Goal: Task Accomplishment & Management: Manage account settings

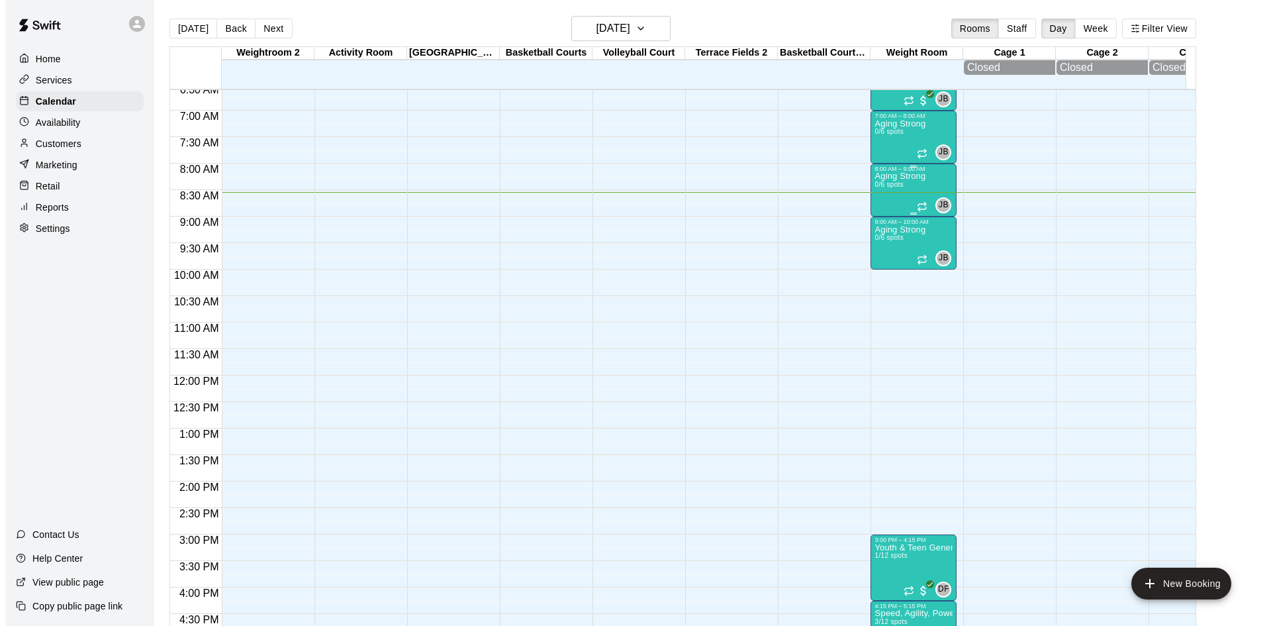
scroll to position [320, 0]
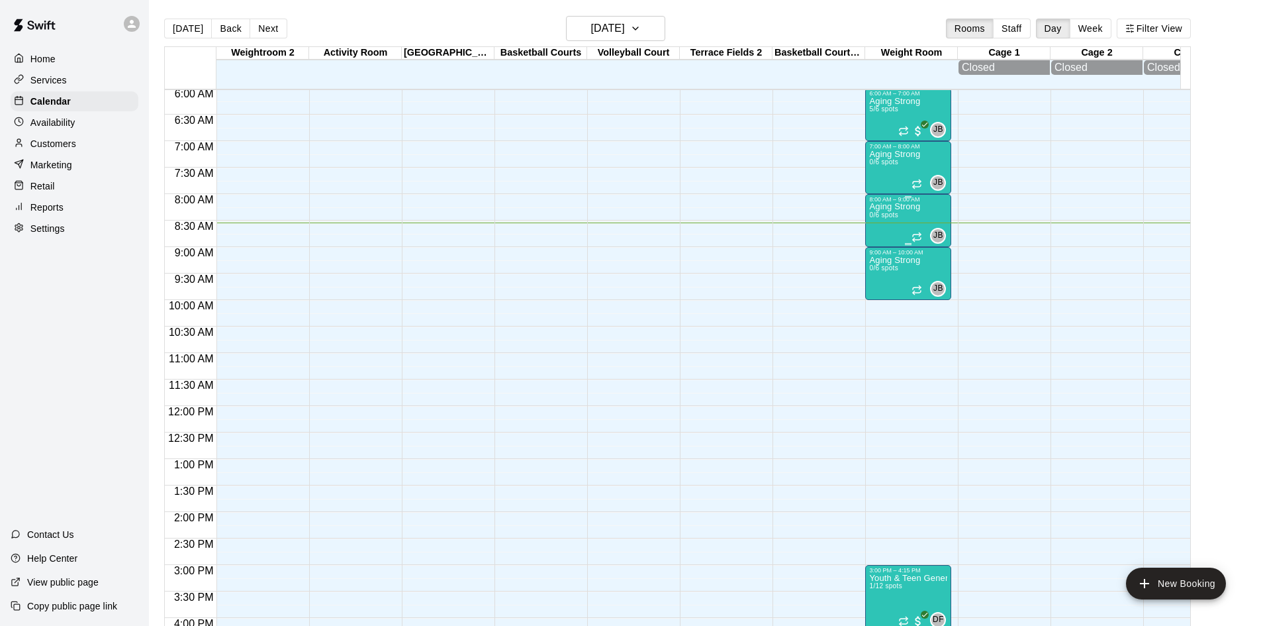
click at [895, 207] on p "Aging Strong" at bounding box center [894, 207] width 51 height 0
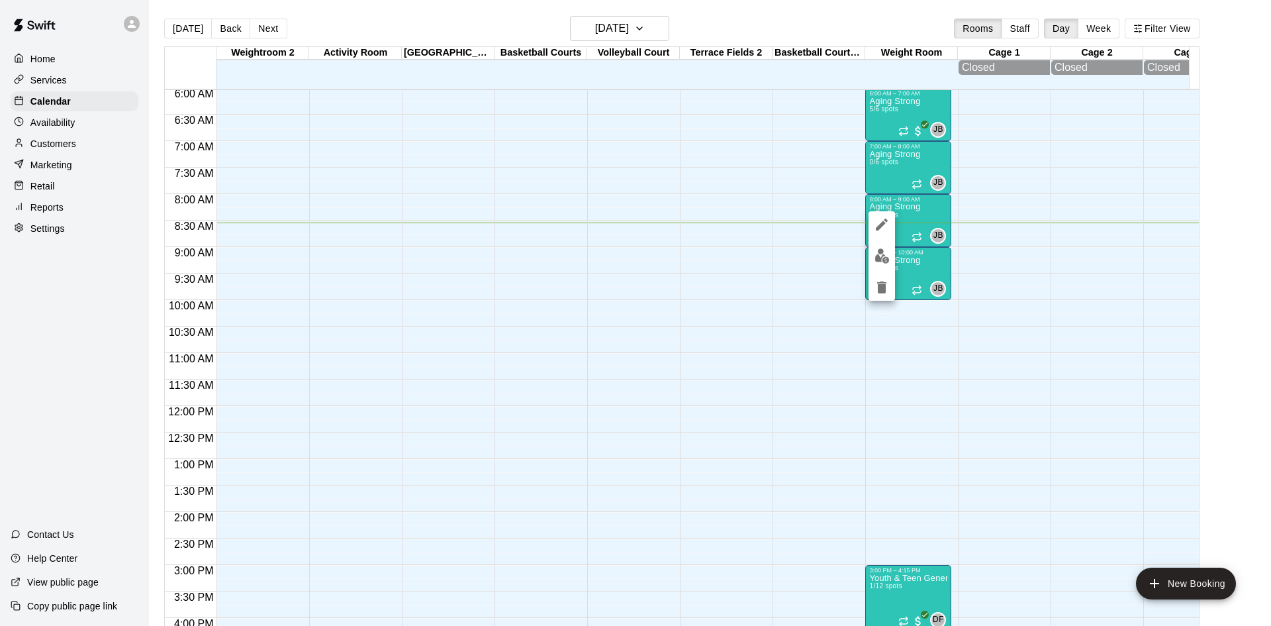
click at [882, 248] on button "edit" at bounding box center [882, 256] width 26 height 26
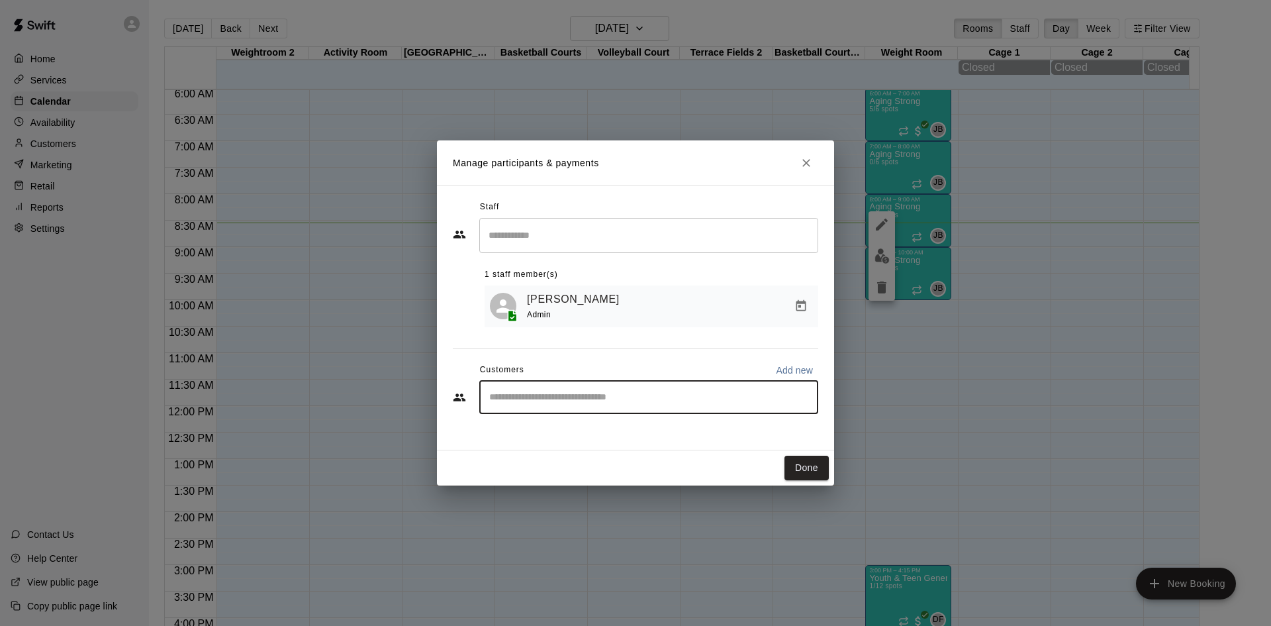
click at [643, 400] on input "Start typing to search customers..." at bounding box center [648, 397] width 327 height 13
type input "*****"
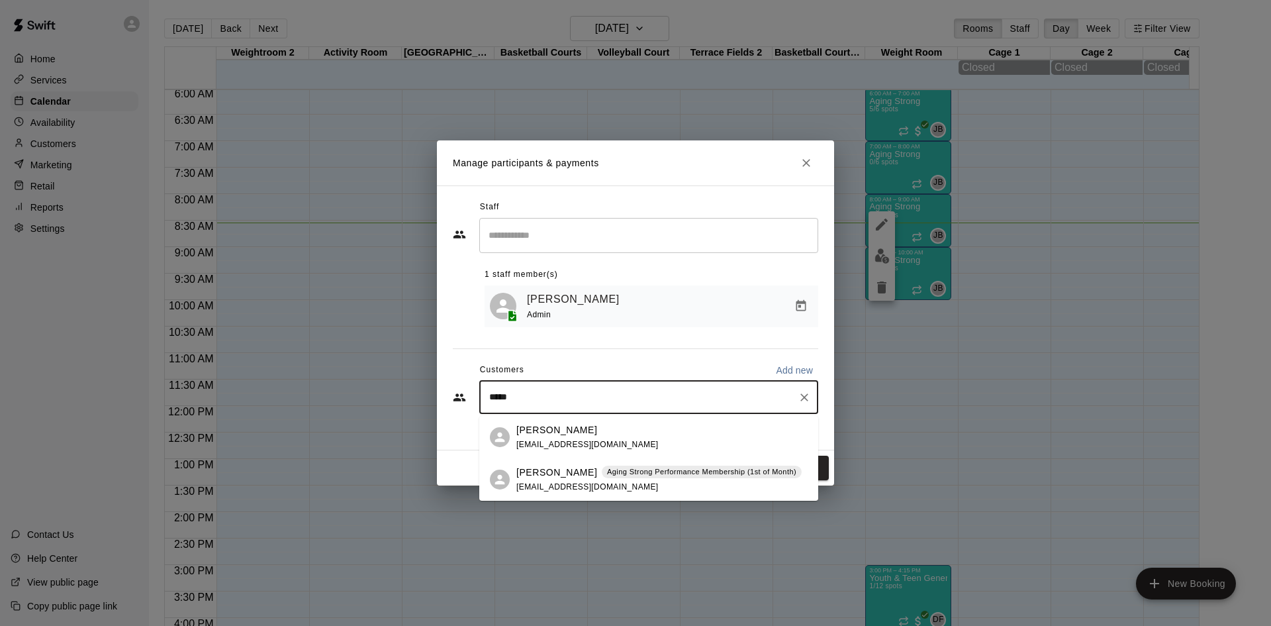
click at [602, 482] on span "patticallahan48@yahoo.com" at bounding box center [587, 486] width 142 height 9
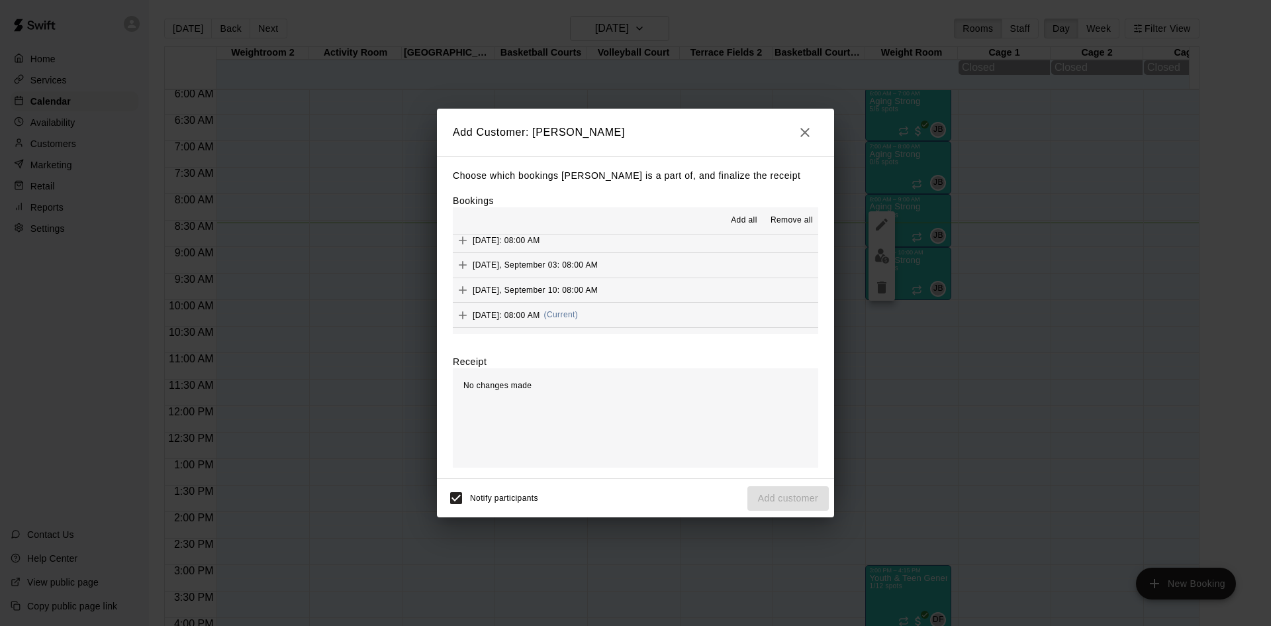
scroll to position [662, 0]
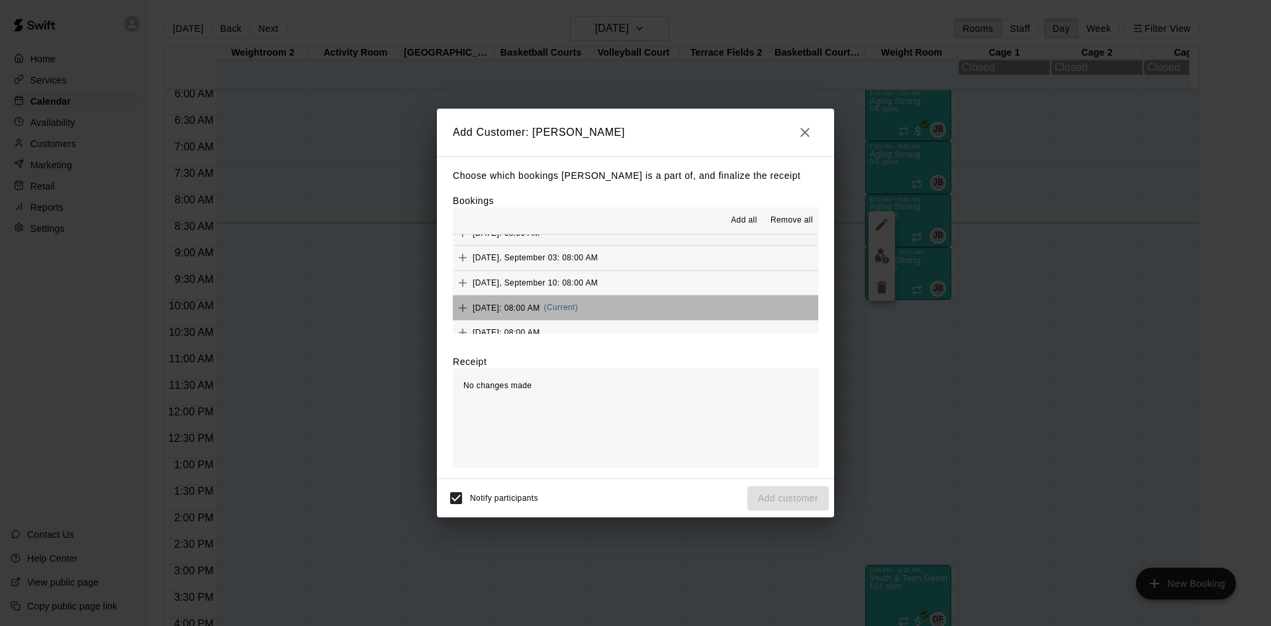
drag, startPoint x: 637, startPoint y: 307, endPoint x: 528, endPoint y: 456, distance: 185.3
click at [578, 314] on div "Wednesday, September 17: 08:00 AM (Current)" at bounding box center [515, 308] width 125 height 20
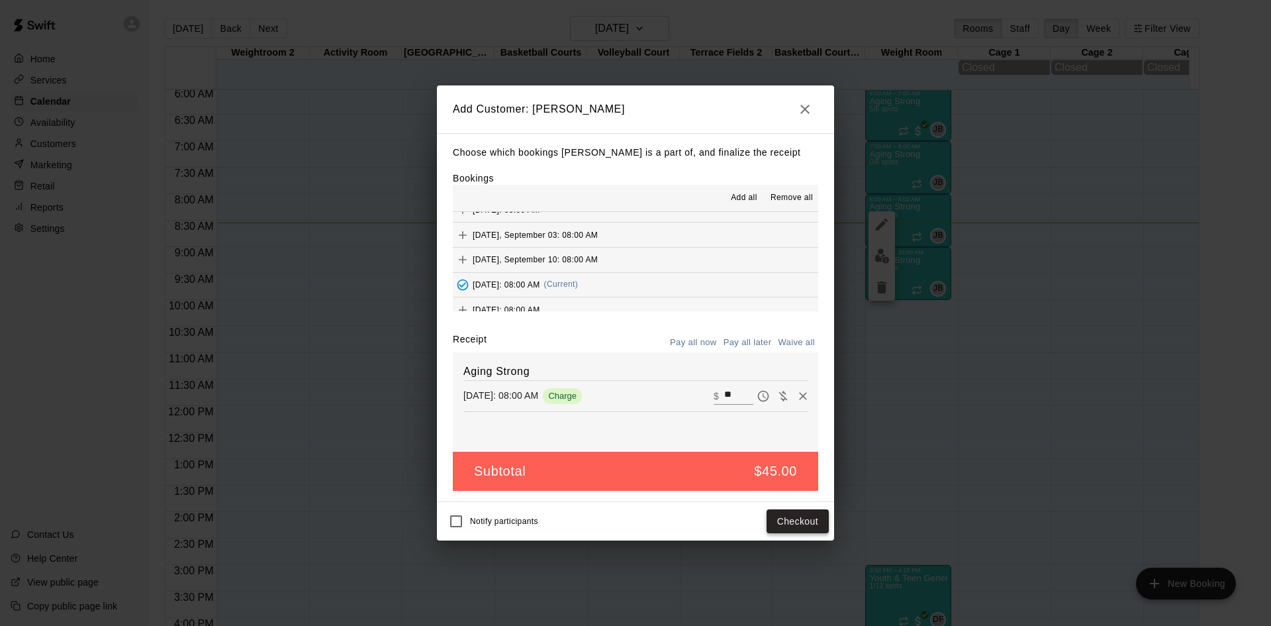
click at [782, 524] on button "Checkout" at bounding box center [798, 521] width 62 height 24
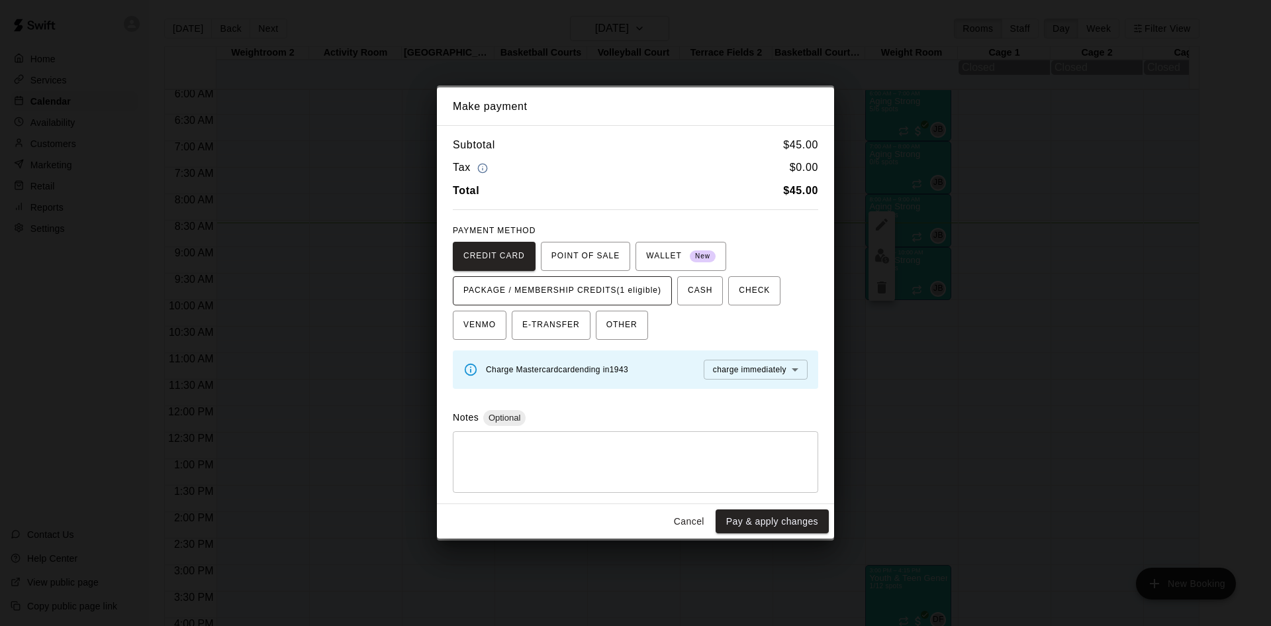
click at [649, 291] on span "PACKAGE / MEMBERSHIP CREDITS (1 eligible)" at bounding box center [562, 290] width 198 height 21
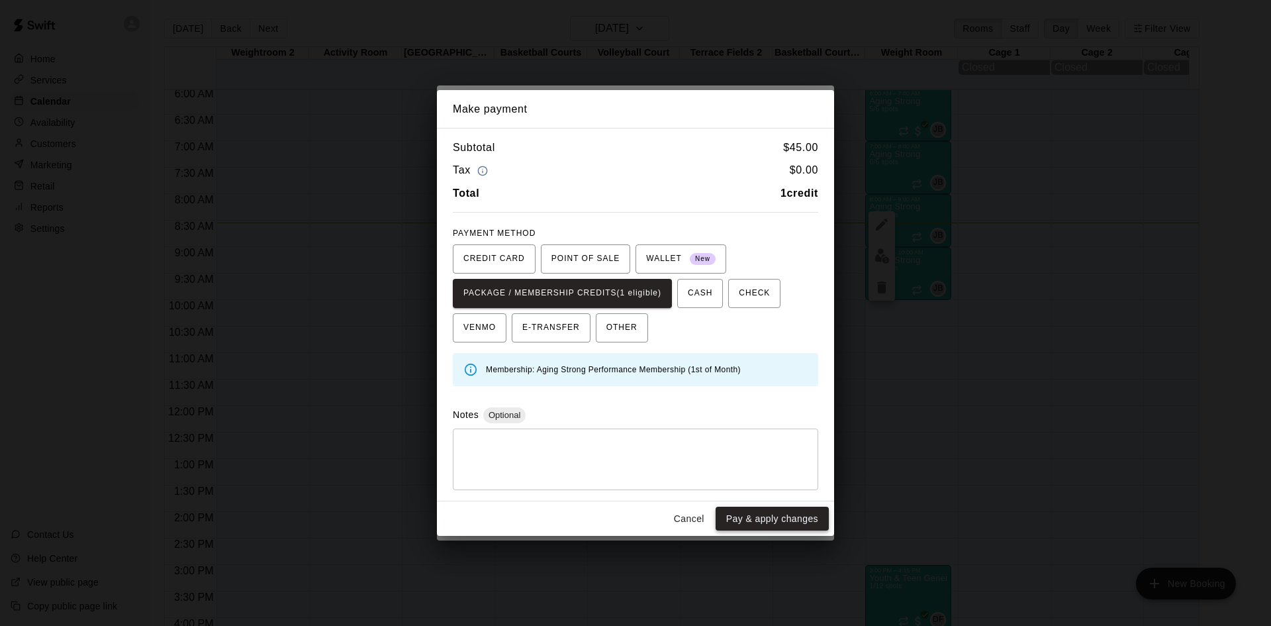
click at [779, 518] on button "Pay & apply changes" at bounding box center [772, 518] width 113 height 24
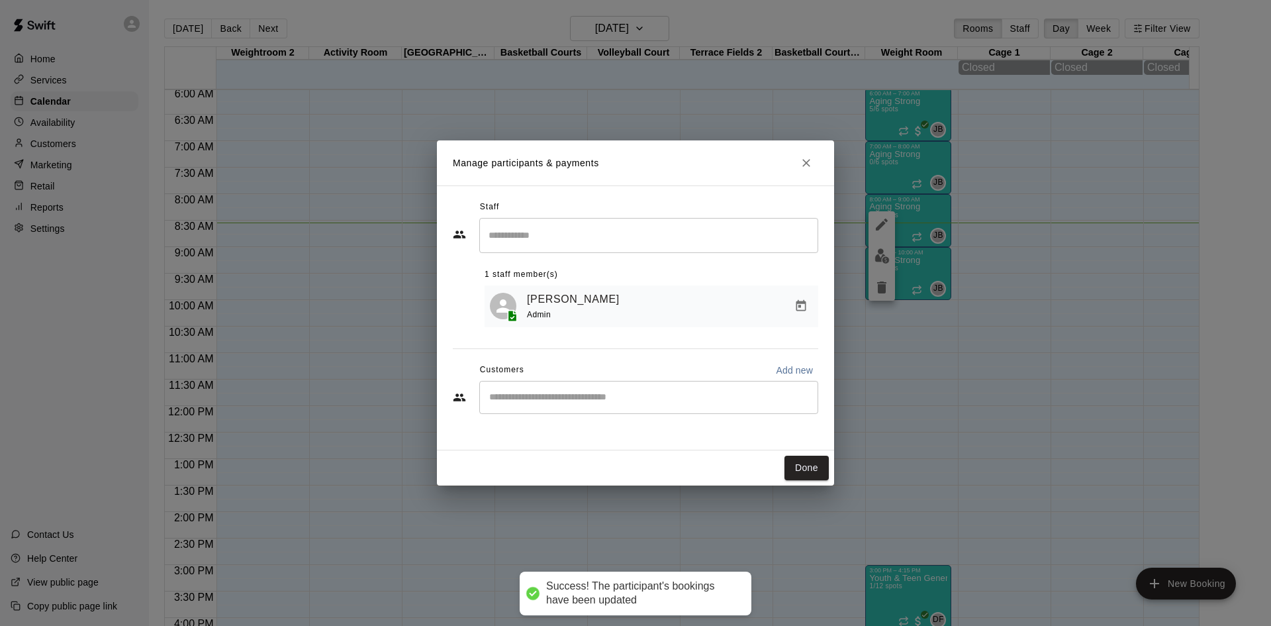
scroll to position [0, 0]
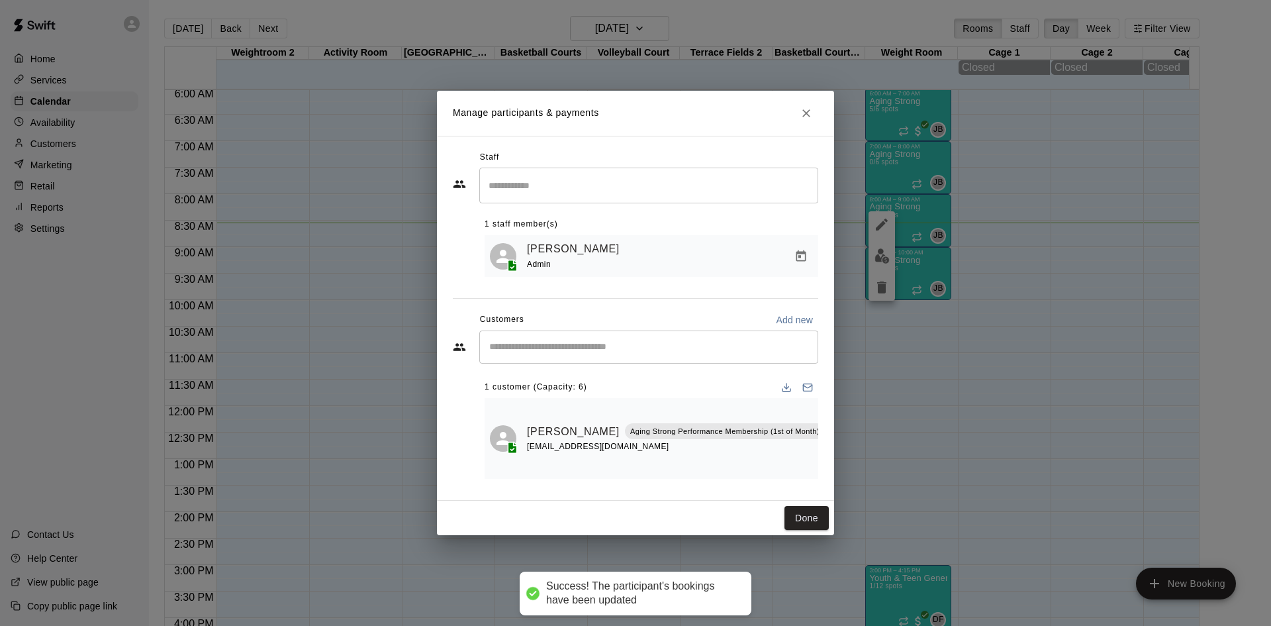
click at [673, 342] on input "Start typing to search customers..." at bounding box center [648, 346] width 327 height 13
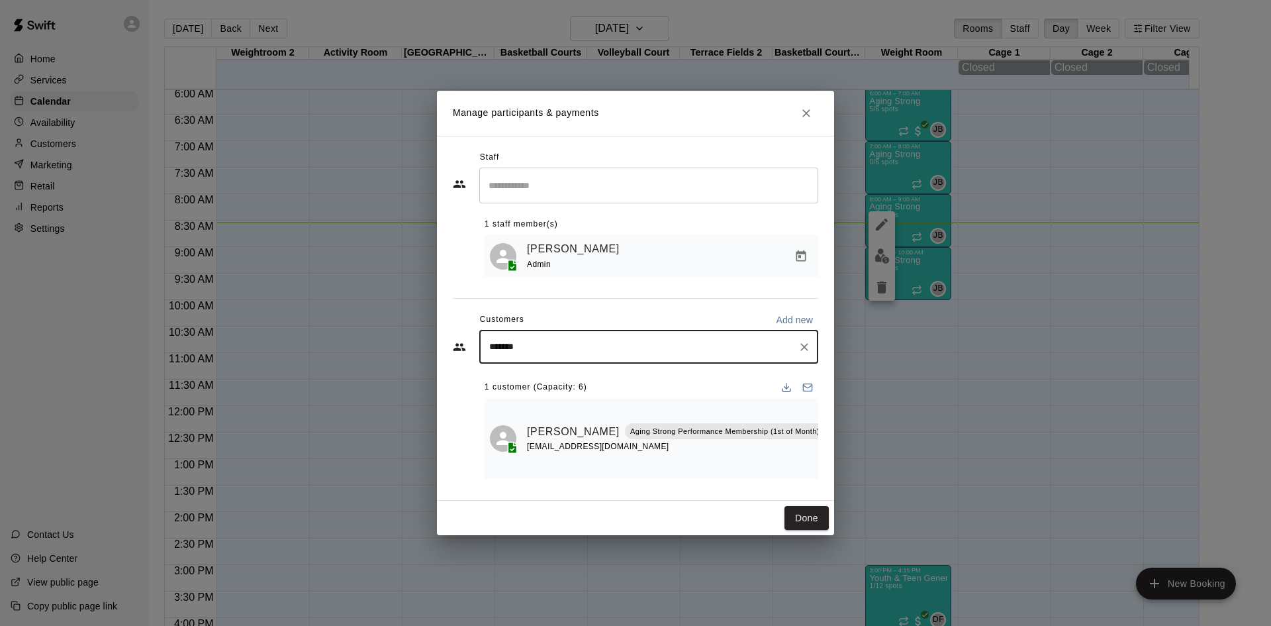
type input "********"
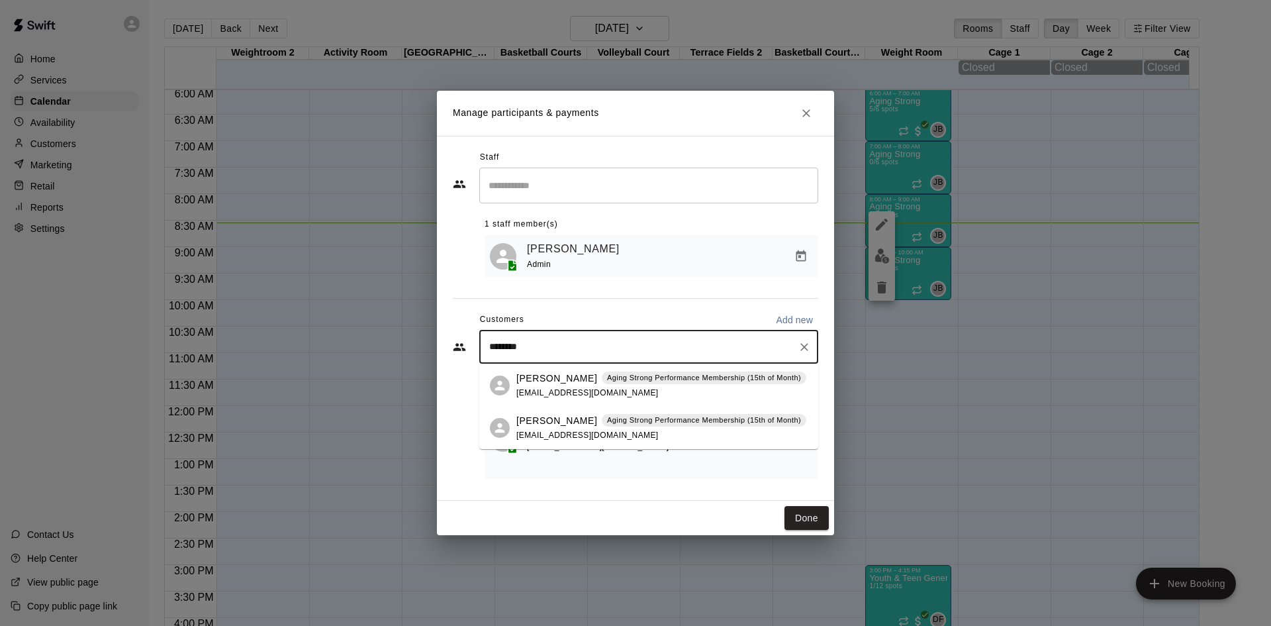
click at [673, 385] on div "Patience Brewster Aging Strong Performance Membership (15th of Month) patienceb…" at bounding box center [661, 385] width 290 height 28
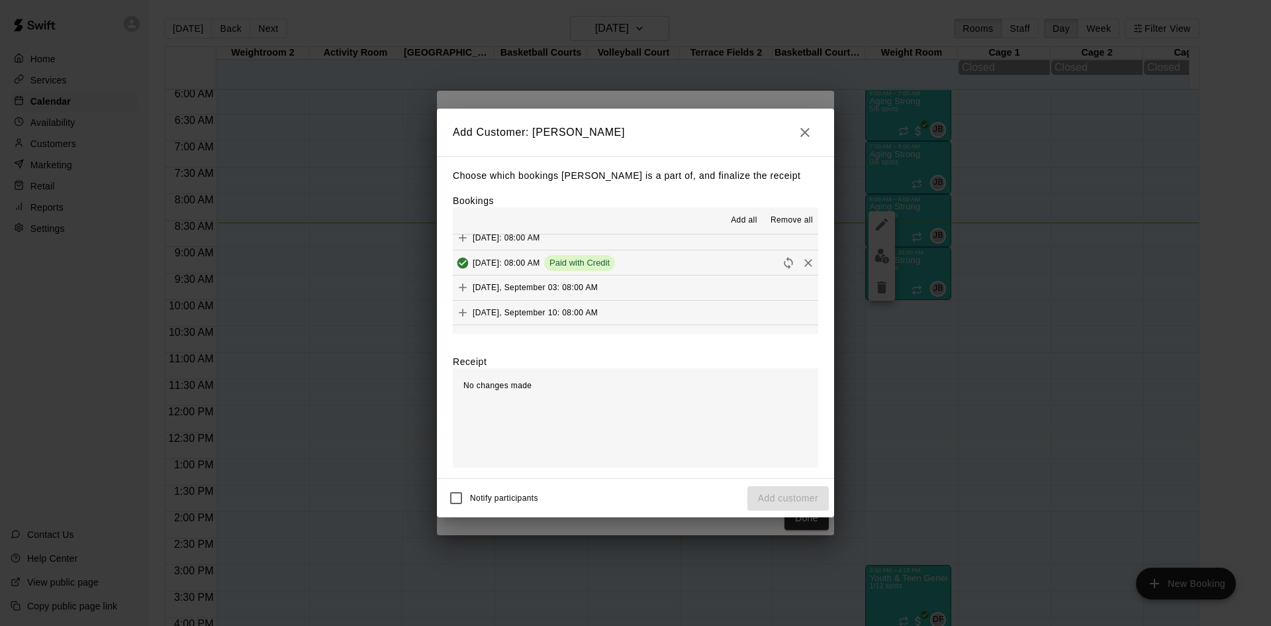
scroll to position [662, 0]
click at [652, 299] on div "Wednesday, February 26: 08:00 AM Wednesday, March 05: 08:00 AM Wednesday, March…" at bounding box center [635, 283] width 365 height 99
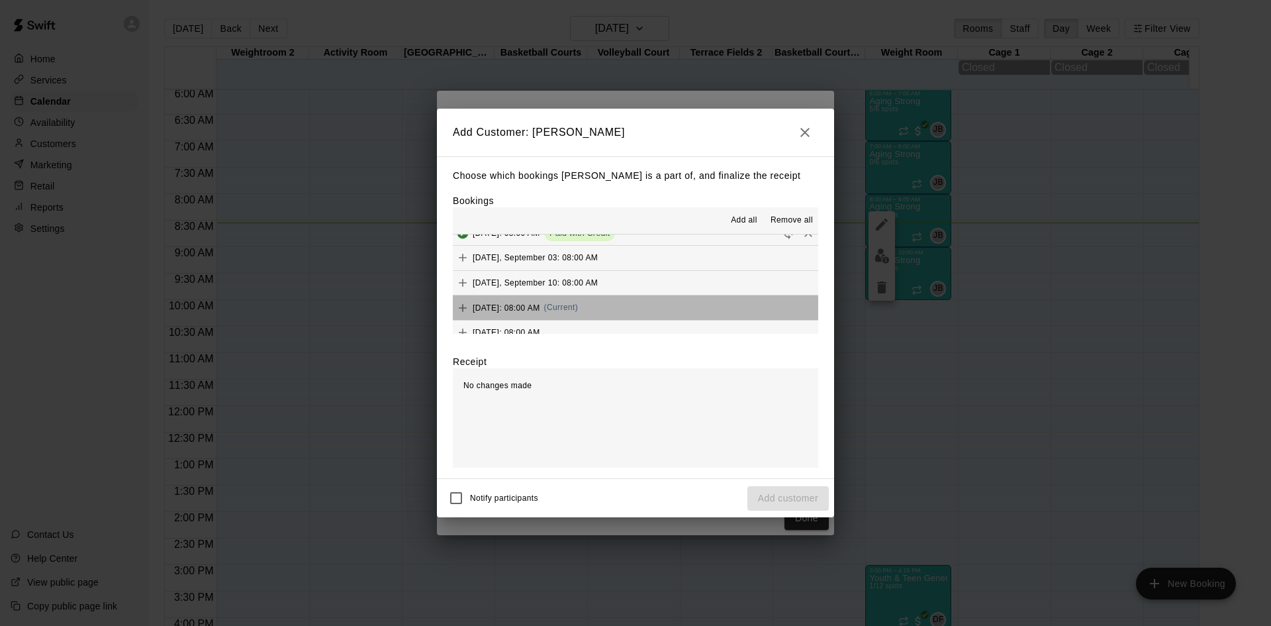
click at [579, 303] on span "(Current)" at bounding box center [561, 307] width 34 height 9
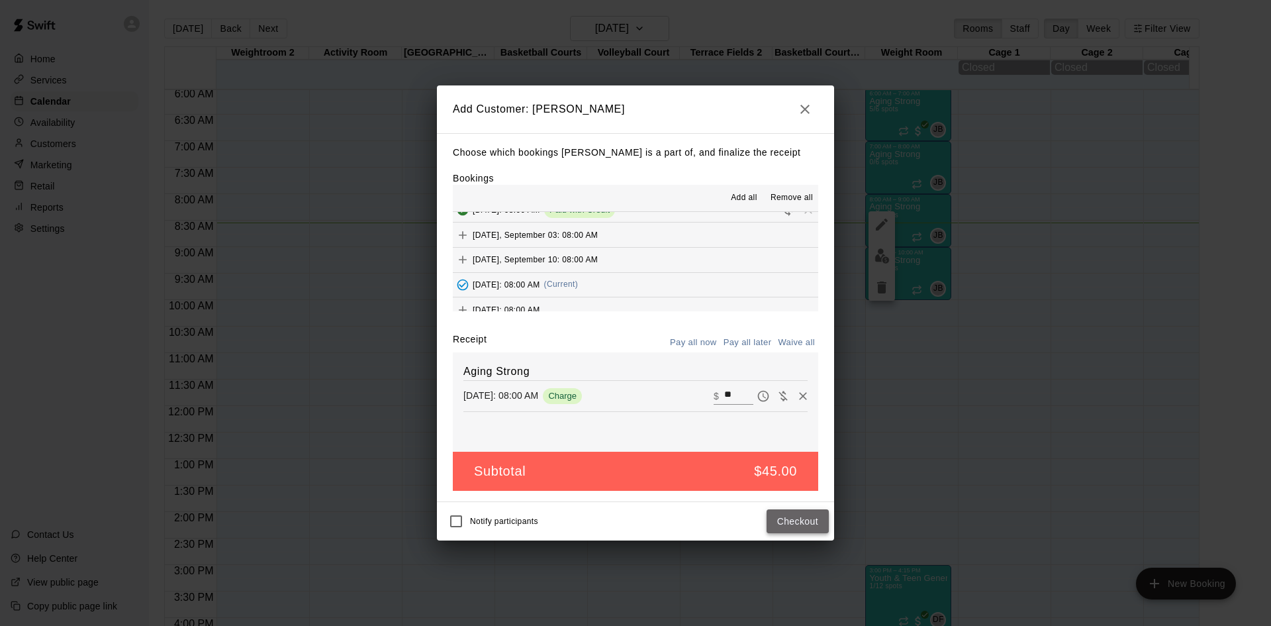
click at [788, 520] on button "Checkout" at bounding box center [798, 521] width 62 height 24
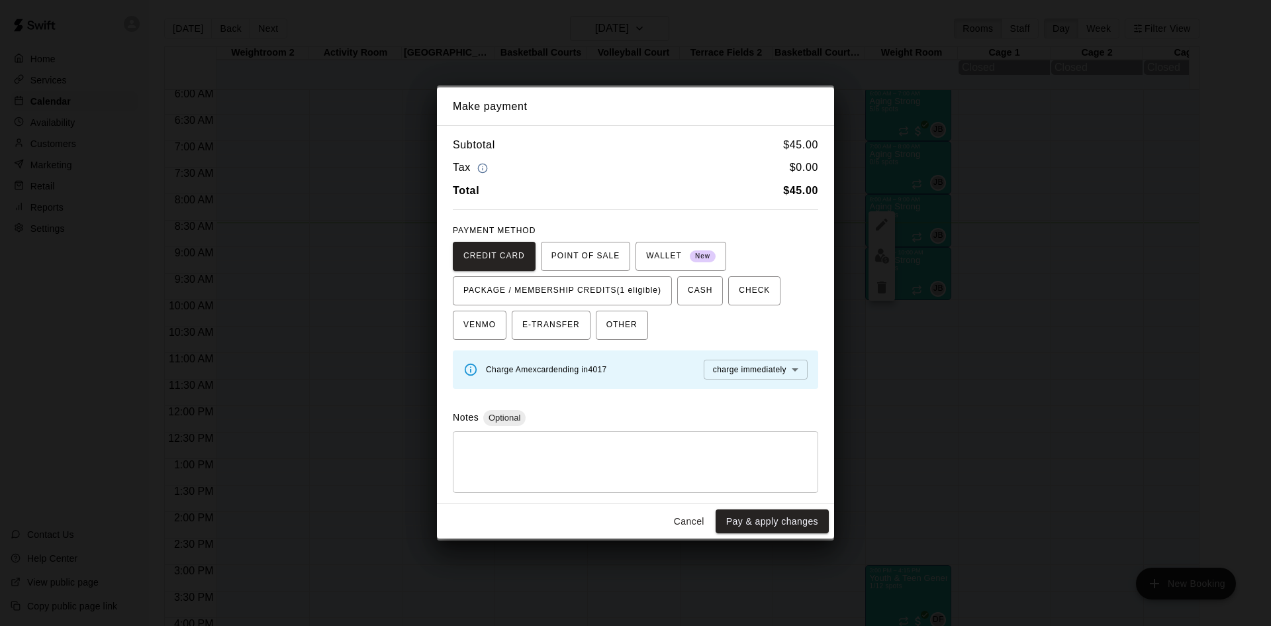
drag, startPoint x: 646, startPoint y: 295, endPoint x: 652, endPoint y: 310, distance: 16.4
click at [646, 299] on span "PACKAGE / MEMBERSHIP CREDITS (1 eligible)" at bounding box center [562, 290] width 198 height 21
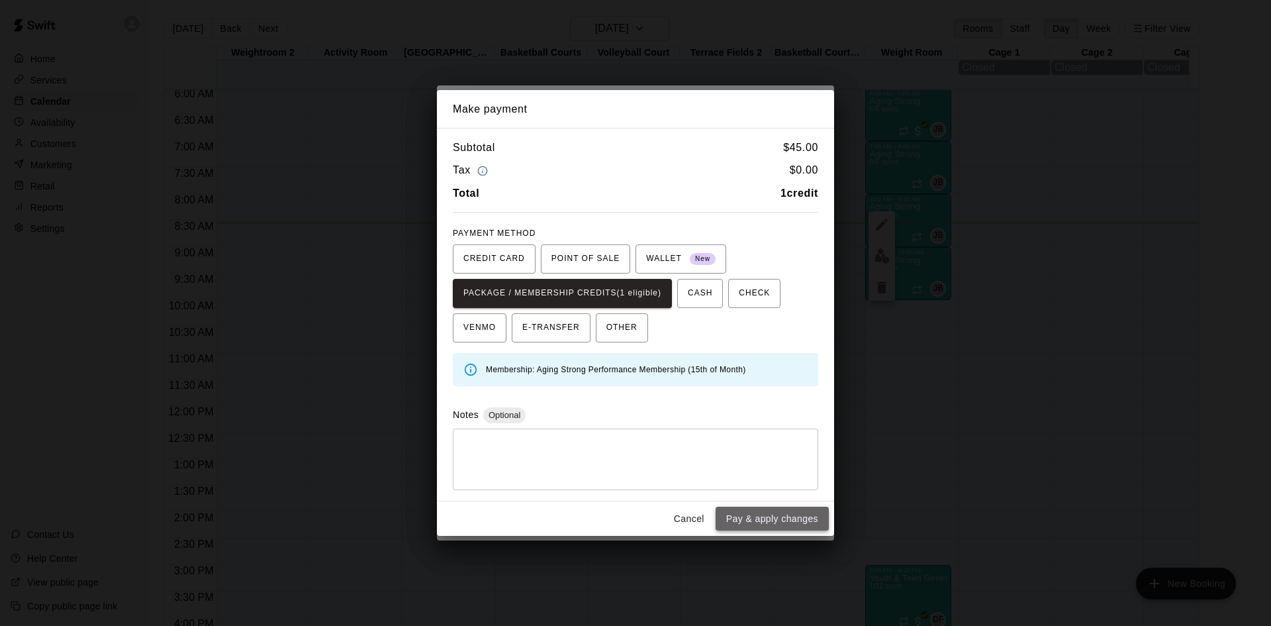
click at [742, 509] on button "Pay & apply changes" at bounding box center [772, 518] width 113 height 24
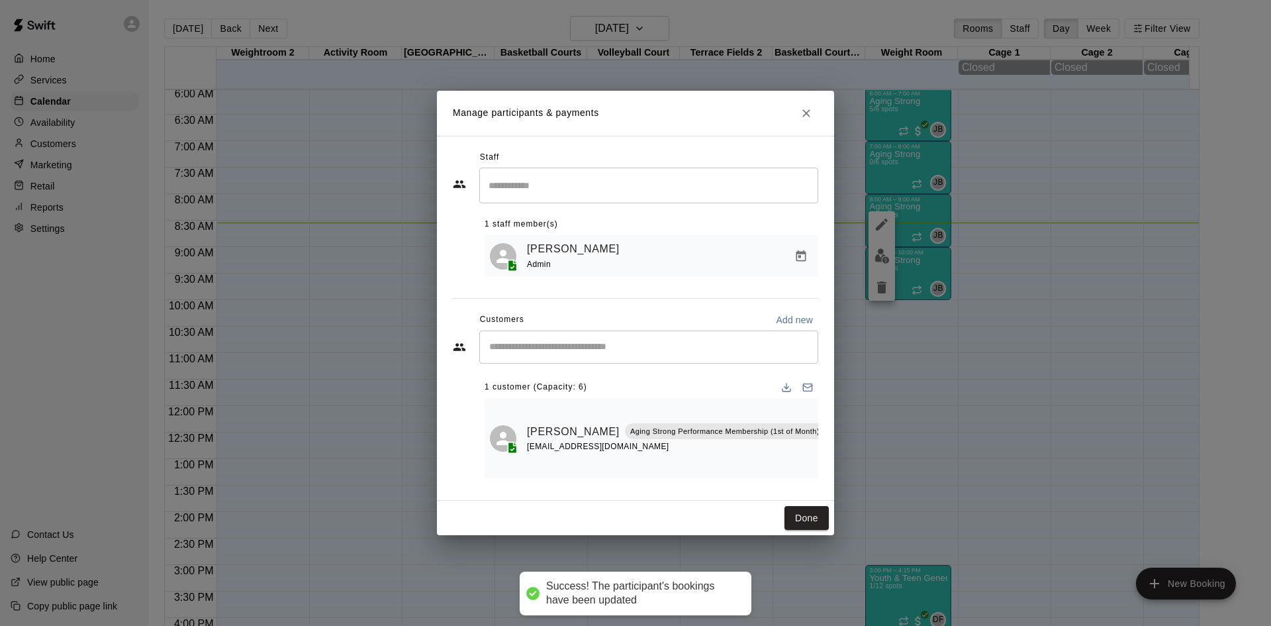
scroll to position [0, 0]
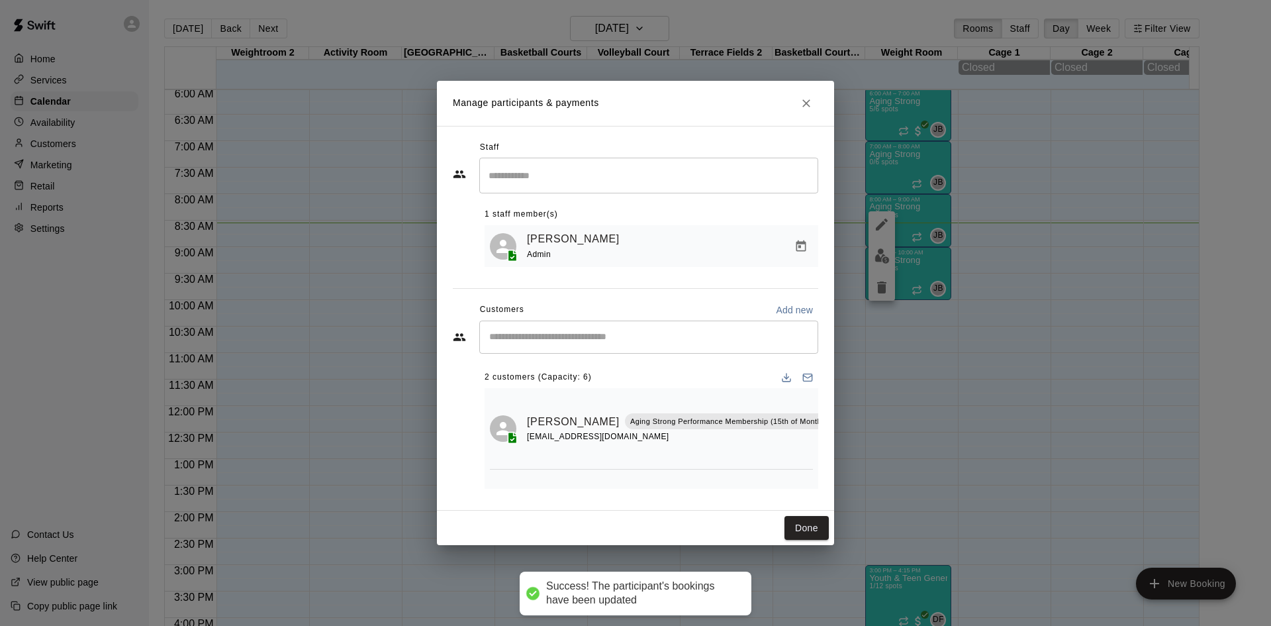
click at [642, 340] on input "Start typing to search customers..." at bounding box center [648, 336] width 327 height 13
type input "*****"
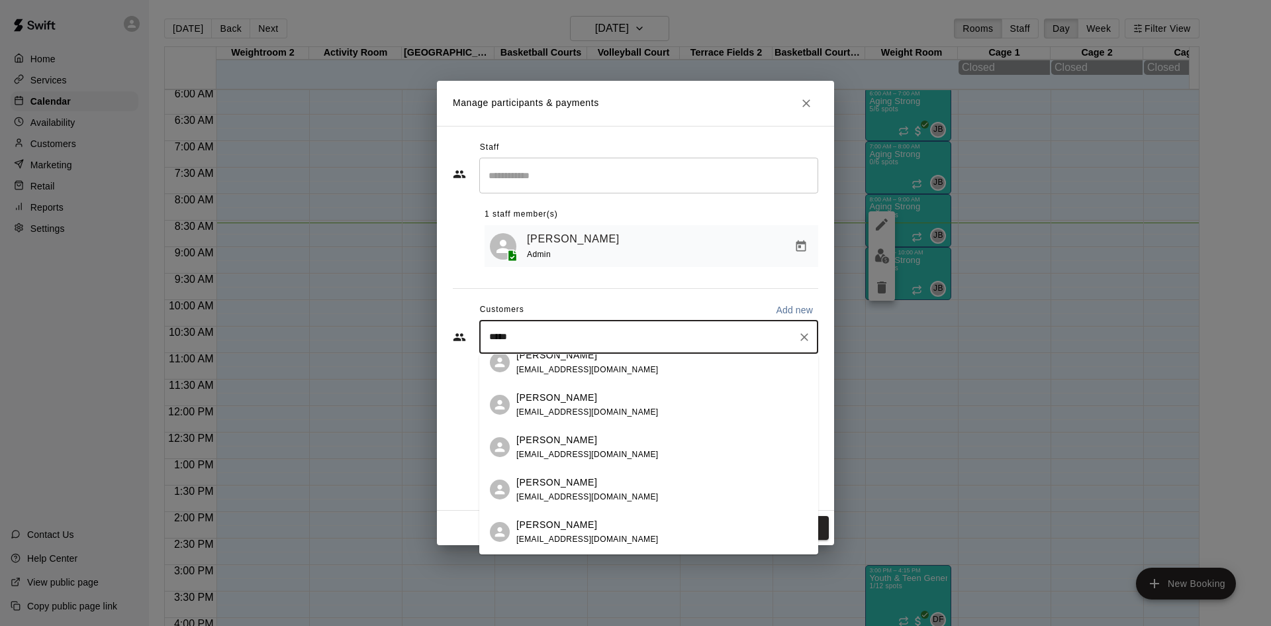
scroll to position [132, 0]
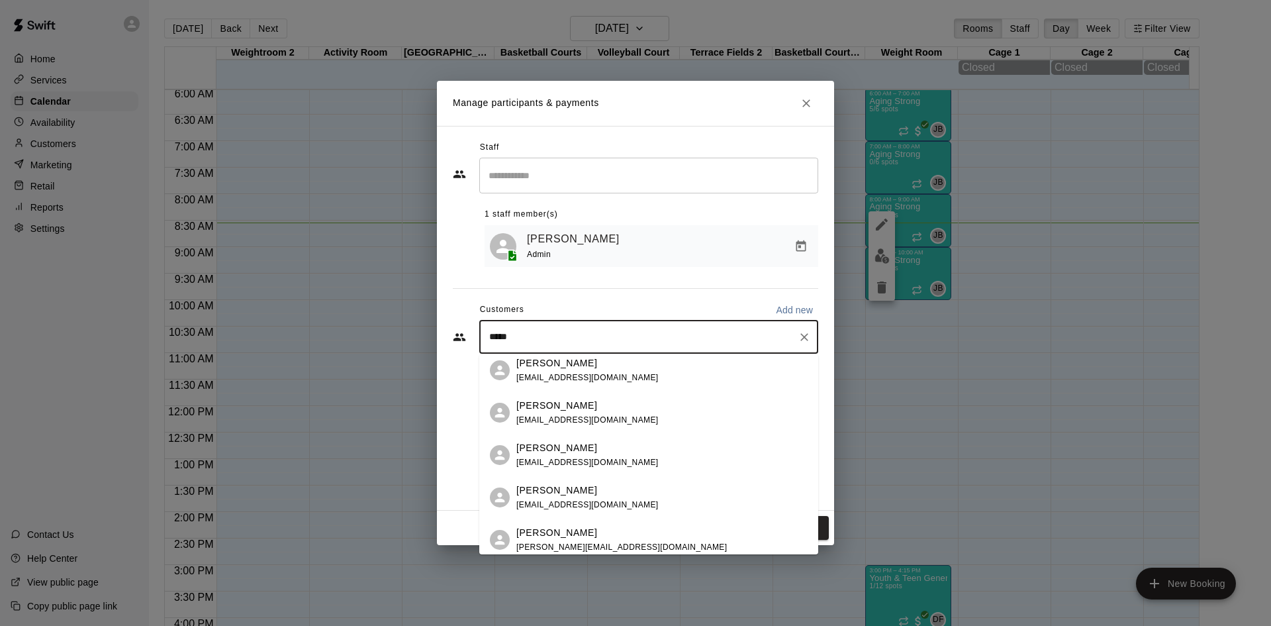
click at [637, 493] on div "Kelly Scalzo kellyps@me.com" at bounding box center [661, 497] width 291 height 28
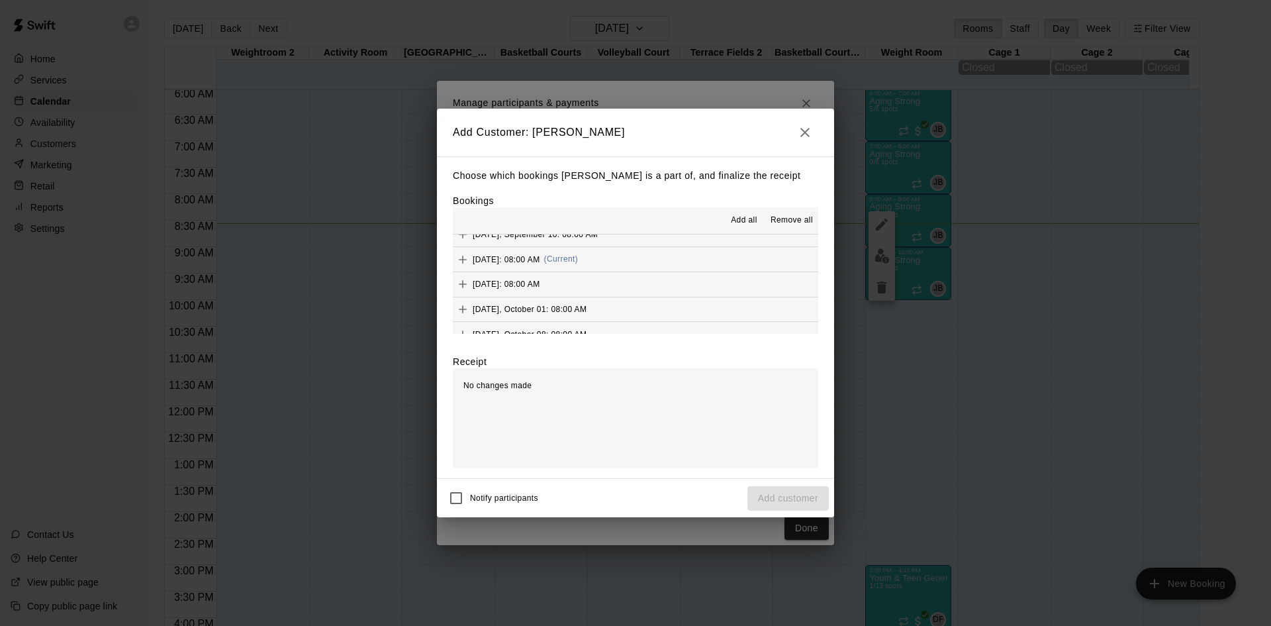
scroll to position [728, 0]
click at [579, 240] on span "(Current)" at bounding box center [561, 240] width 34 height 9
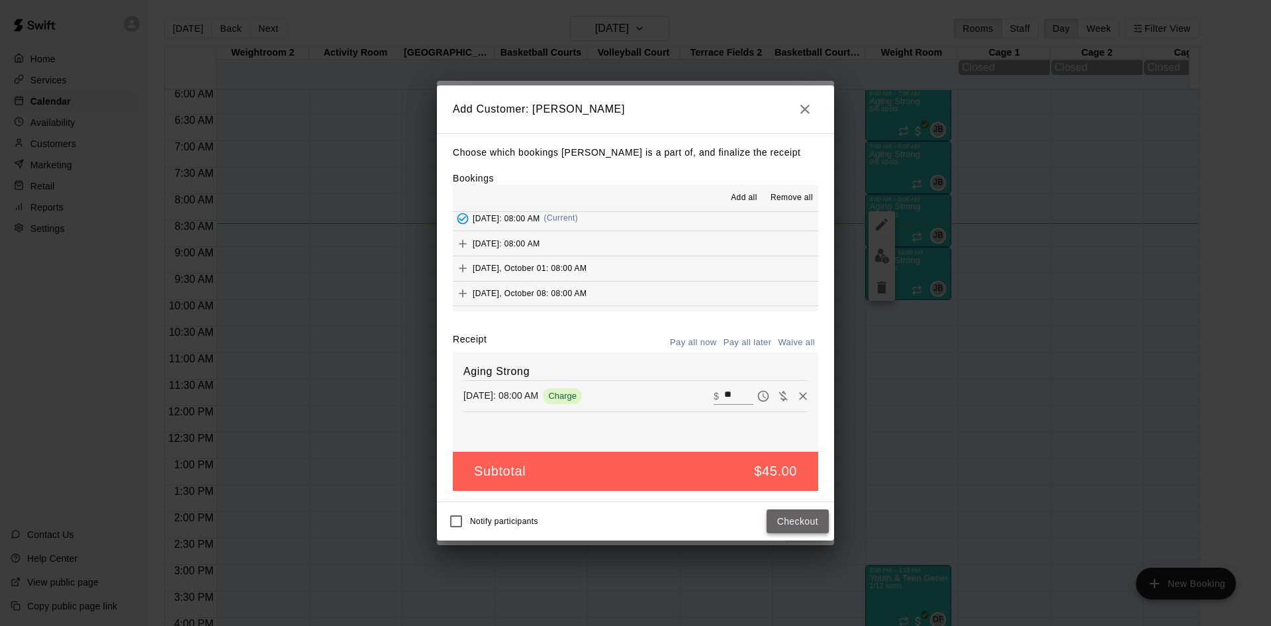
click at [801, 517] on button "Checkout" at bounding box center [798, 521] width 62 height 24
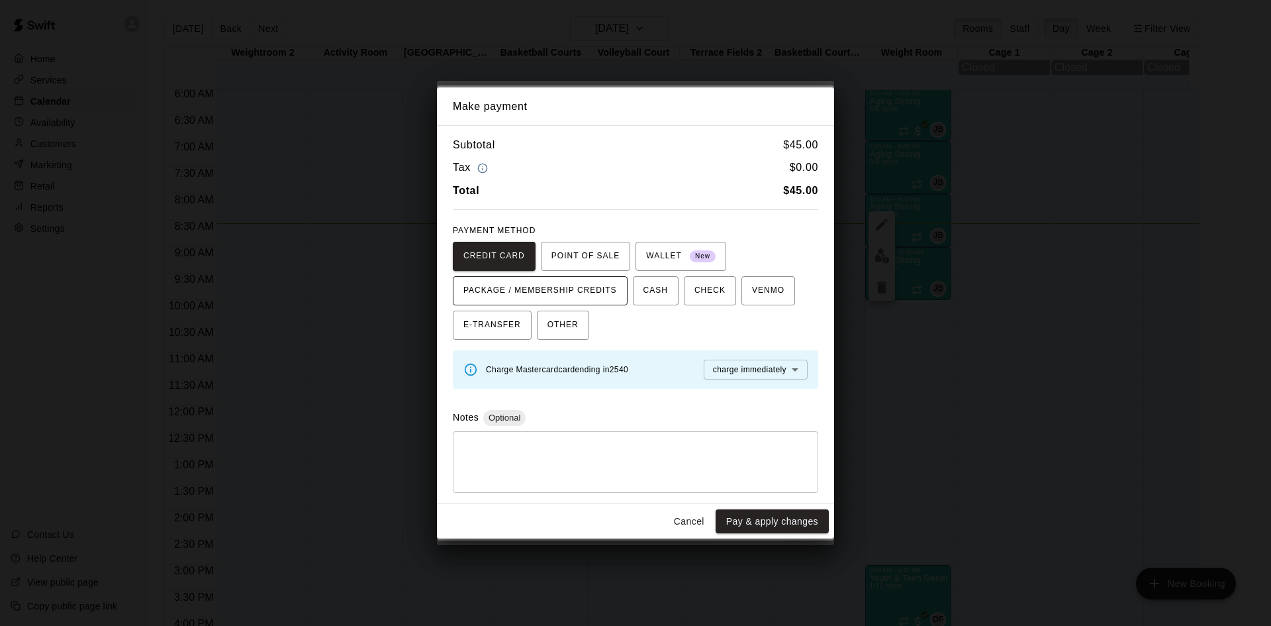
click at [614, 287] on span "PACKAGE / MEMBERSHIP CREDITS" at bounding box center [540, 290] width 154 height 21
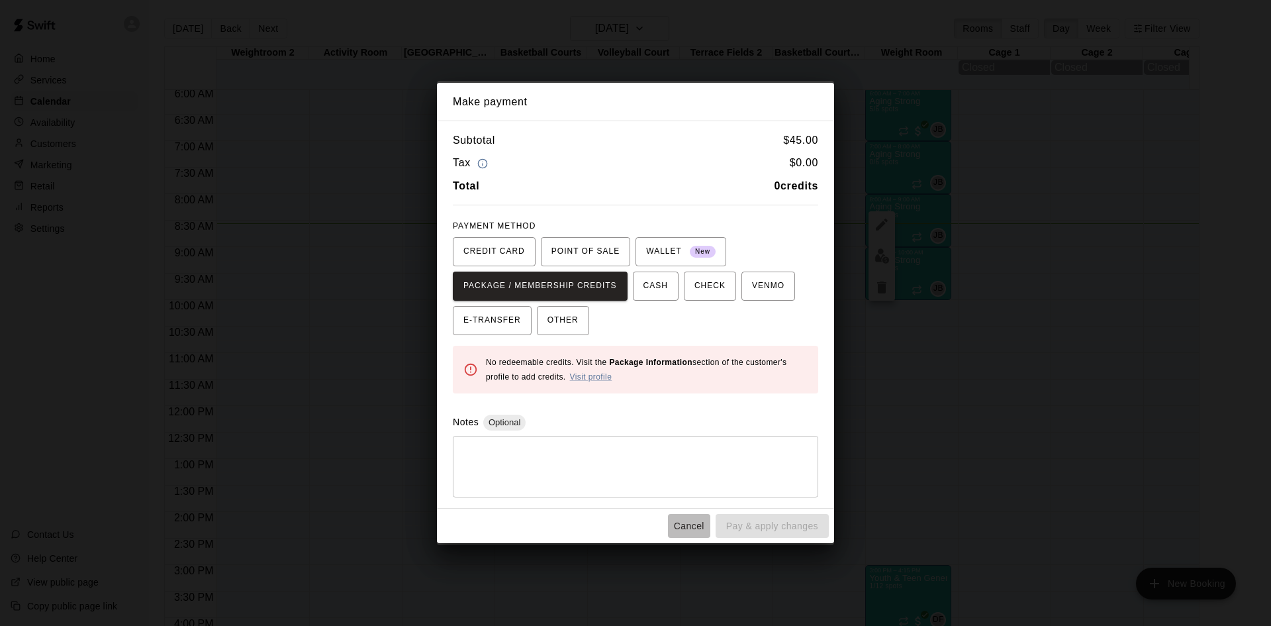
click at [691, 531] on button "Cancel" at bounding box center [689, 526] width 42 height 24
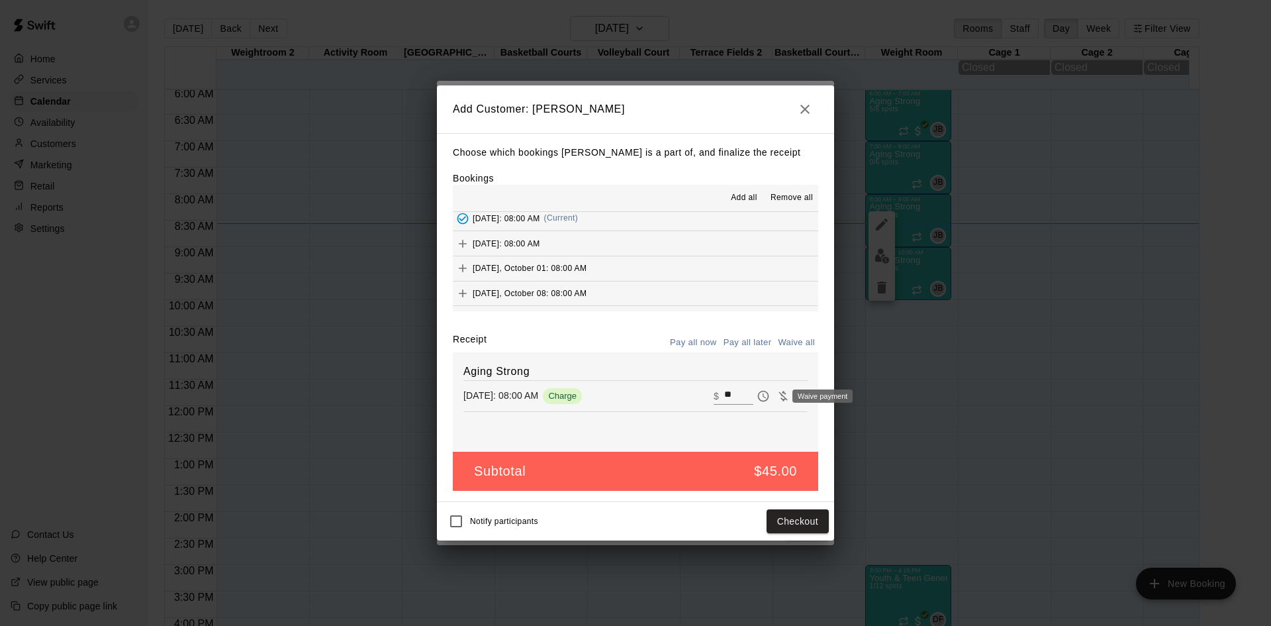
click at [777, 397] on icon "Waive payment" at bounding box center [783, 395] width 13 height 13
type input "*"
click at [786, 522] on button "Add customer" at bounding box center [787, 521] width 81 height 24
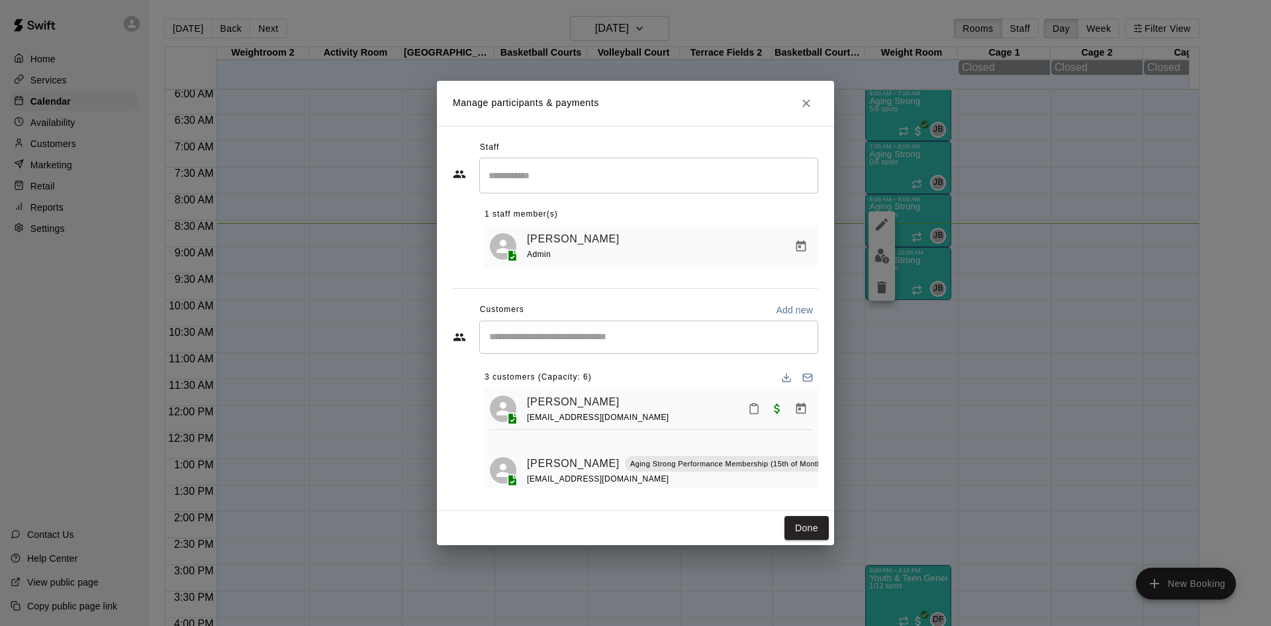
click at [639, 340] on input "Start typing to search customers..." at bounding box center [648, 336] width 327 height 13
type input "********"
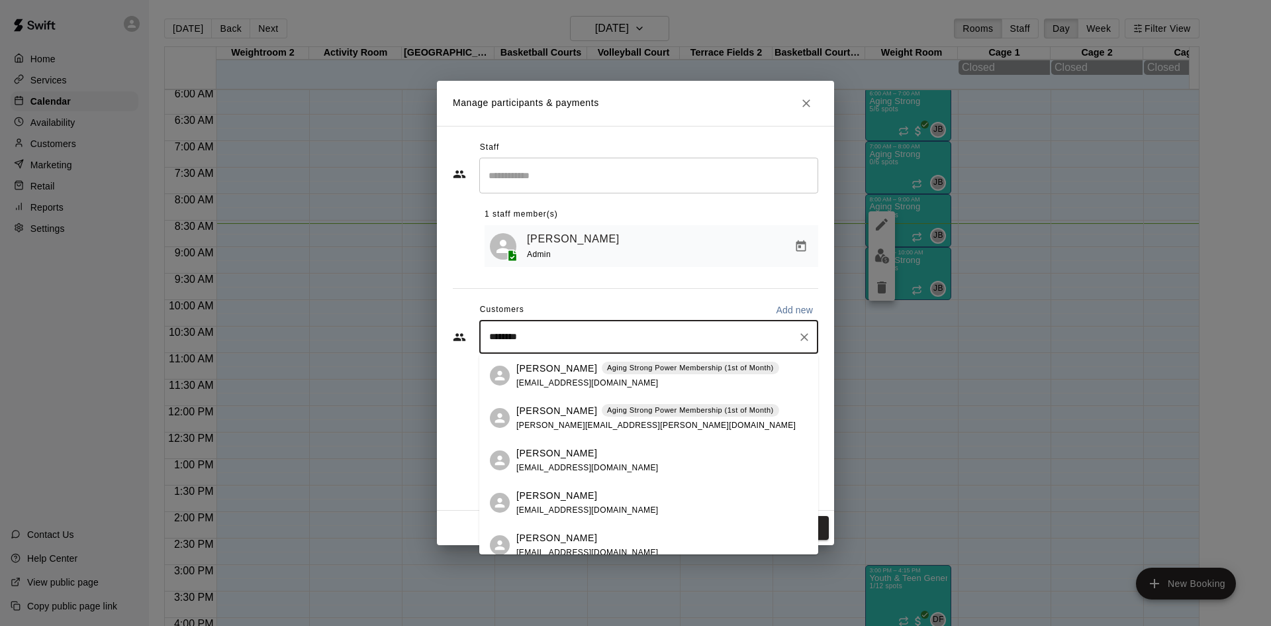
click at [633, 434] on div "Michelle Mashia Aging Strong Power Membership (1st of Month) michelle.mashia@gm…" at bounding box center [648, 418] width 339 height 42
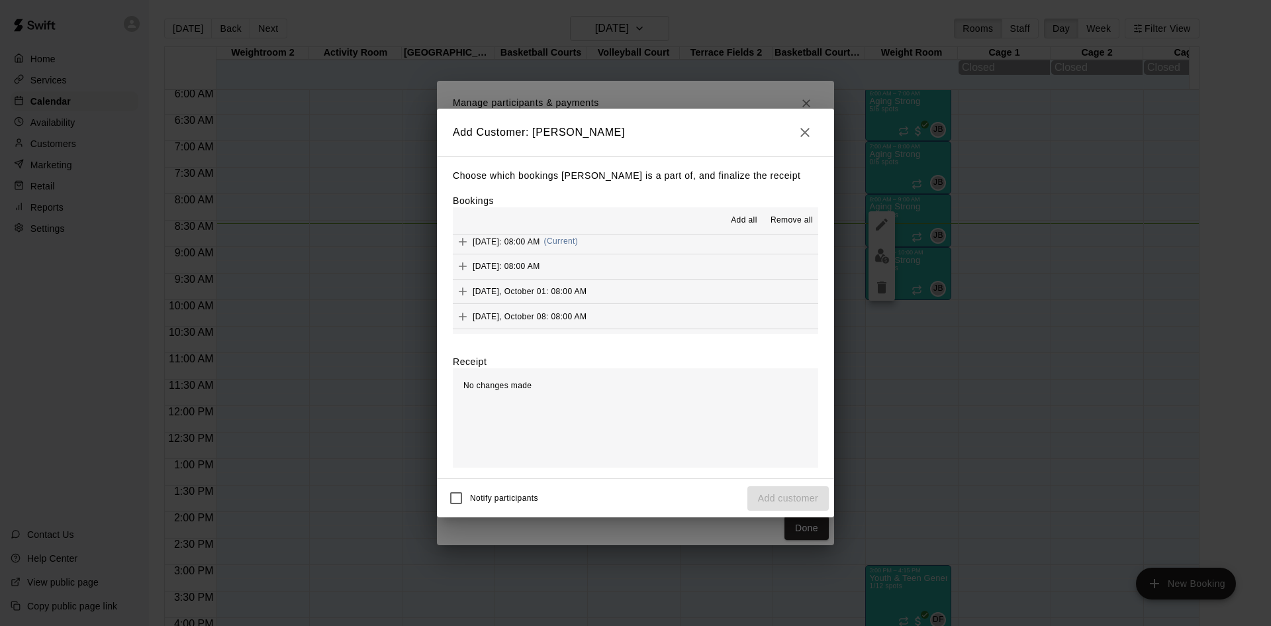
click at [578, 251] on div "Wednesday, September 17: 08:00 AM (Current)" at bounding box center [515, 242] width 125 height 20
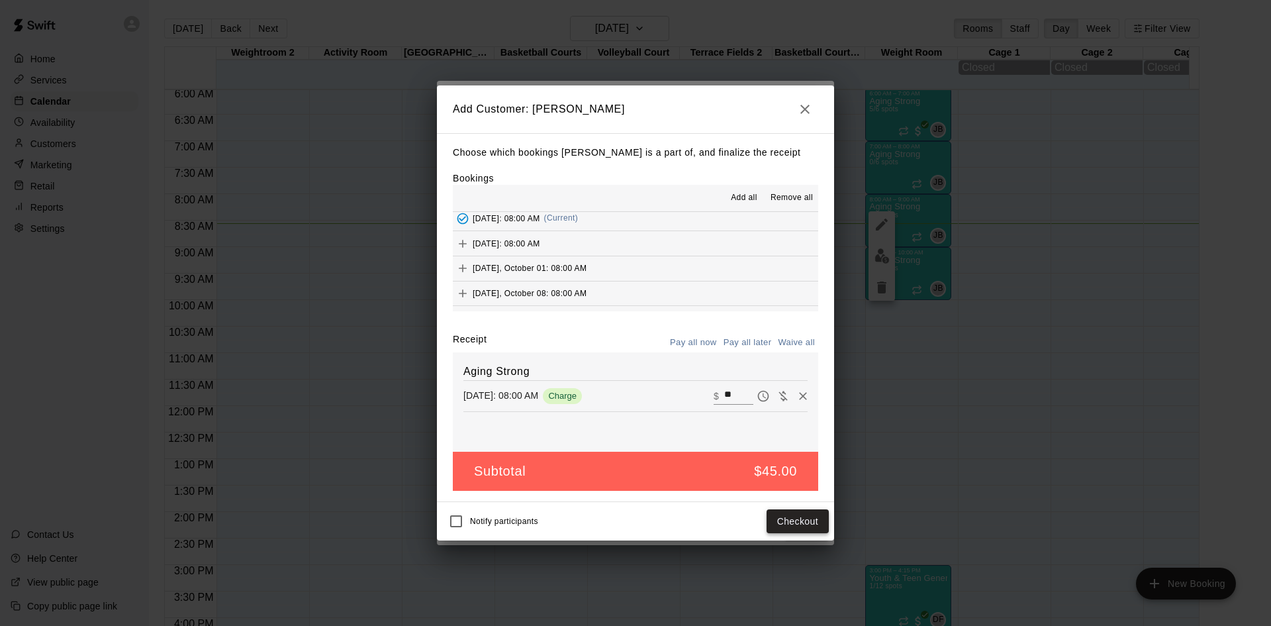
click at [786, 528] on button "Checkout" at bounding box center [798, 521] width 62 height 24
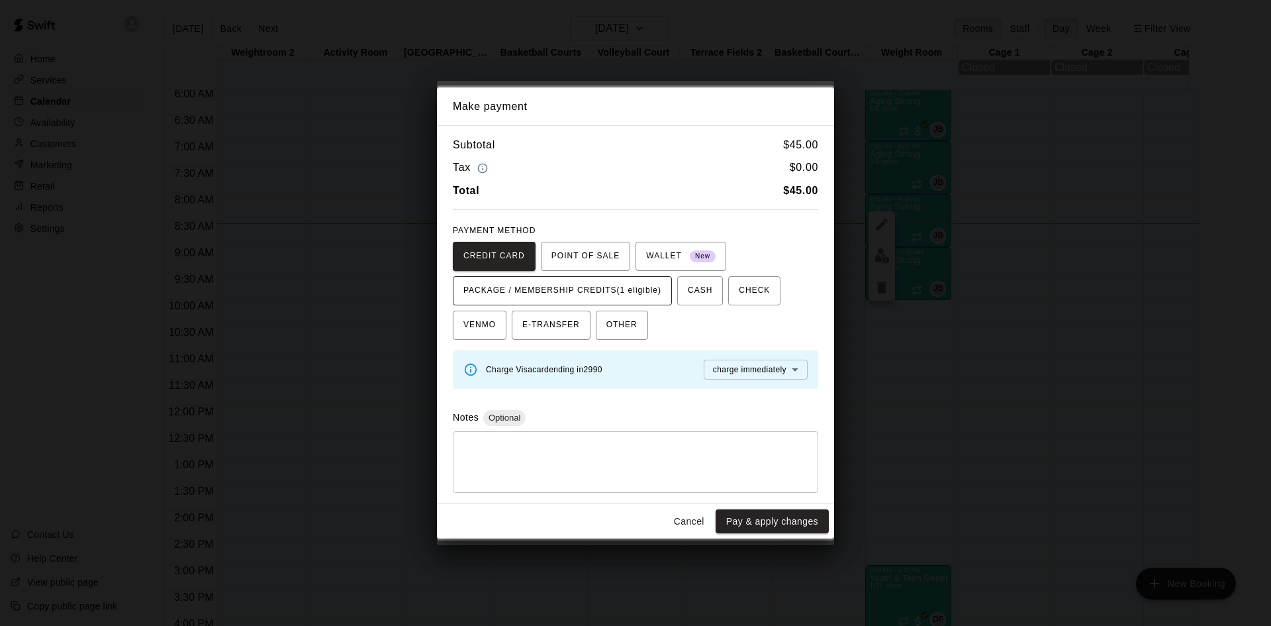
click at [644, 291] on span "PACKAGE / MEMBERSHIP CREDITS (1 eligible)" at bounding box center [562, 290] width 198 height 21
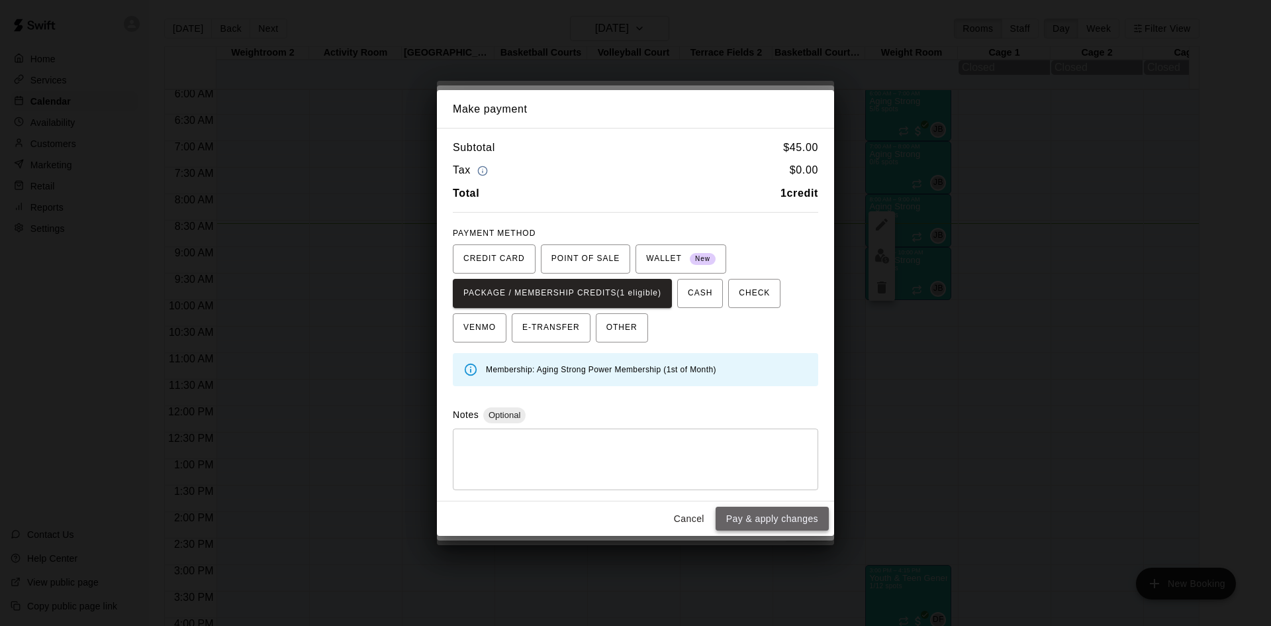
click at [771, 524] on button "Pay & apply changes" at bounding box center [772, 518] width 113 height 24
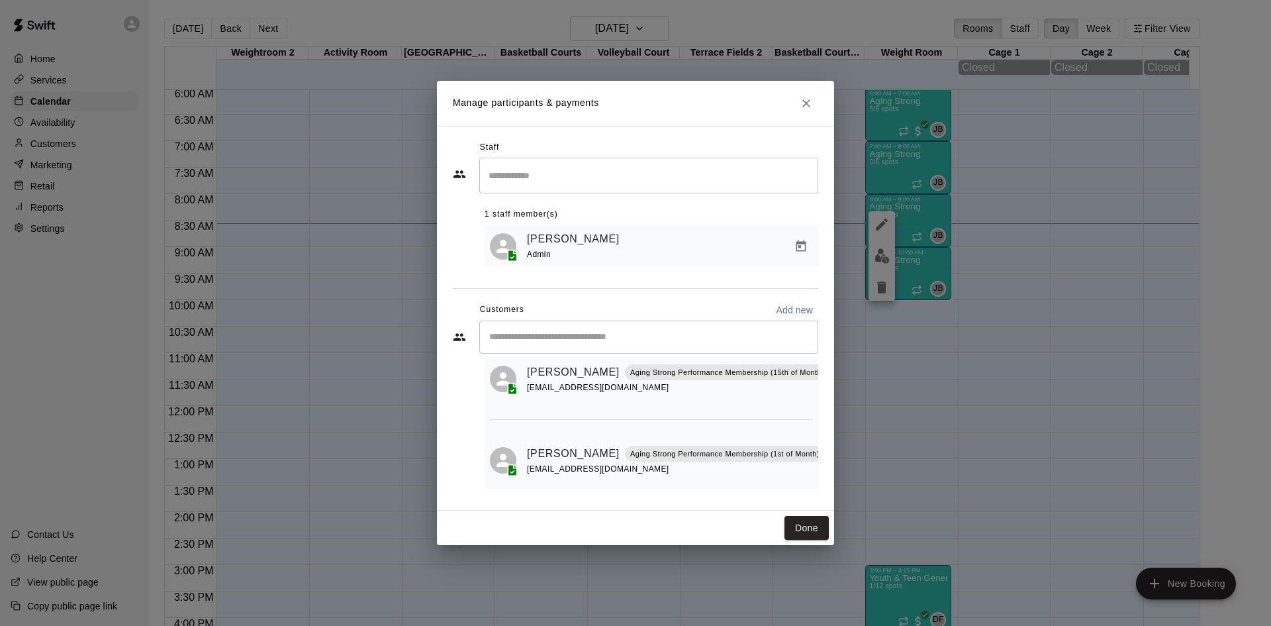
scroll to position [0, 0]
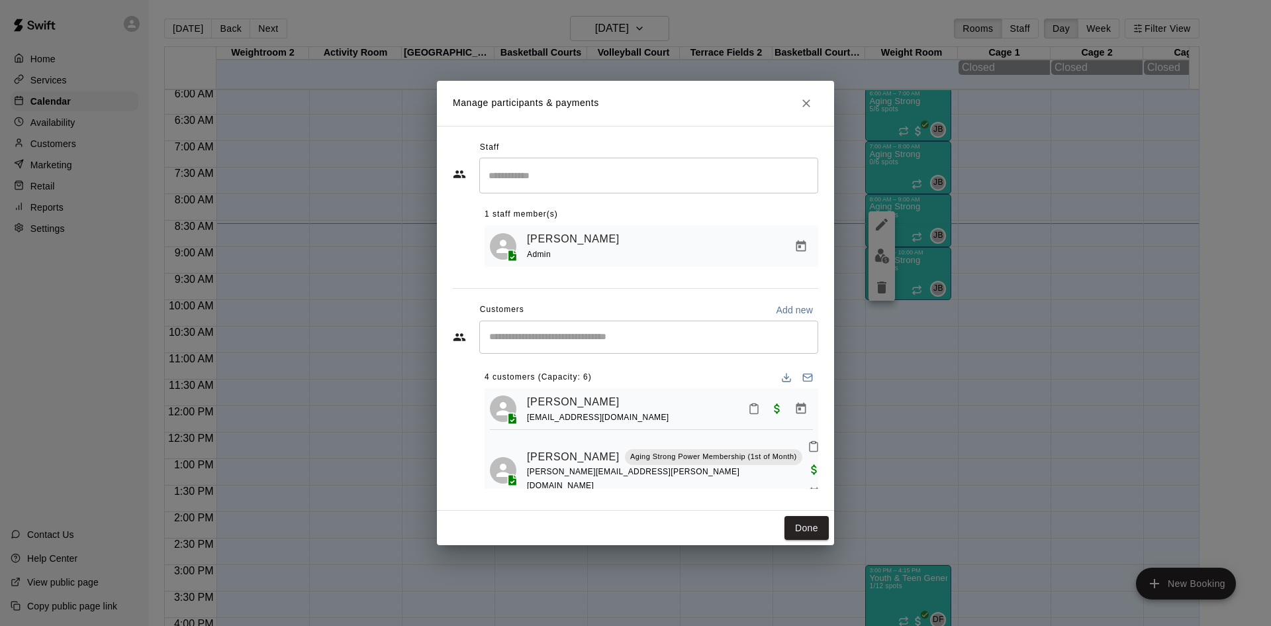
click at [626, 346] on div "​" at bounding box center [648, 336] width 339 height 33
type input "*****"
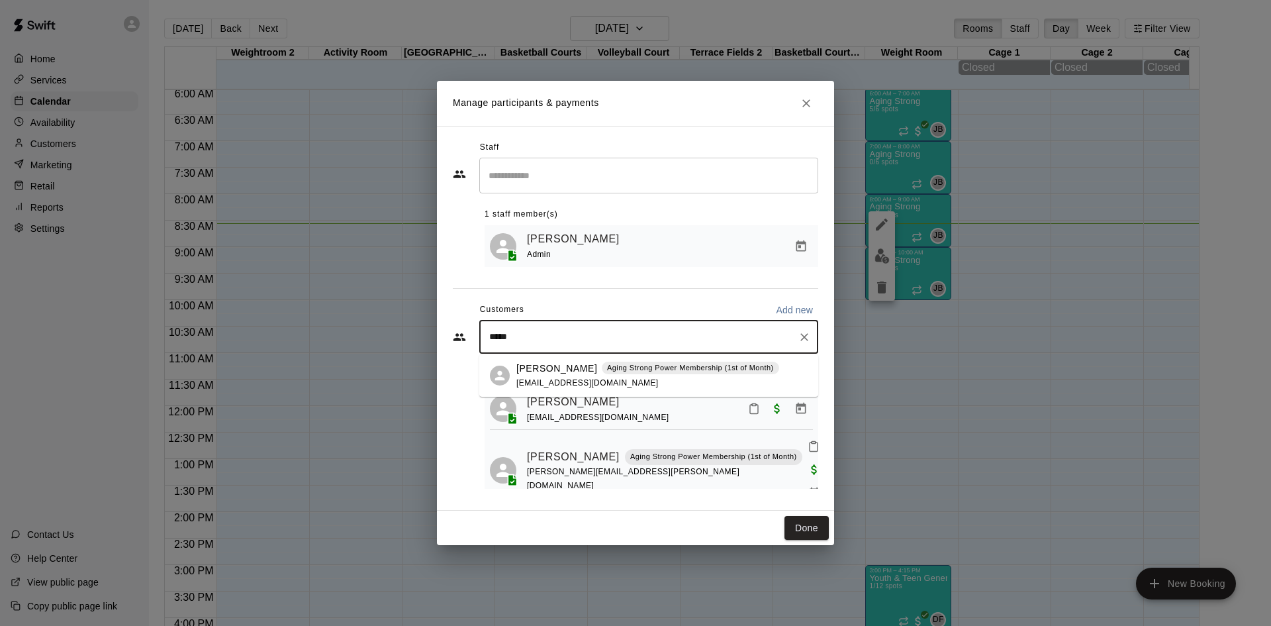
click at [629, 375] on div "Terry DeWitt Aging Strong Power Membership (1st of Month) rwd3038@aol.com" at bounding box center [647, 375] width 263 height 28
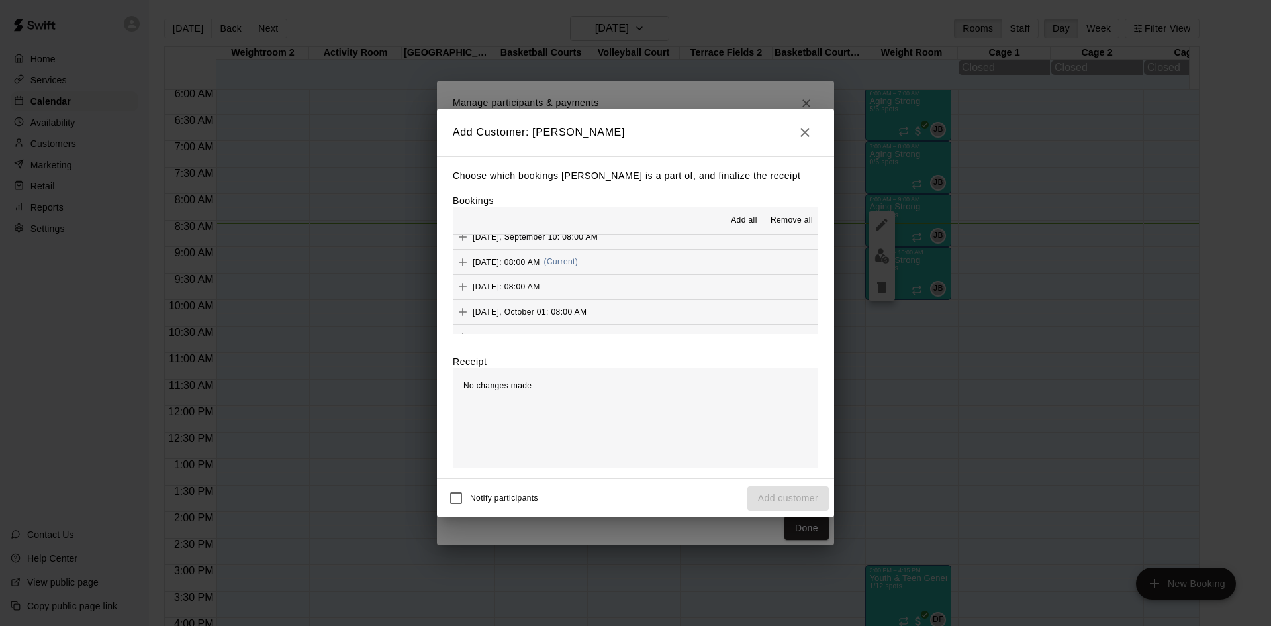
scroll to position [728, 0]
click at [657, 248] on button "Wednesday, September 17: 08:00 AM (Current)" at bounding box center [635, 241] width 365 height 24
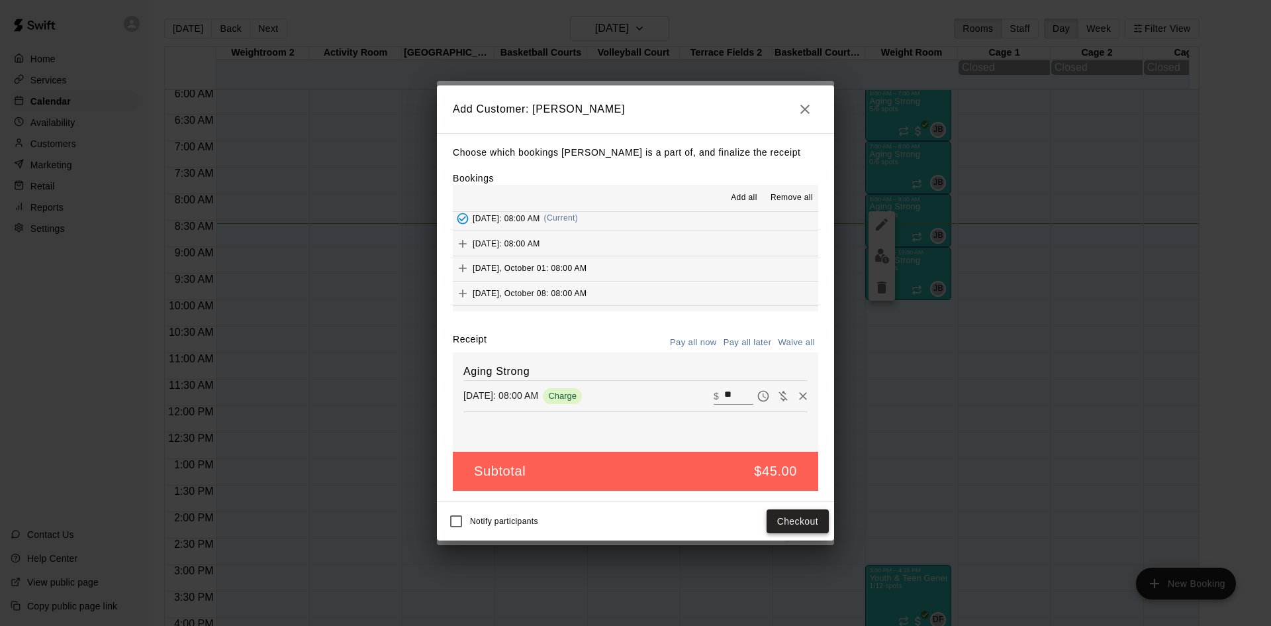
click at [790, 517] on button "Checkout" at bounding box center [798, 521] width 62 height 24
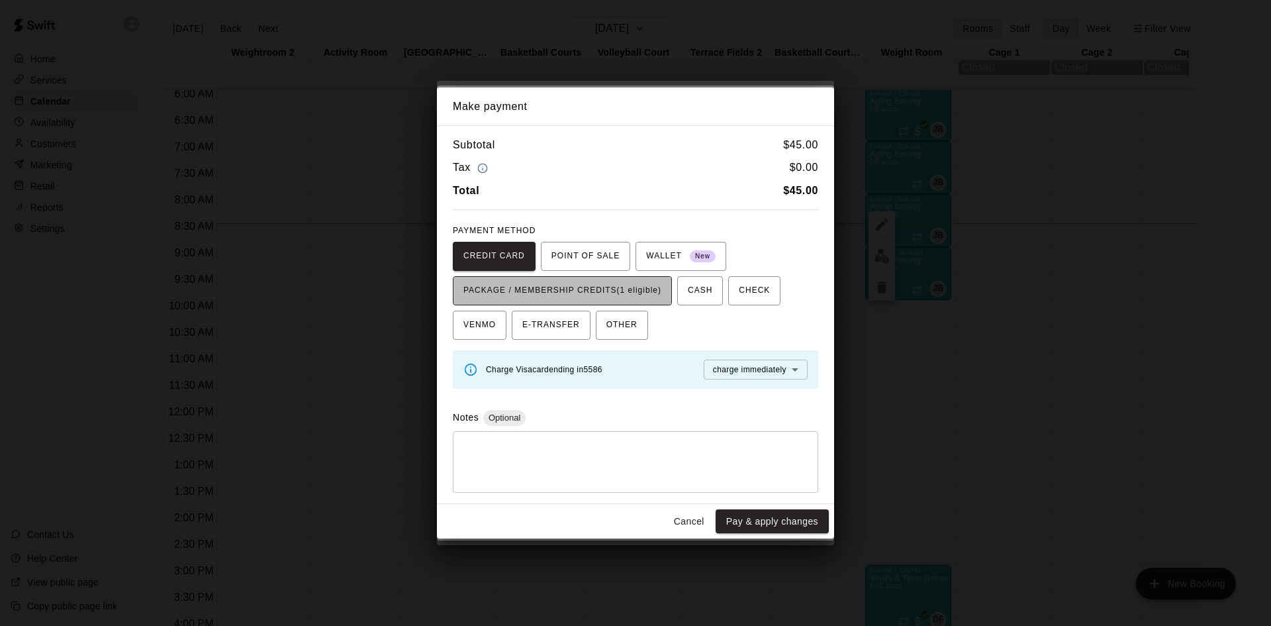
click at [653, 290] on span "PACKAGE / MEMBERSHIP CREDITS (1 eligible)" at bounding box center [562, 290] width 198 height 21
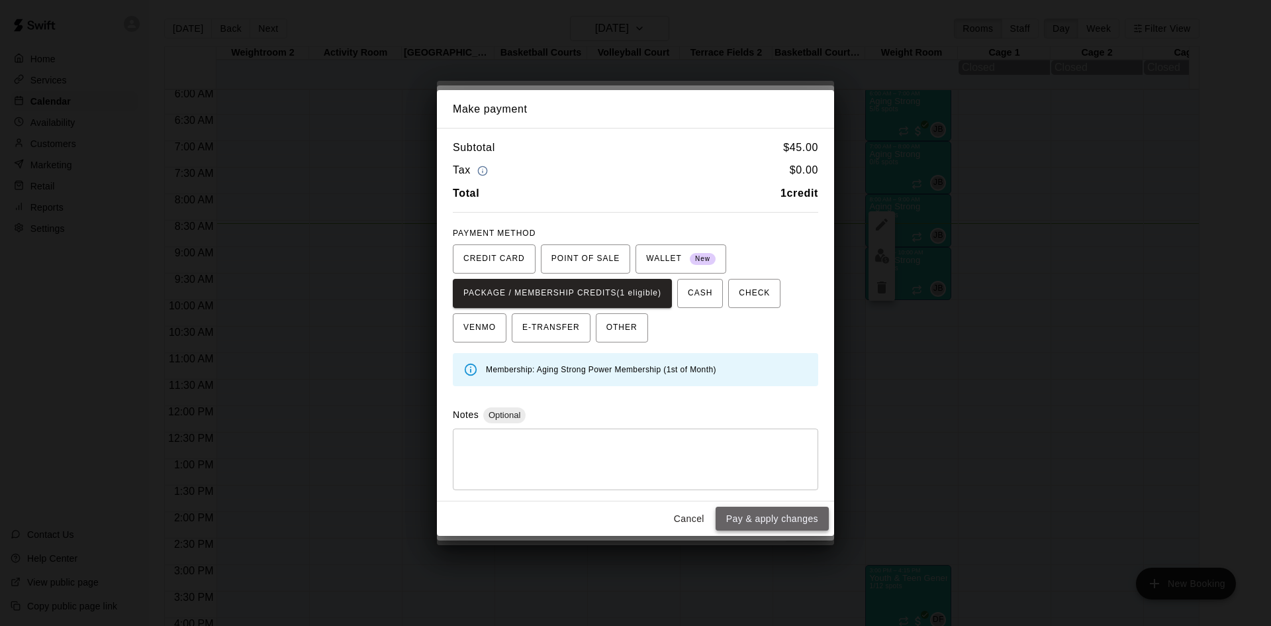
click at [751, 526] on button "Pay & apply changes" at bounding box center [772, 518] width 113 height 24
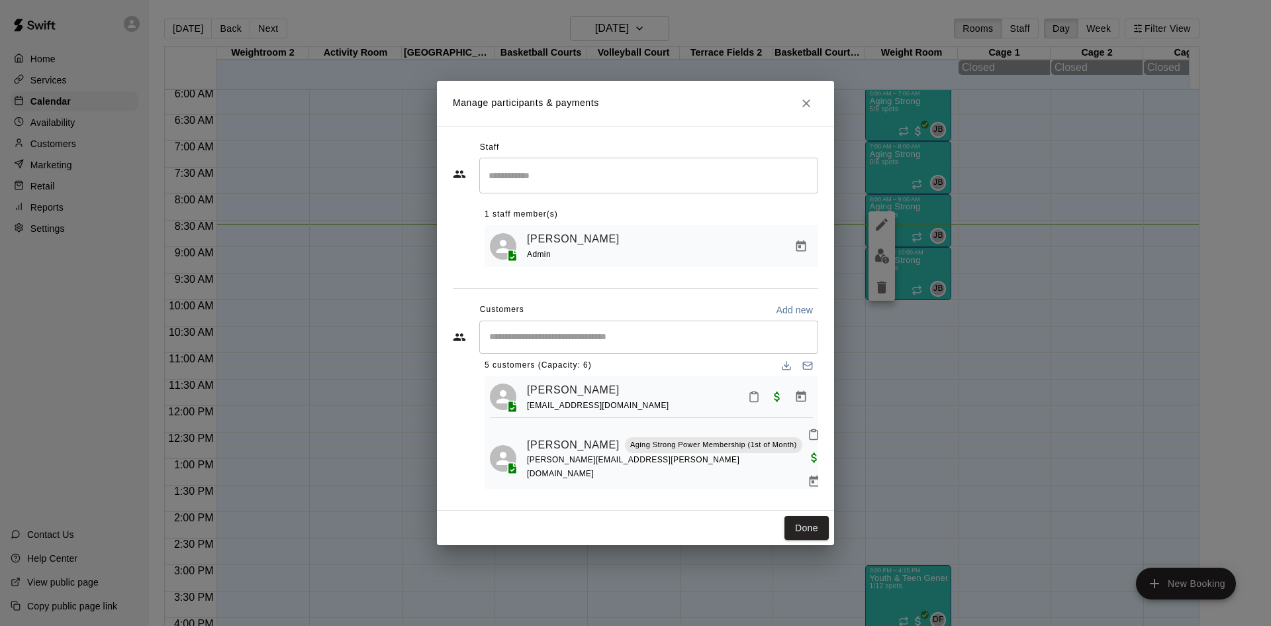
scroll to position [0, 0]
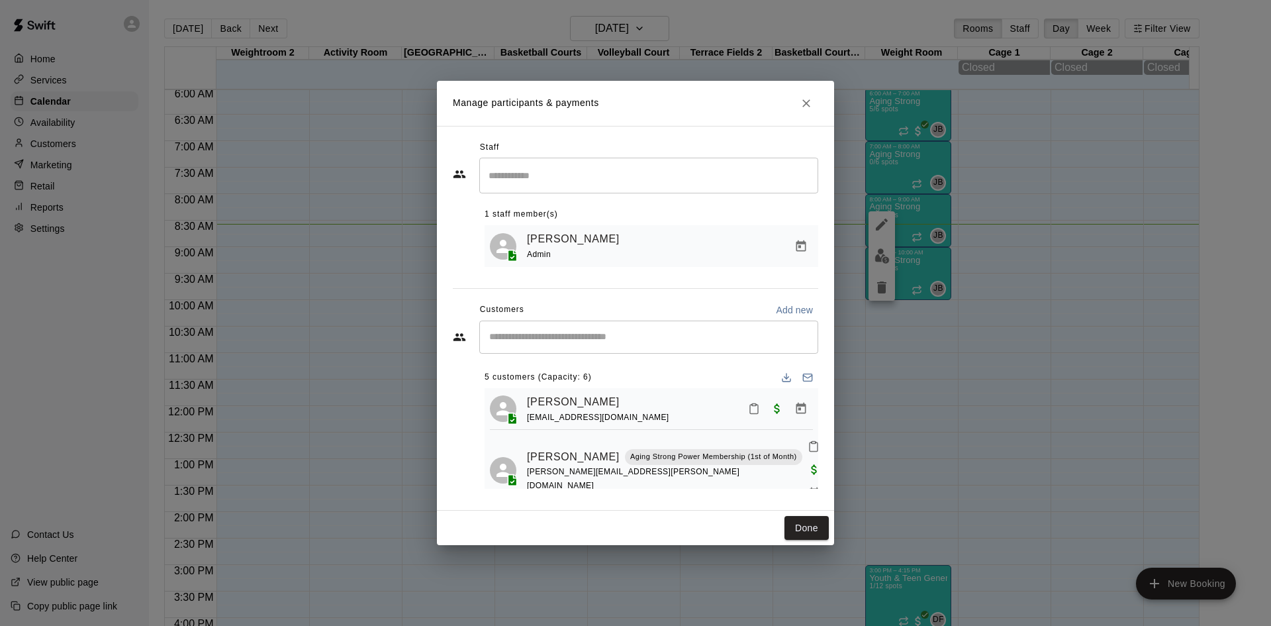
click at [674, 342] on input "Start typing to search customers..." at bounding box center [648, 336] width 327 height 13
type input "****"
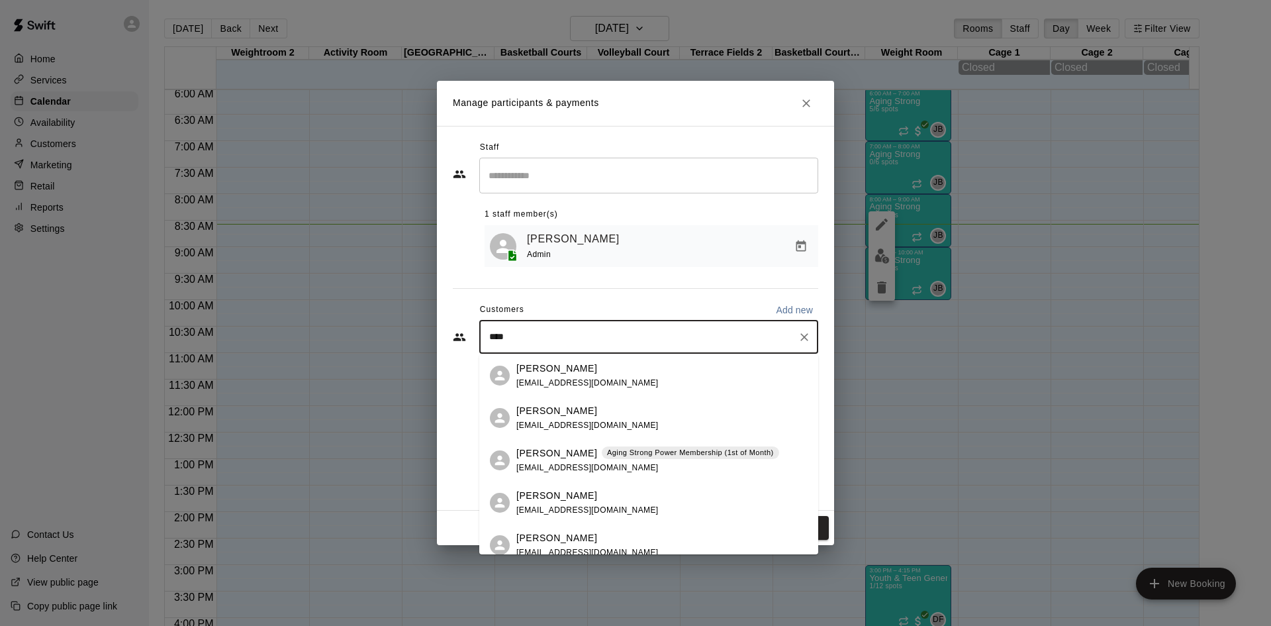
click at [655, 461] on div "Mike Tierney Aging Strong Power Membership (1st of Month) michaelrtierney@gmail…" at bounding box center [647, 460] width 263 height 28
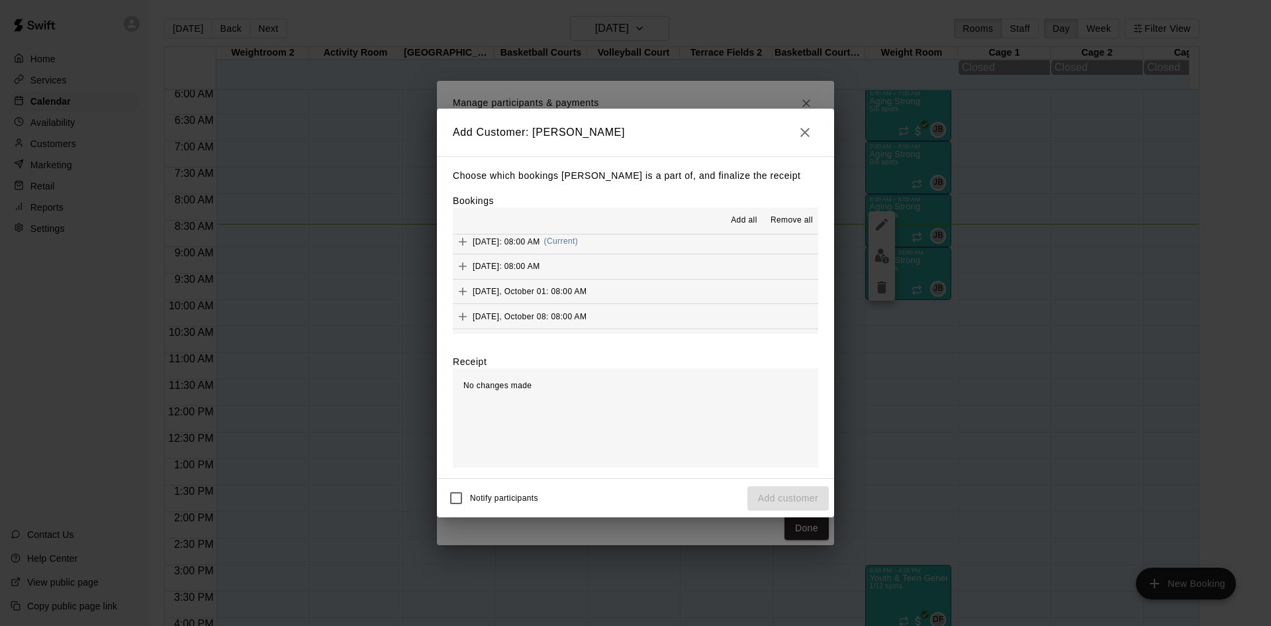
scroll to position [662, 0]
click at [579, 311] on span "(Current)" at bounding box center [561, 307] width 34 height 9
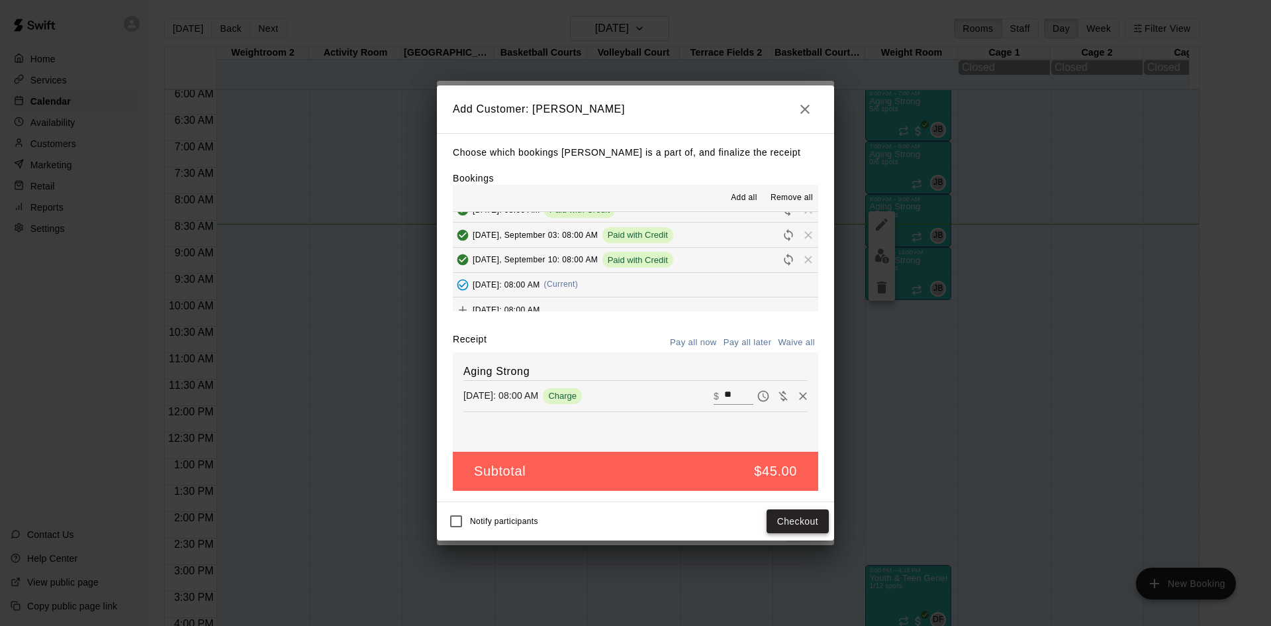
click at [787, 512] on button "Checkout" at bounding box center [798, 521] width 62 height 24
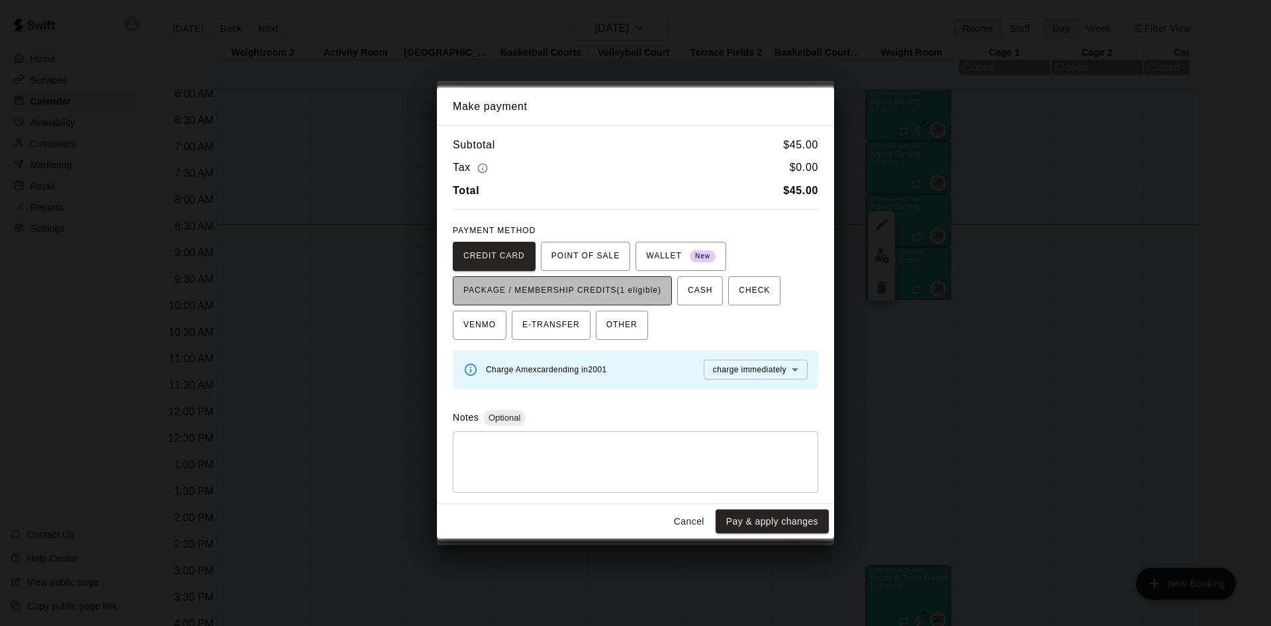
click at [656, 304] on button "PACKAGE / MEMBERSHIP CREDITS (1 eligible)" at bounding box center [562, 290] width 219 height 29
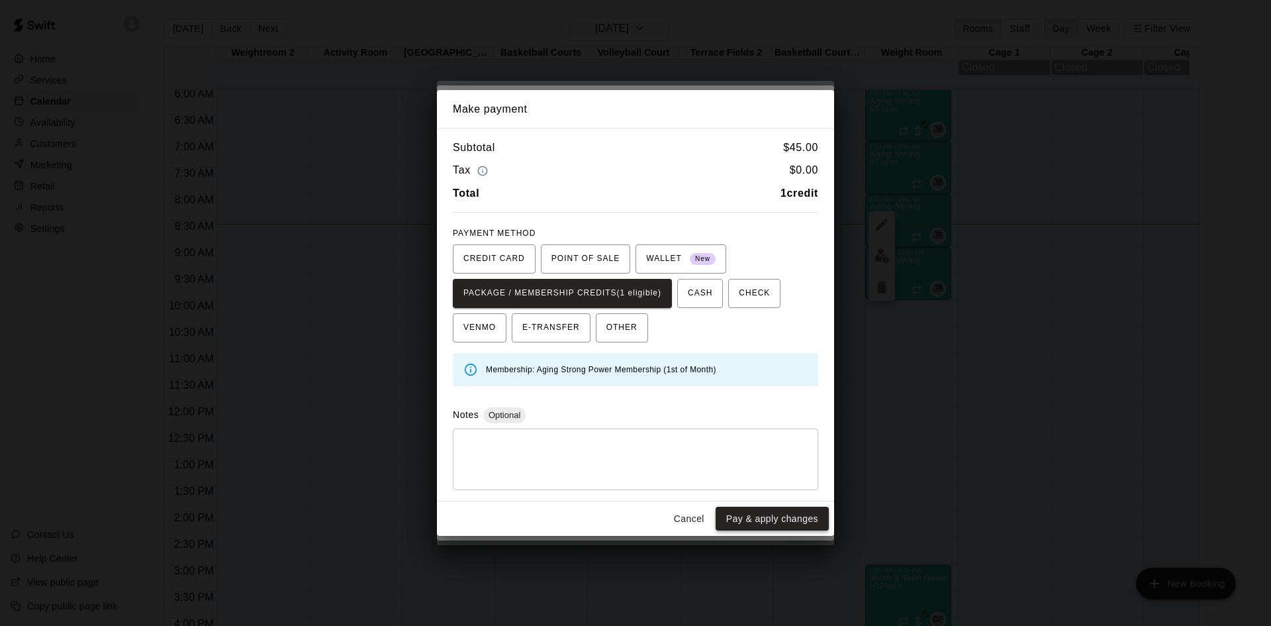
click at [788, 528] on button "Pay & apply changes" at bounding box center [772, 518] width 113 height 24
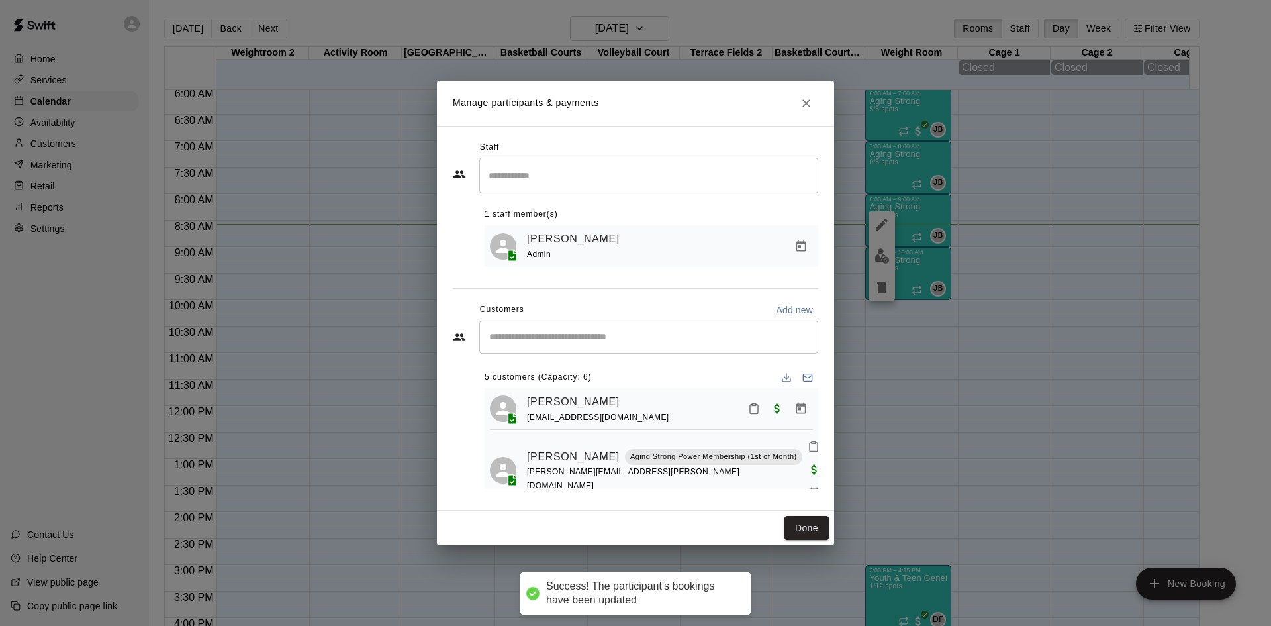
scroll to position [0, 0]
click at [812, 534] on button "Done" at bounding box center [807, 528] width 44 height 24
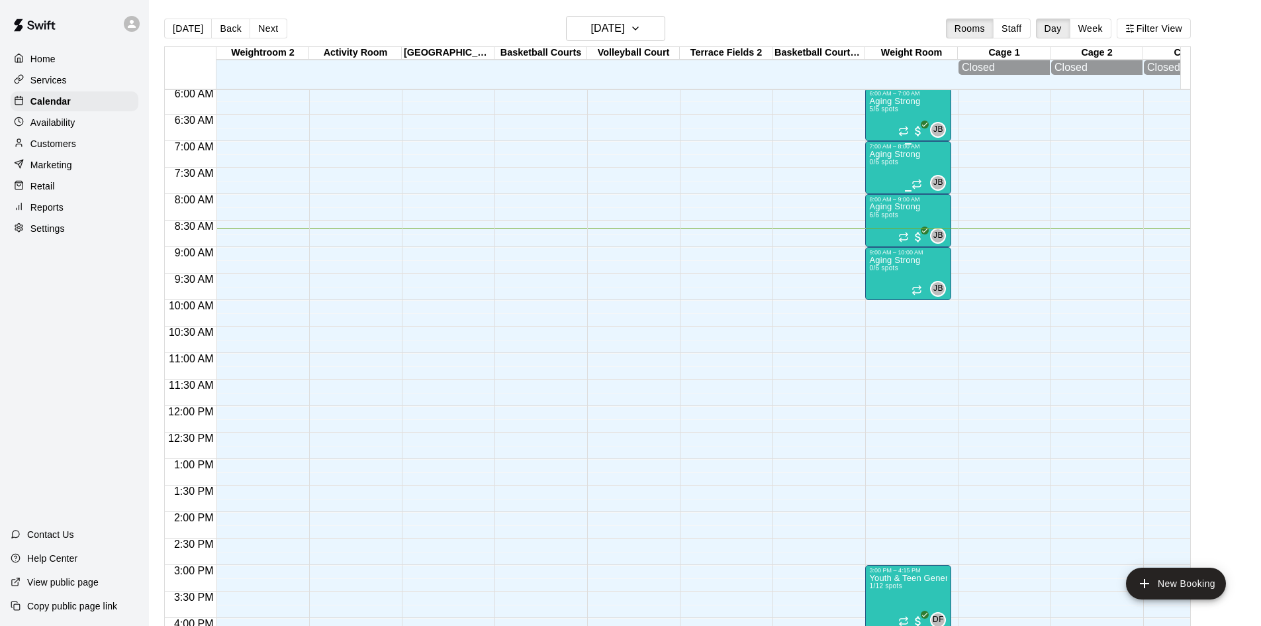
click at [884, 154] on p "Aging Strong" at bounding box center [894, 154] width 51 height 0
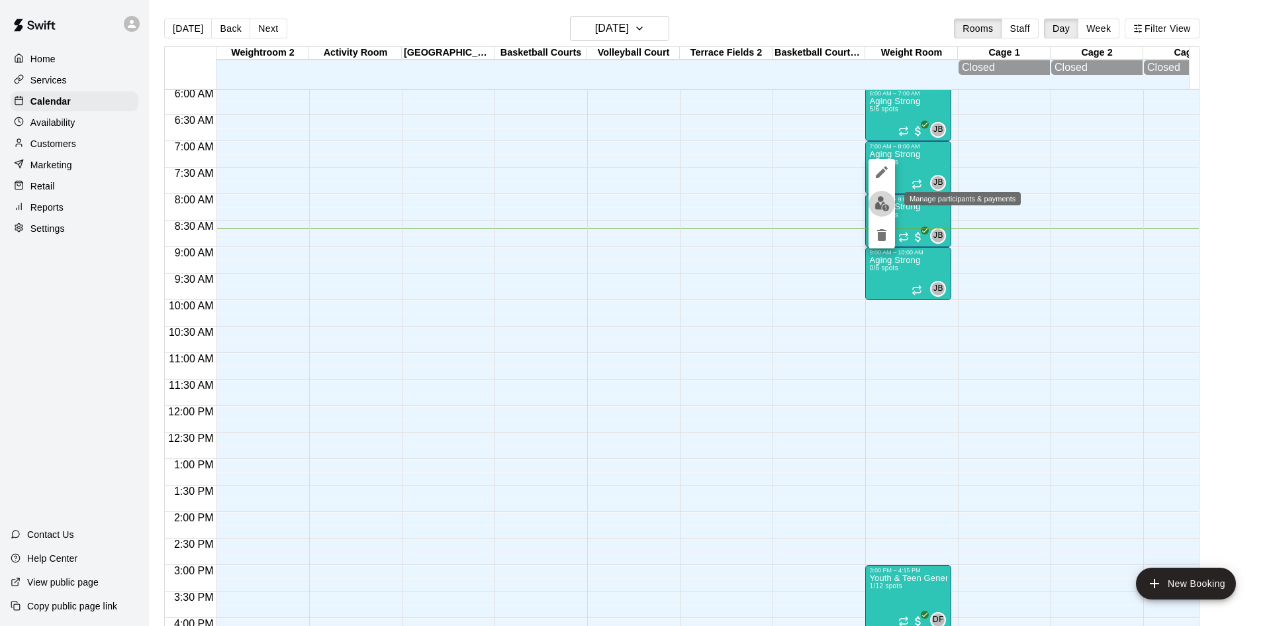
click at [879, 205] on img "edit" at bounding box center [882, 203] width 15 height 15
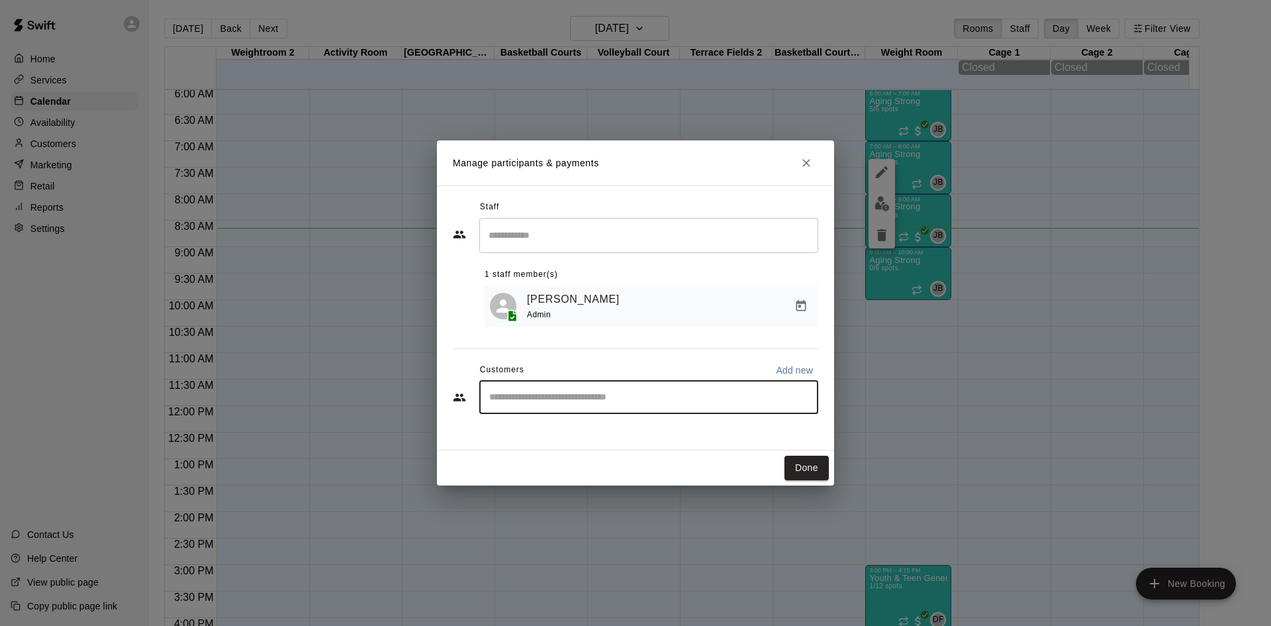
click at [594, 403] on input "Start typing to search customers..." at bounding box center [648, 397] width 327 height 13
type input "******"
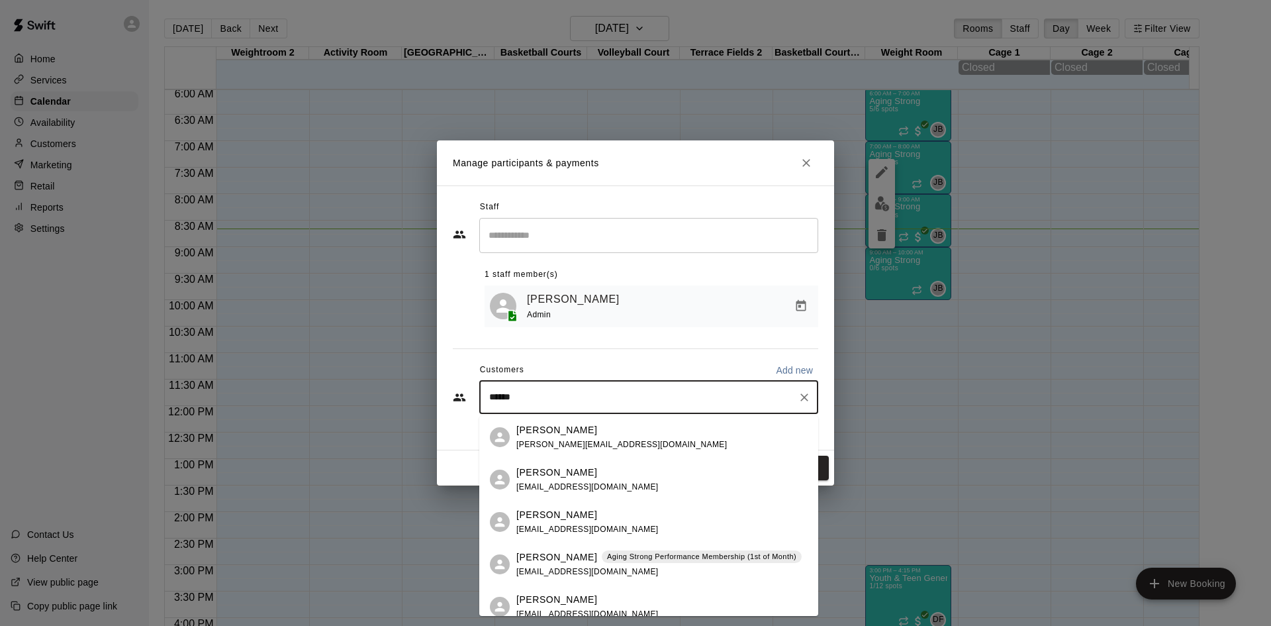
click at [611, 553] on p "Aging Strong Performance Membership (1st of Month)" at bounding box center [701, 556] width 189 height 11
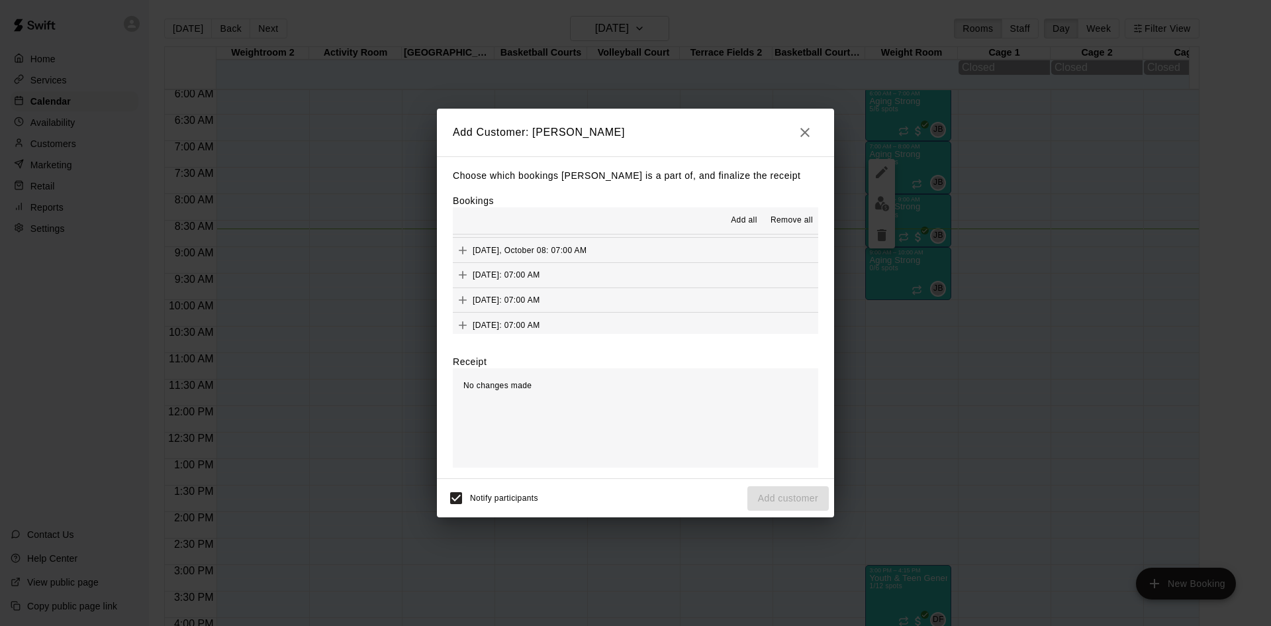
scroll to position [728, 0]
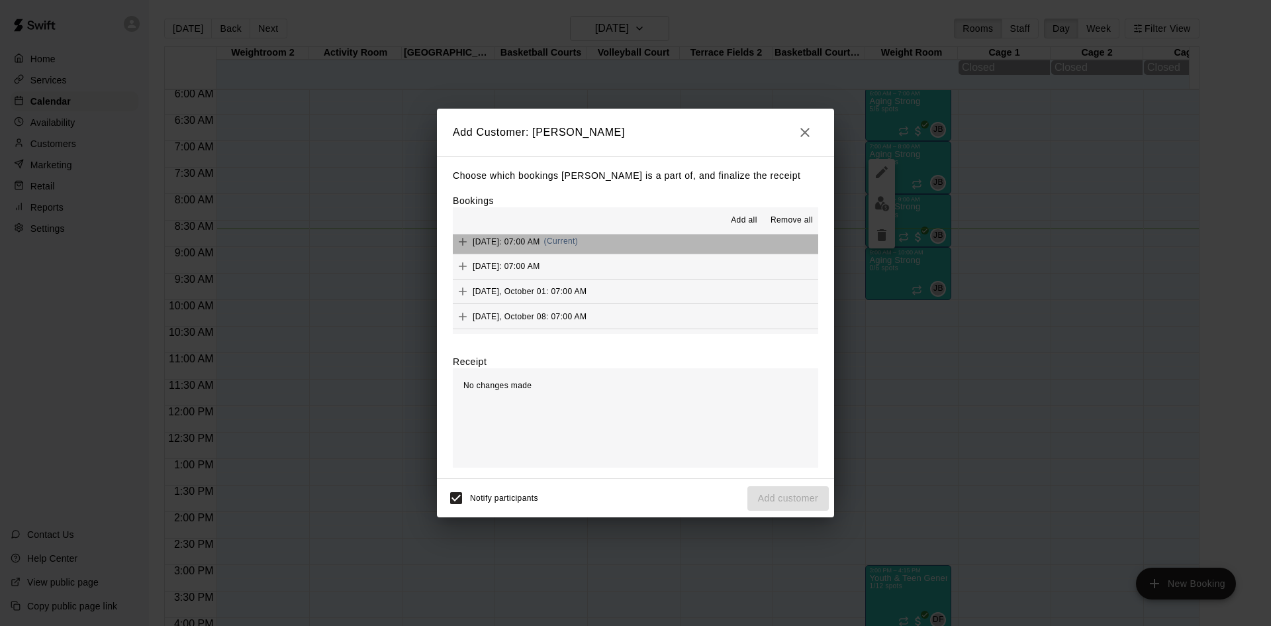
click at [666, 248] on button "Wednesday, September 17: 07:00 AM (Current)" at bounding box center [635, 241] width 365 height 24
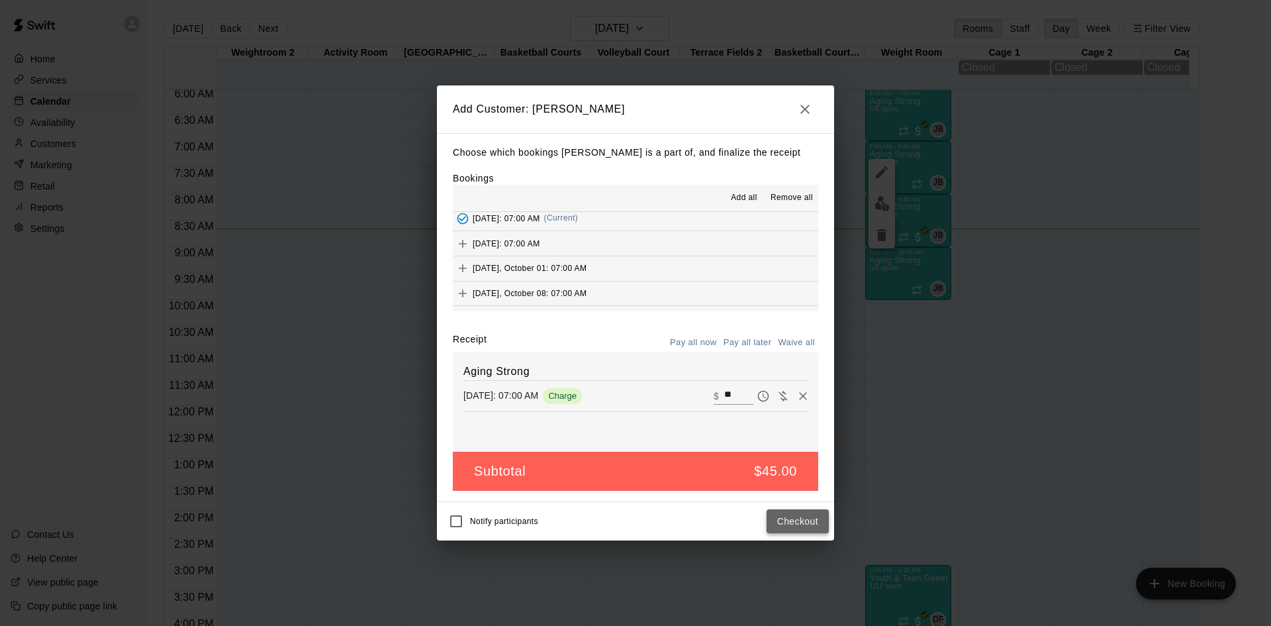
click at [796, 519] on button "Checkout" at bounding box center [798, 521] width 62 height 24
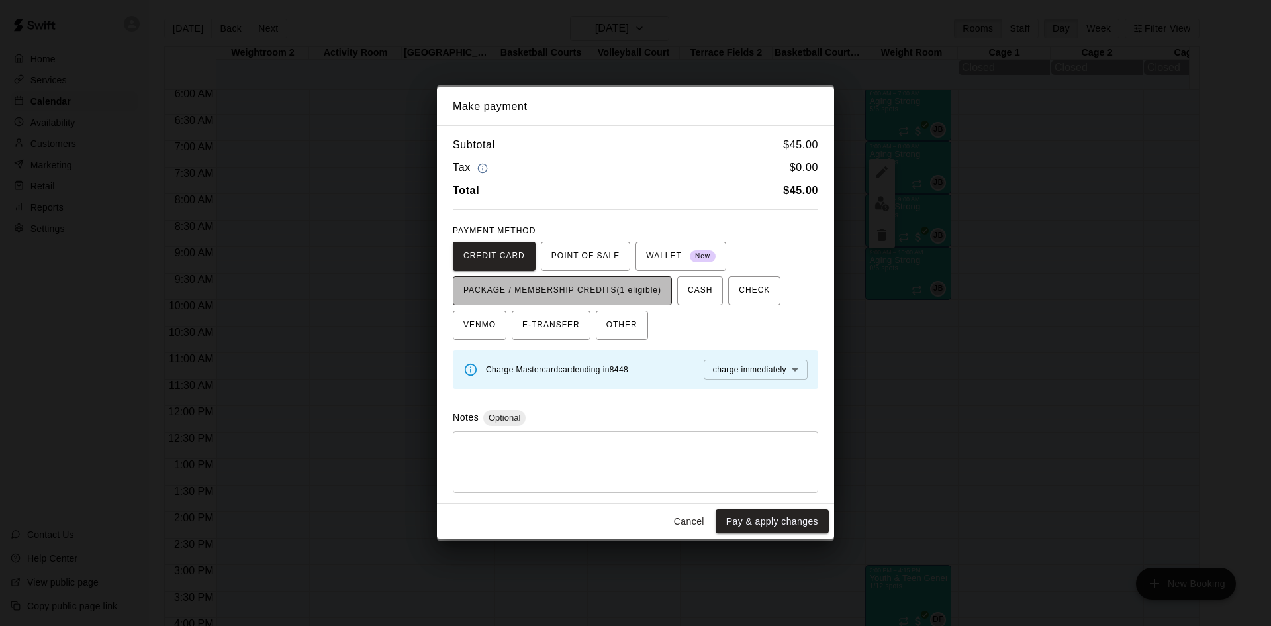
click at [653, 279] on button "PACKAGE / MEMBERSHIP CREDITS (1 eligible)" at bounding box center [562, 290] width 219 height 29
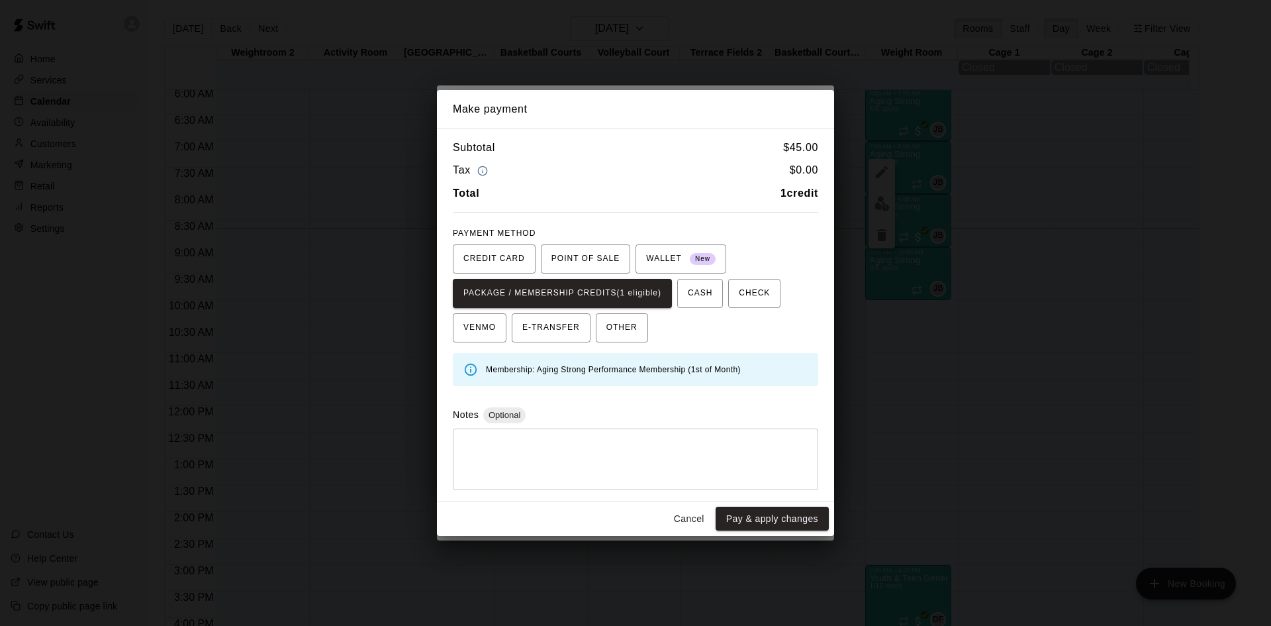
click at [757, 532] on div "Cancel Pay & apply changes" at bounding box center [635, 518] width 397 height 35
click at [757, 527] on button "Pay & apply changes" at bounding box center [772, 518] width 113 height 24
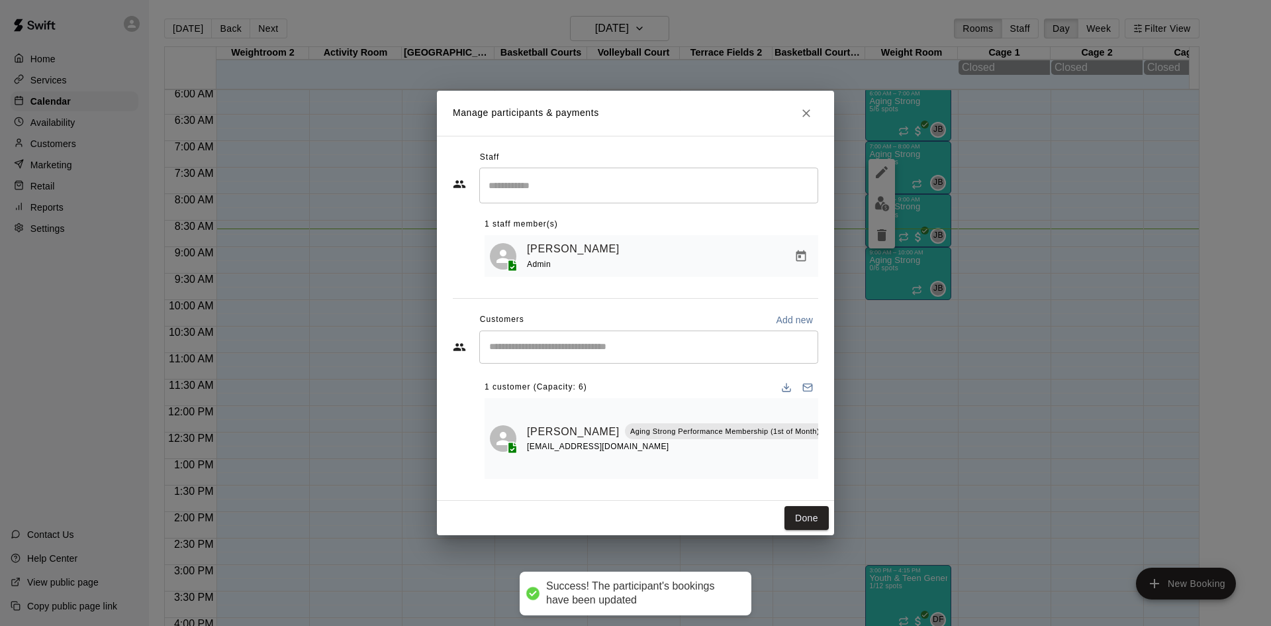
scroll to position [0, 0]
click at [656, 354] on input "Start typing to search customers..." at bounding box center [648, 346] width 327 height 13
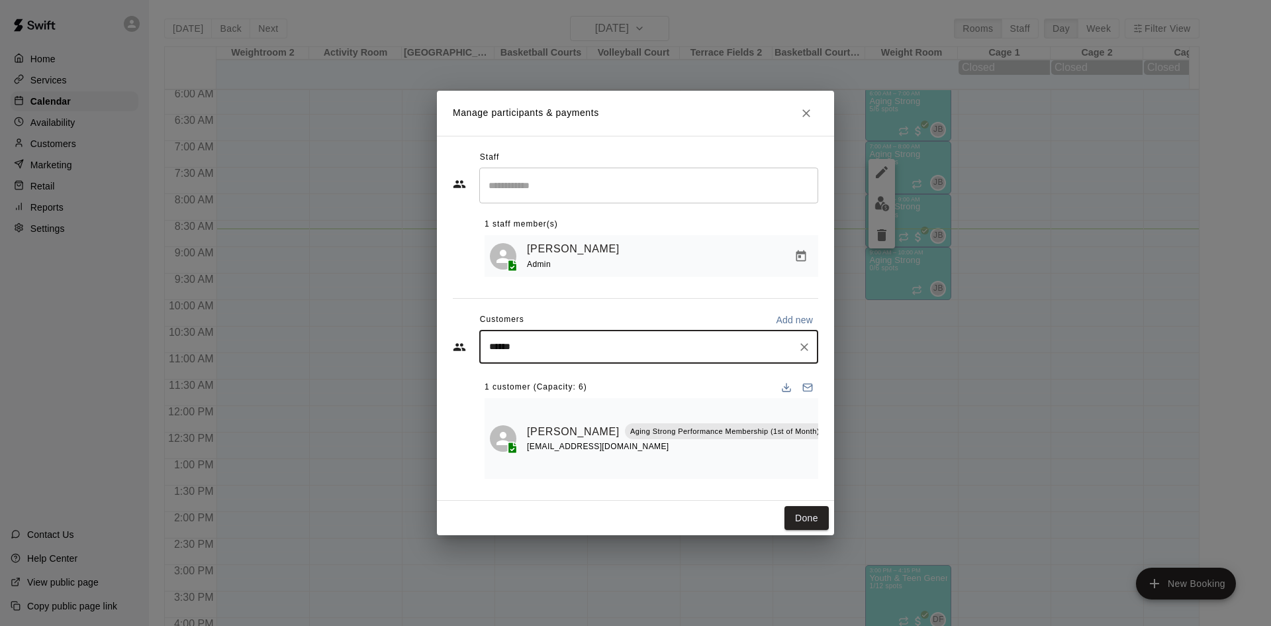
type input "*******"
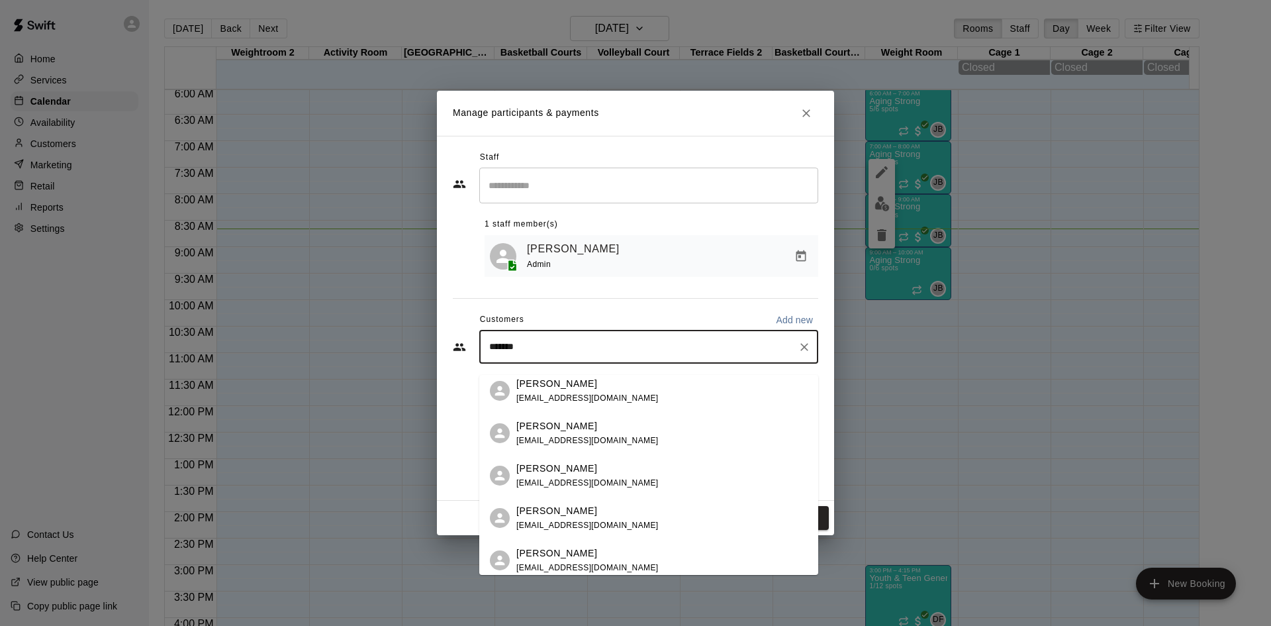
scroll to position [265, 0]
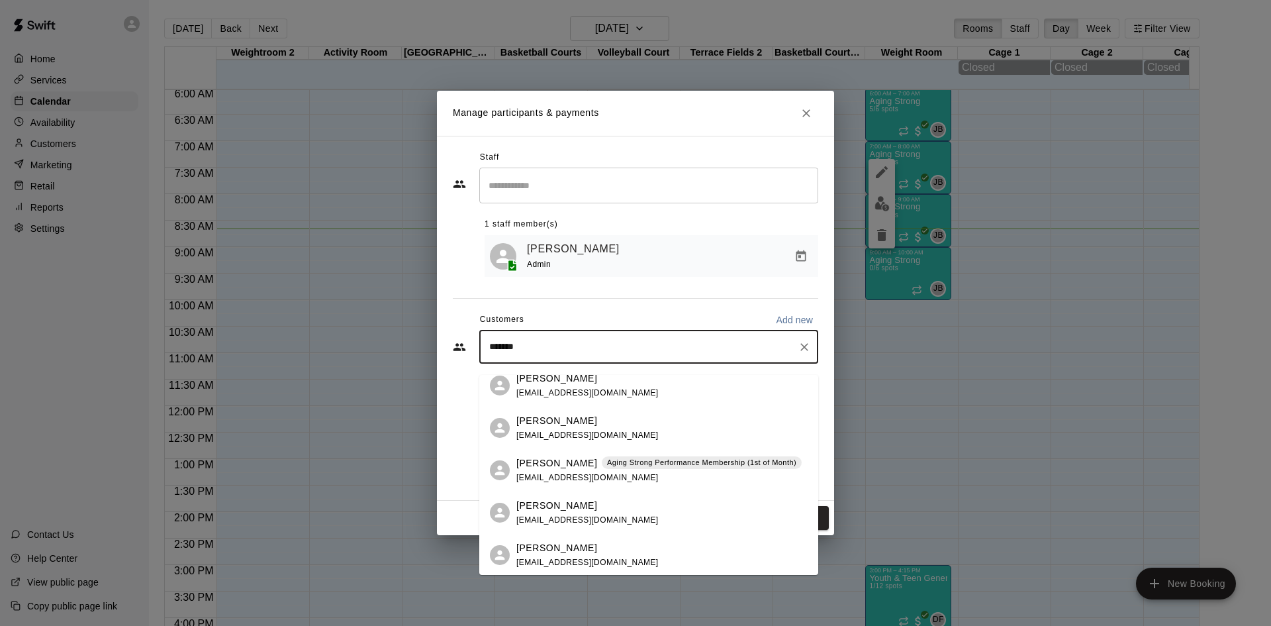
click at [606, 469] on div "Aging Strong Performance Membership (1st of Month)" at bounding box center [702, 462] width 200 height 13
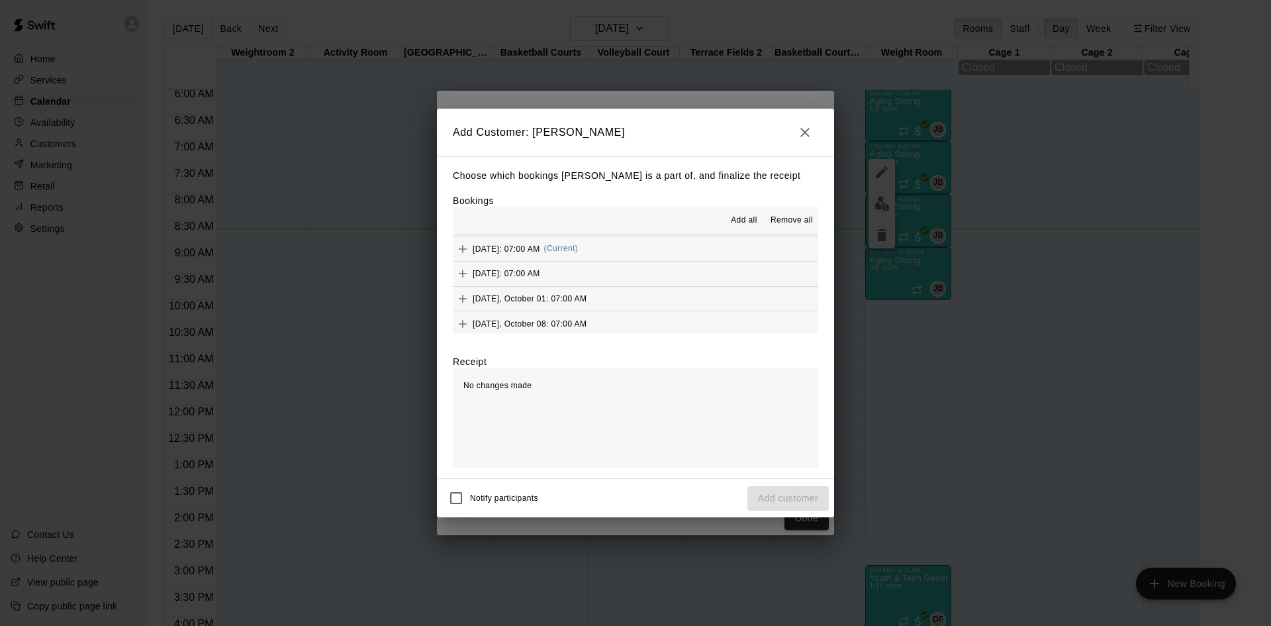
scroll to position [728, 0]
click at [579, 243] on span "(Current)" at bounding box center [561, 240] width 34 height 9
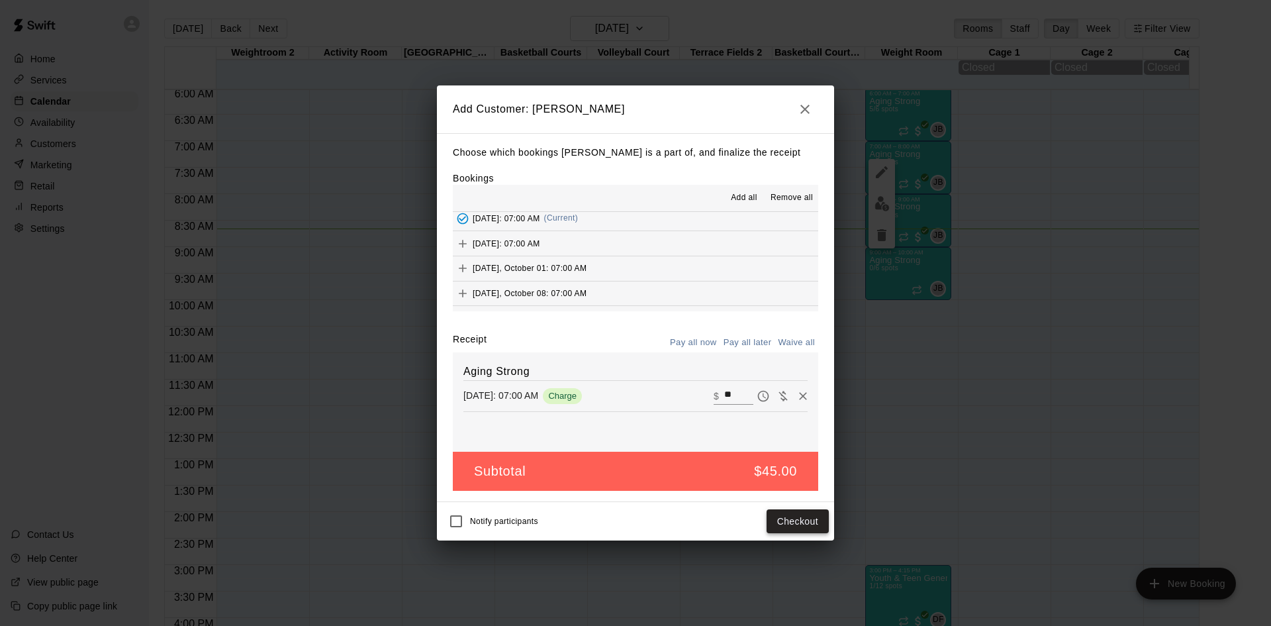
click at [777, 523] on button "Checkout" at bounding box center [798, 521] width 62 height 24
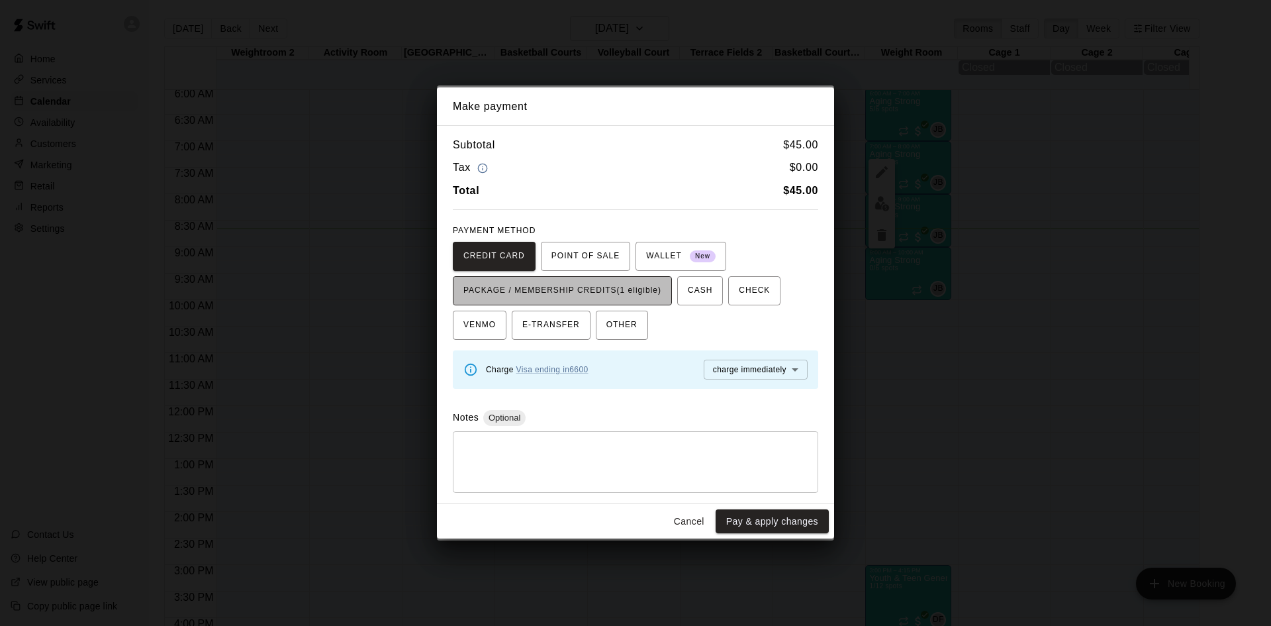
click at [605, 283] on span "PACKAGE / MEMBERSHIP CREDITS (1 eligible)" at bounding box center [562, 290] width 198 height 21
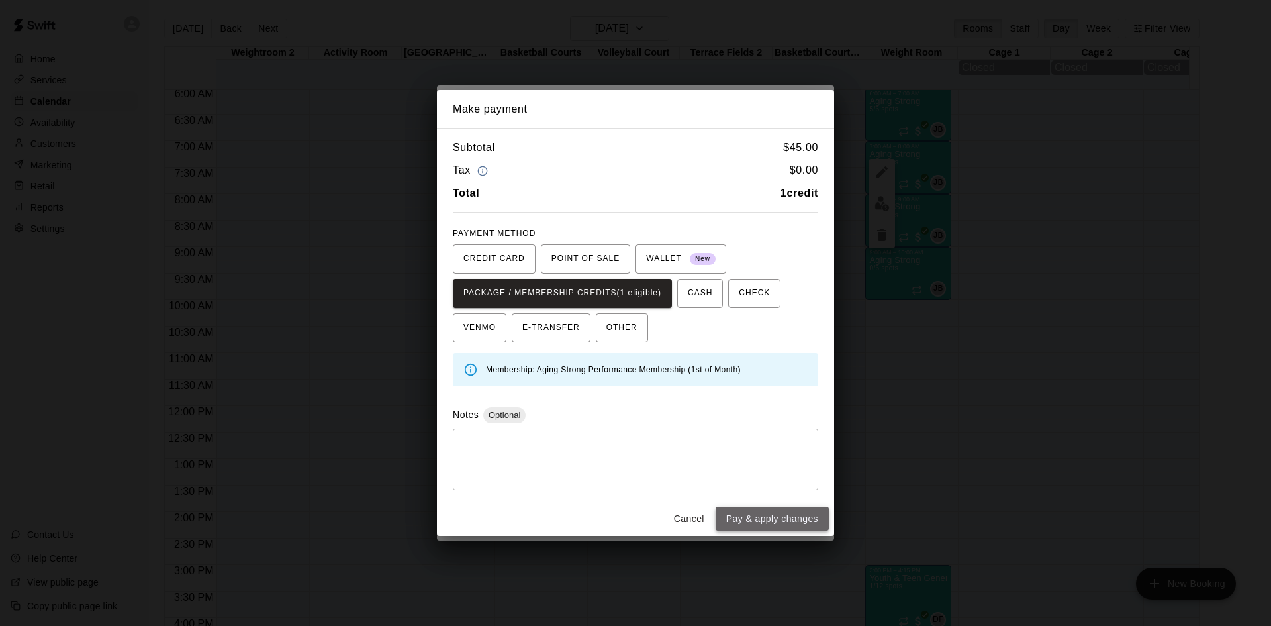
click at [736, 517] on button "Pay & apply changes" at bounding box center [772, 518] width 113 height 24
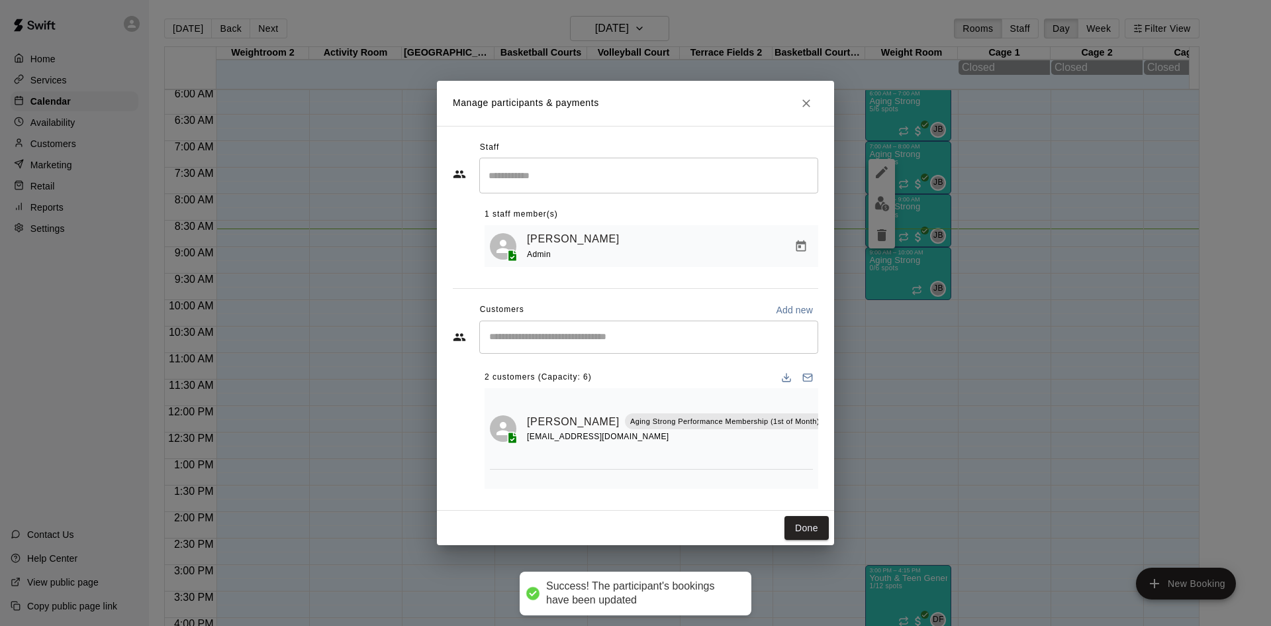
click at [593, 324] on div "​" at bounding box center [648, 336] width 339 height 33
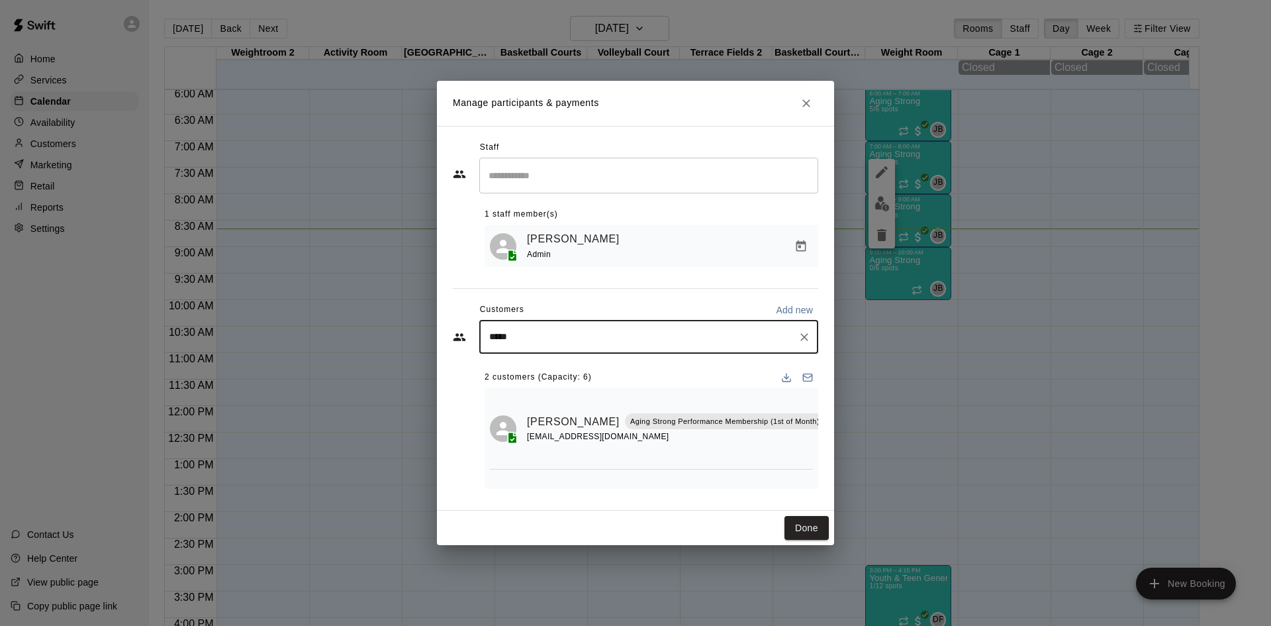
type input "******"
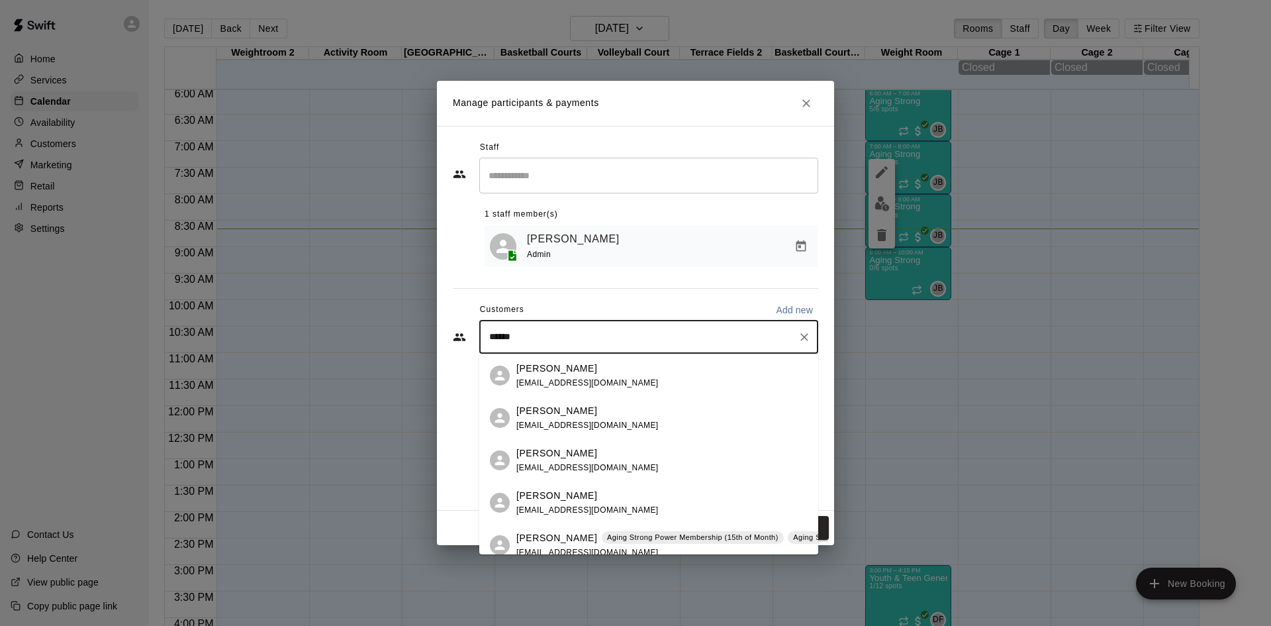
click at [628, 536] on p "Aging Strong Power Membership (15th of Month)" at bounding box center [692, 537] width 171 height 11
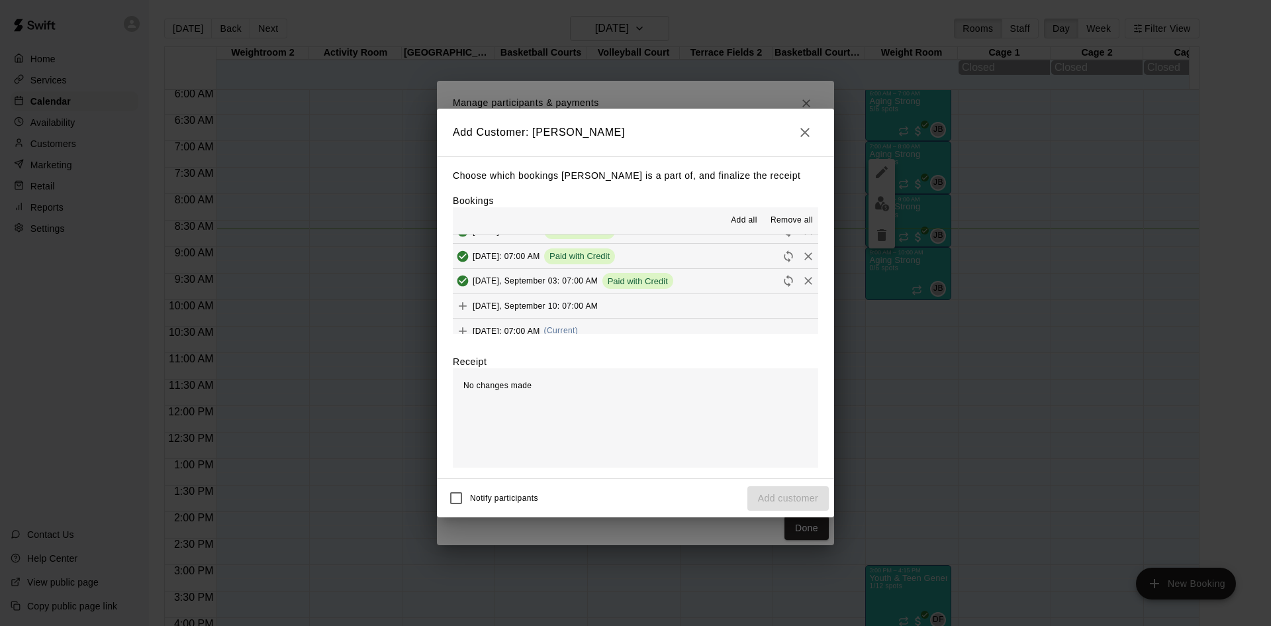
scroll to position [662, 0]
drag, startPoint x: 641, startPoint y: 304, endPoint x: 651, endPoint y: 330, distance: 28.5
click at [579, 308] on span "(Current)" at bounding box center [561, 307] width 34 height 9
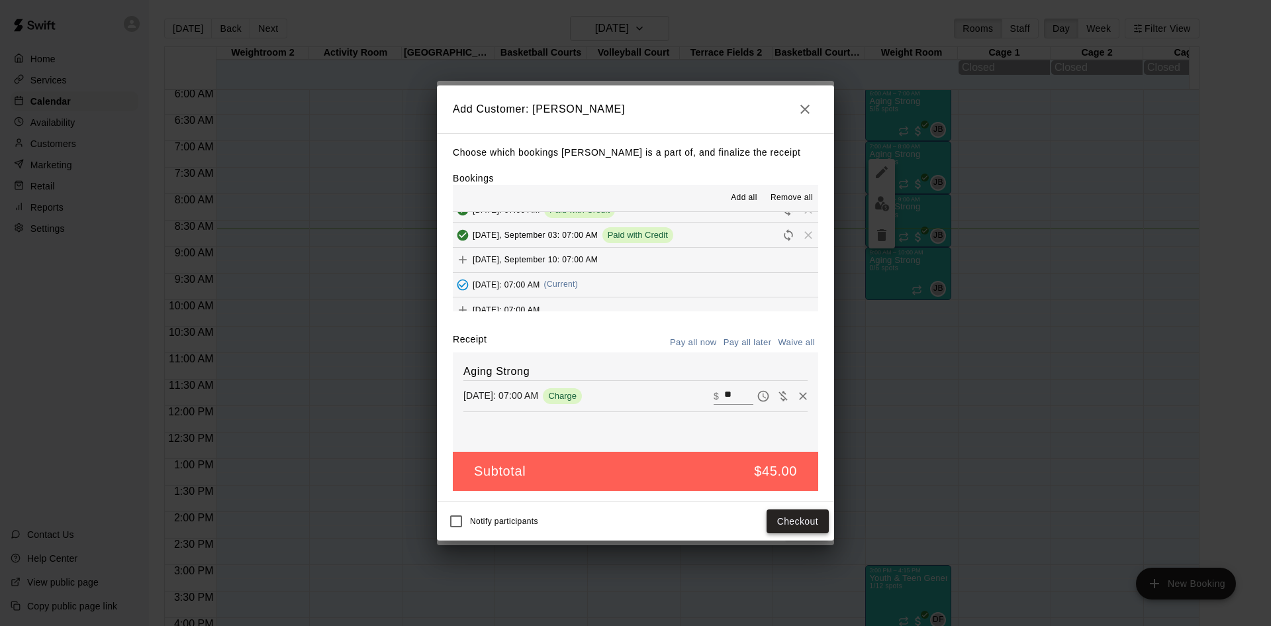
click at [786, 526] on button "Checkout" at bounding box center [798, 521] width 62 height 24
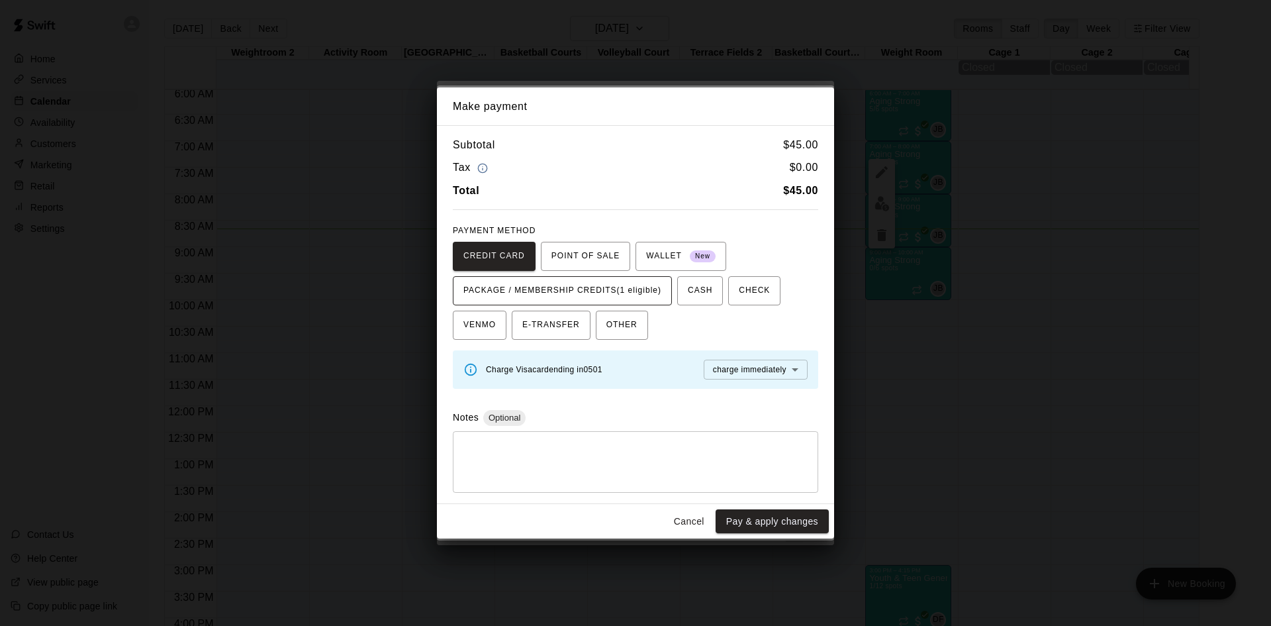
drag, startPoint x: 635, startPoint y: 287, endPoint x: 647, endPoint y: 299, distance: 17.3
click at [636, 289] on span "PACKAGE / MEMBERSHIP CREDITS (1 eligible)" at bounding box center [562, 290] width 198 height 21
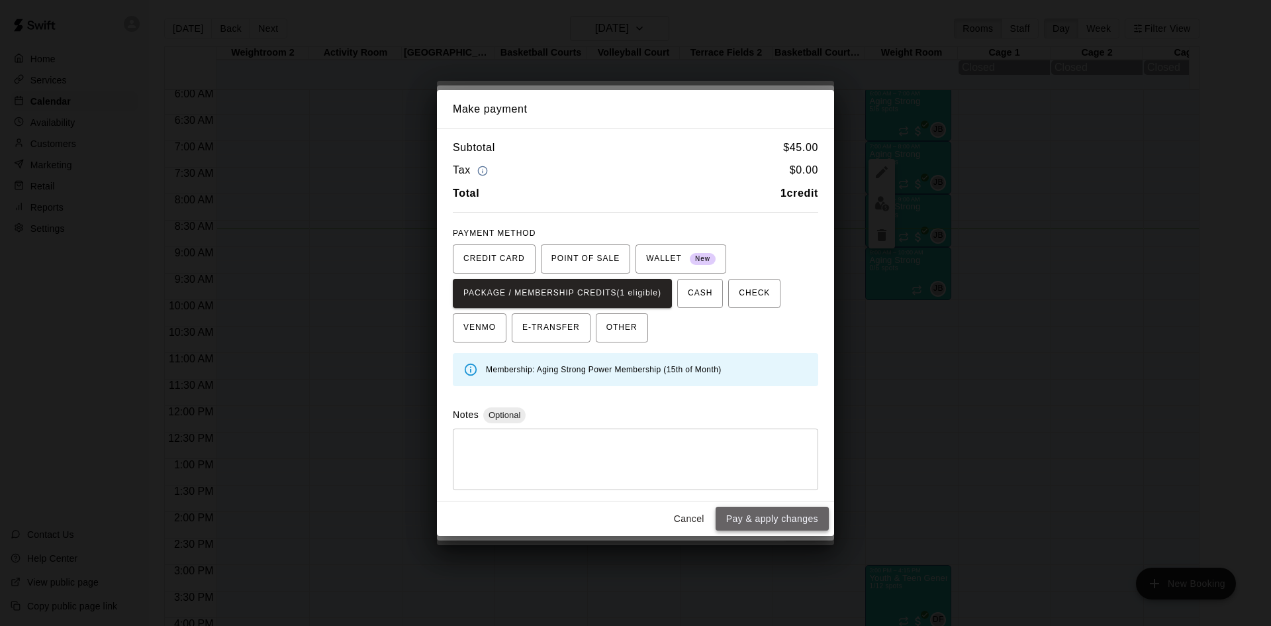
click at [747, 518] on button "Pay & apply changes" at bounding box center [772, 518] width 113 height 24
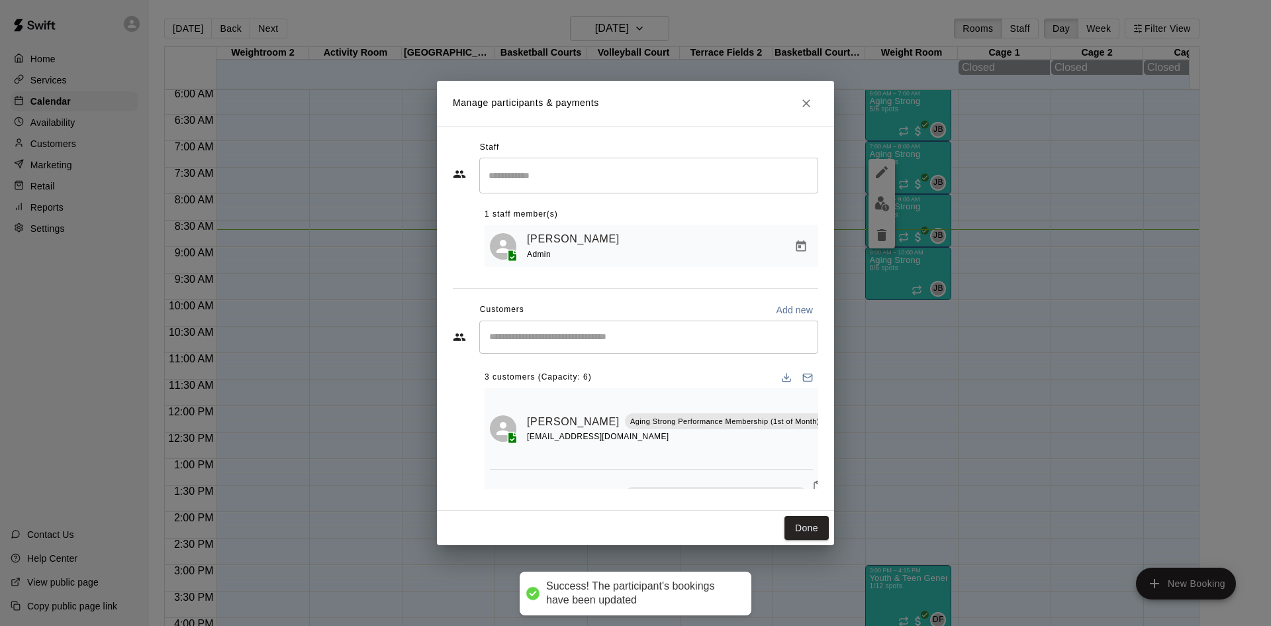
click at [682, 341] on input "Start typing to search customers..." at bounding box center [648, 336] width 327 height 13
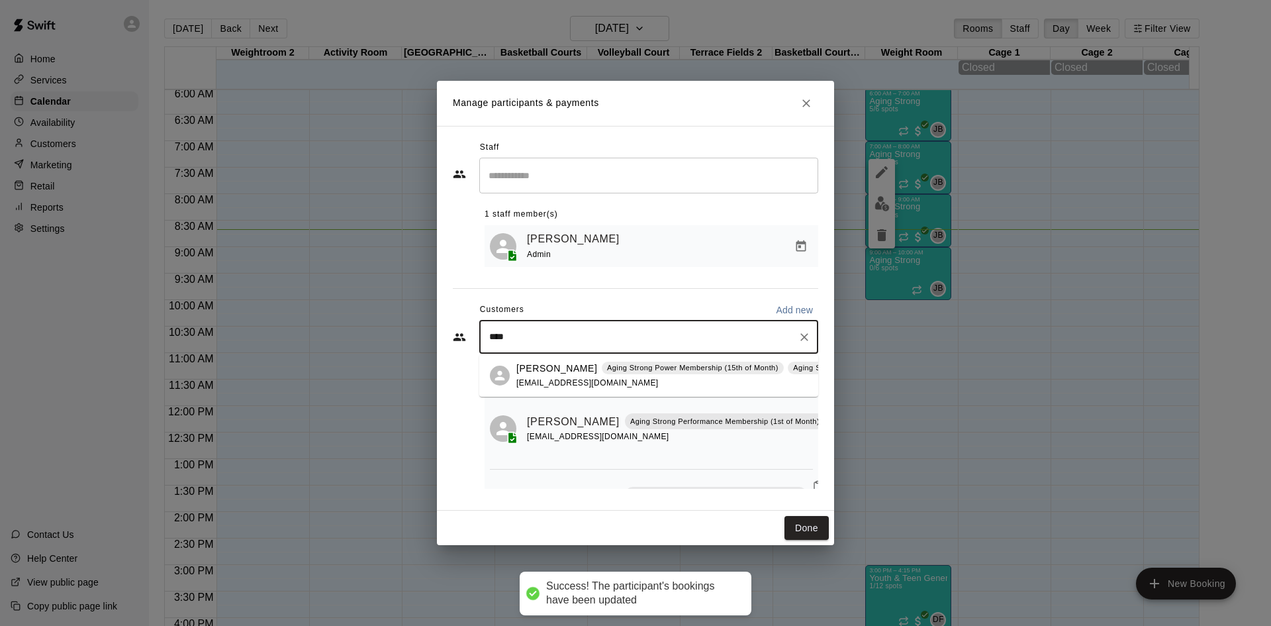
type input "*****"
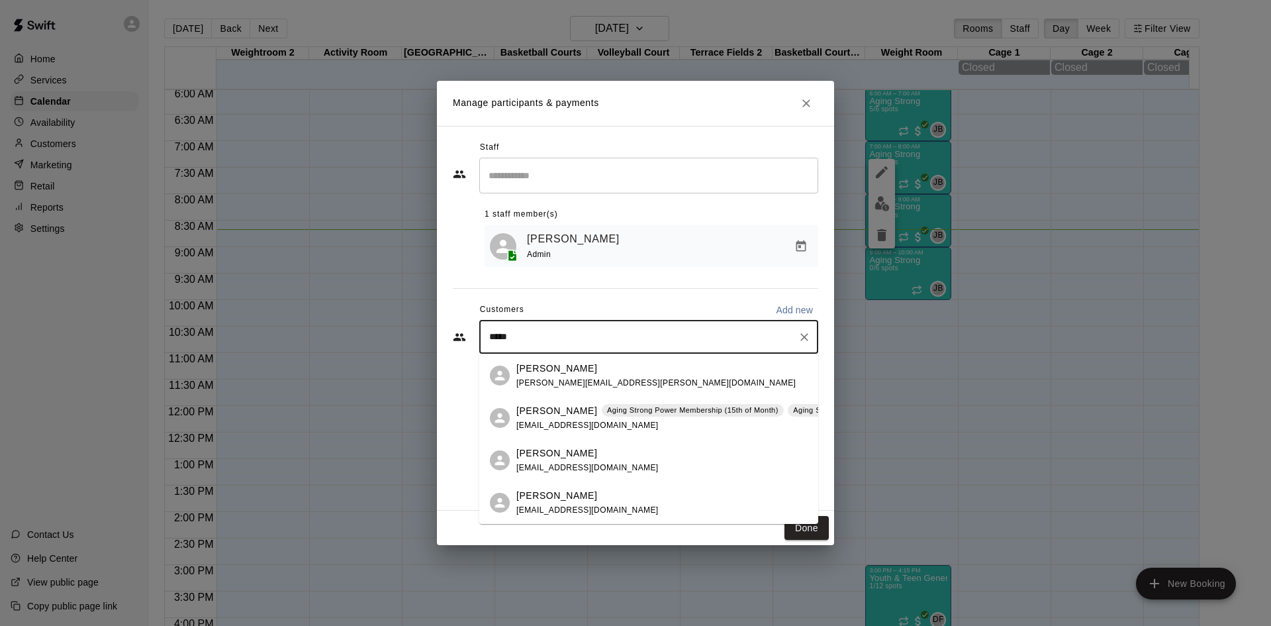
click at [646, 423] on div "Ellen Sherry Aging Strong Power Membership (15th of Month) Aging Strong Power M…" at bounding box center [742, 418] width 453 height 28
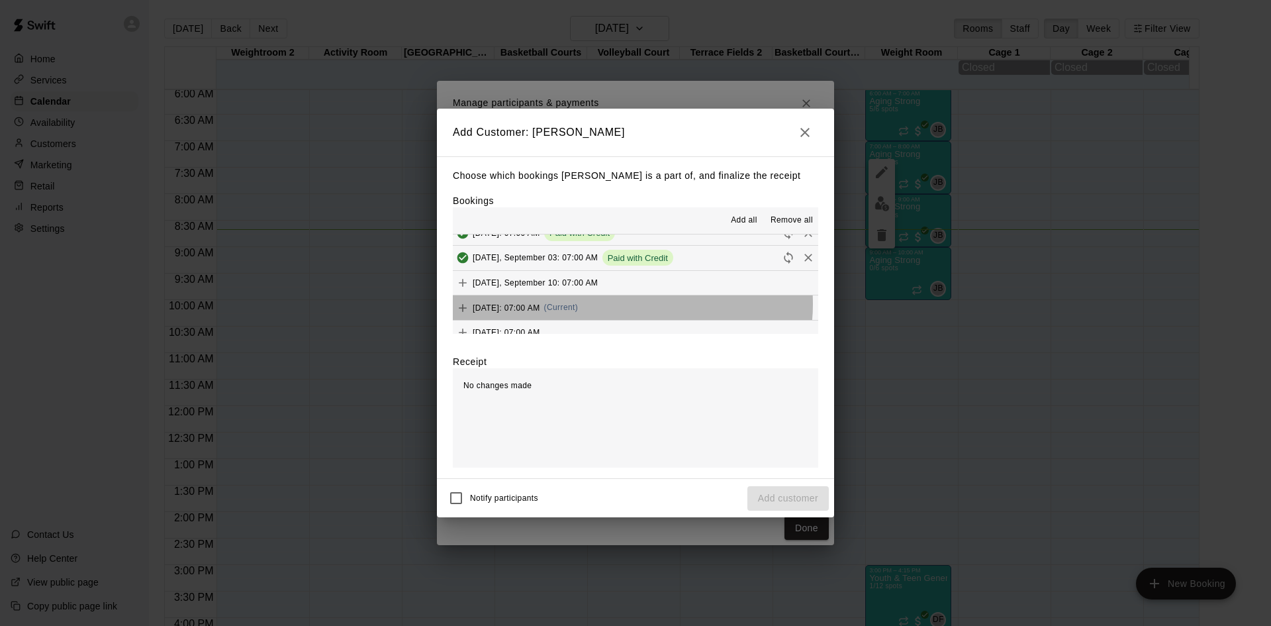
click at [579, 305] on span "(Current)" at bounding box center [561, 307] width 34 height 9
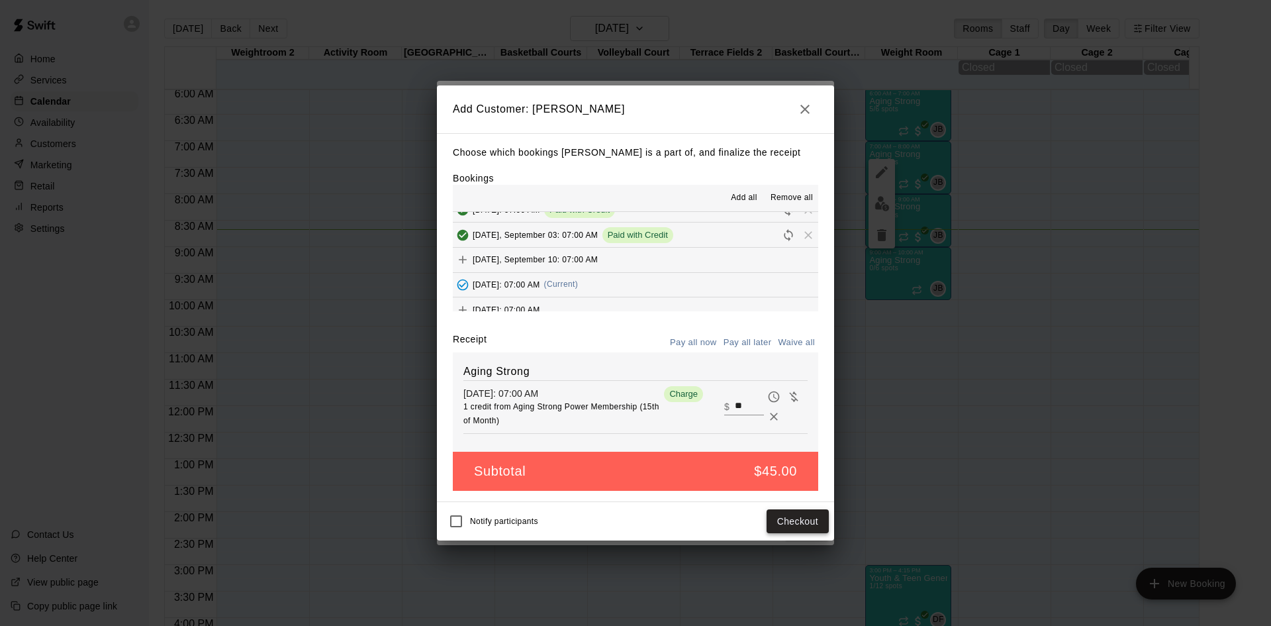
click at [804, 528] on button "Checkout" at bounding box center [798, 521] width 62 height 24
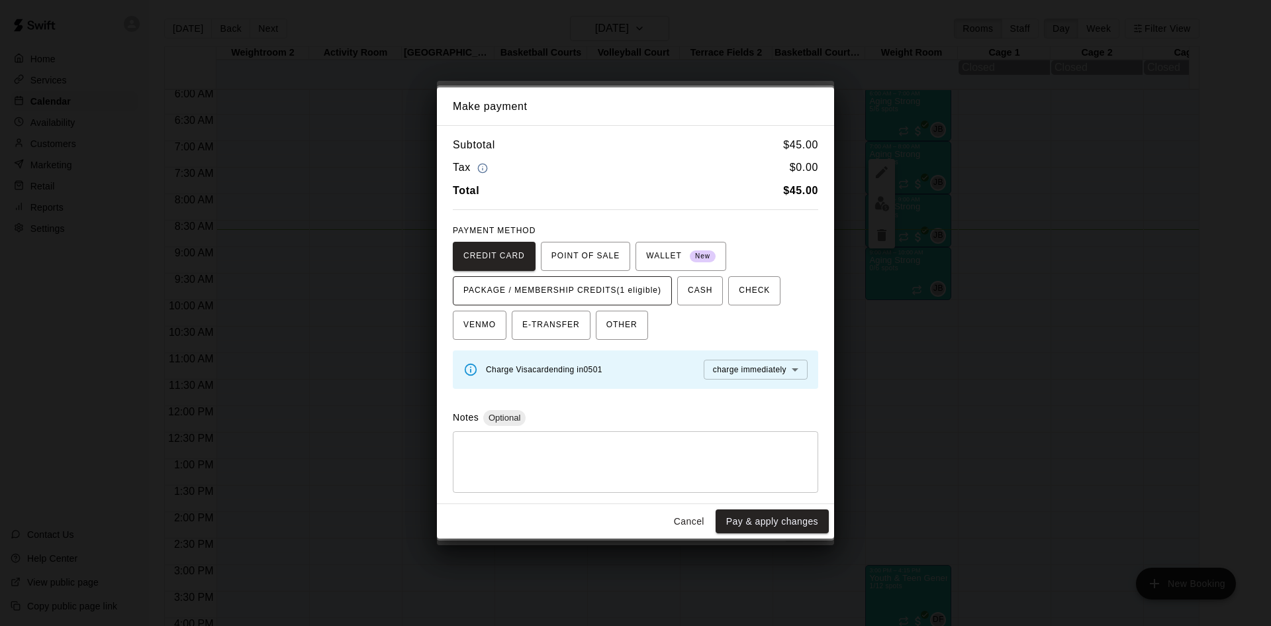
click at [637, 288] on span "PACKAGE / MEMBERSHIP CREDITS (1 eligible)" at bounding box center [562, 290] width 198 height 21
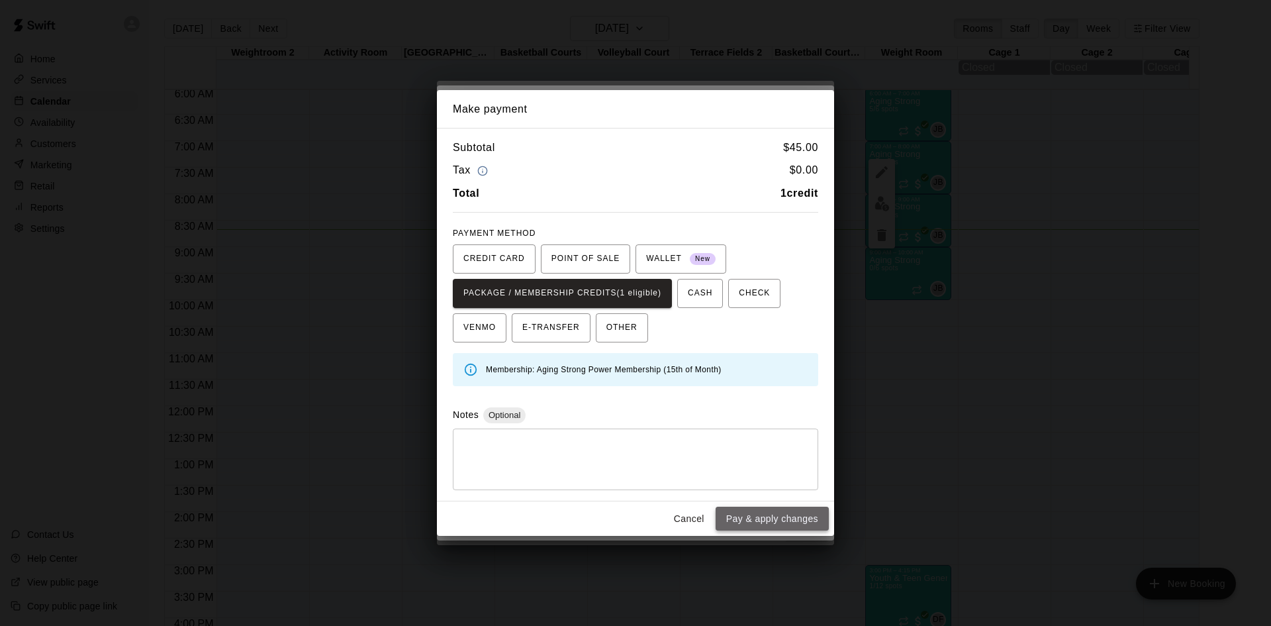
click at [739, 512] on button "Pay & apply changes" at bounding box center [772, 518] width 113 height 24
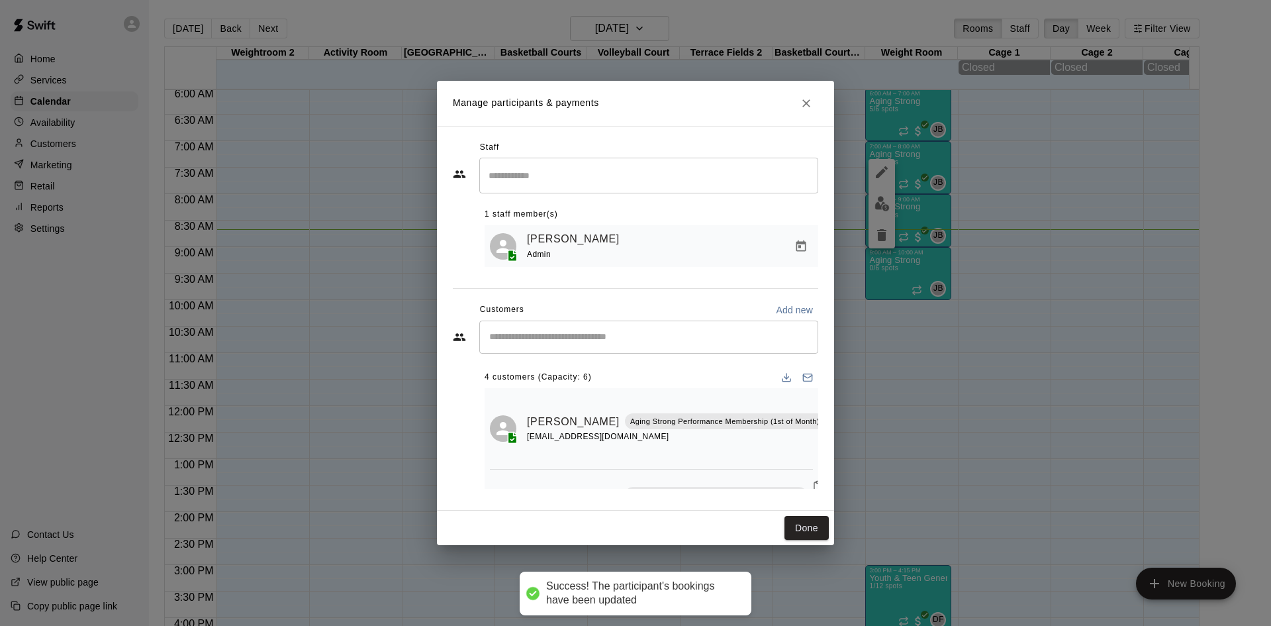
click at [662, 325] on div "​" at bounding box center [648, 336] width 339 height 33
type input "*****"
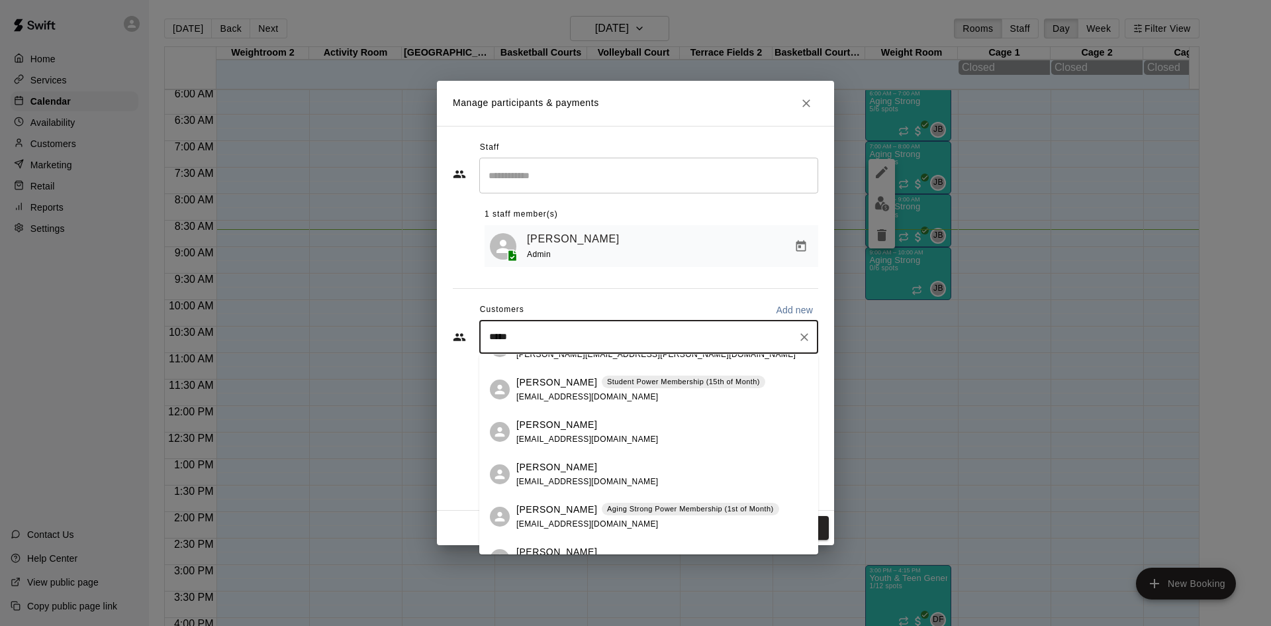
scroll to position [199, 0]
click at [640, 510] on p "Aging Strong Power Membership (1st of Month)" at bounding box center [690, 507] width 167 height 11
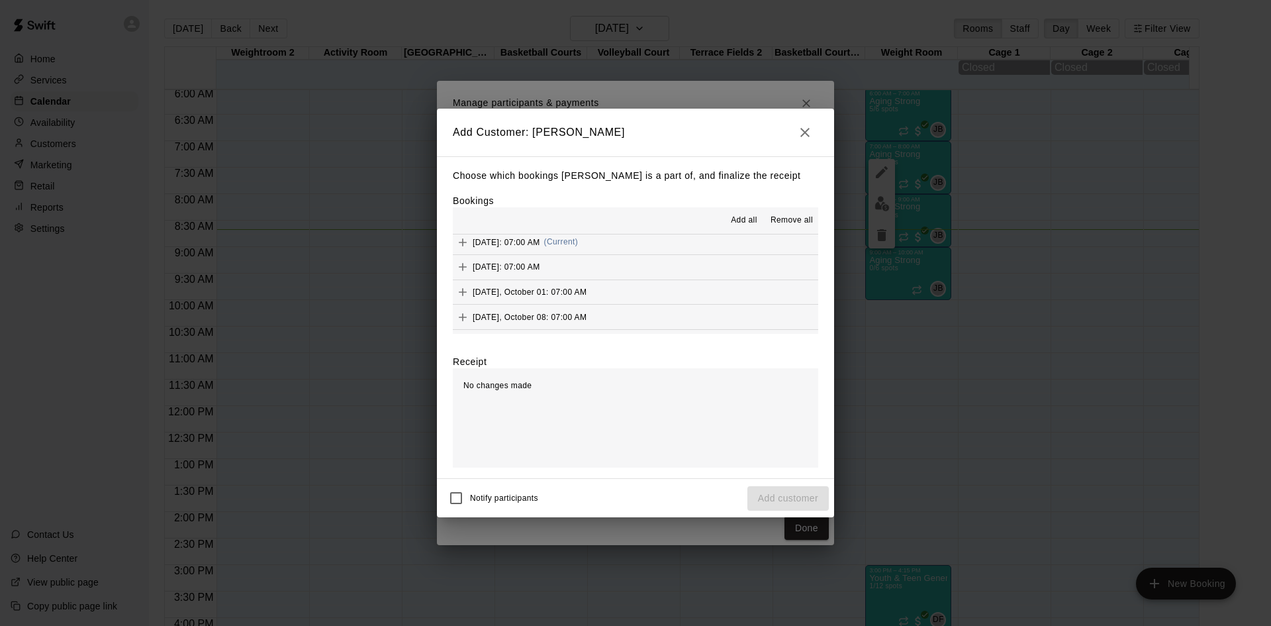
scroll to position [728, 0]
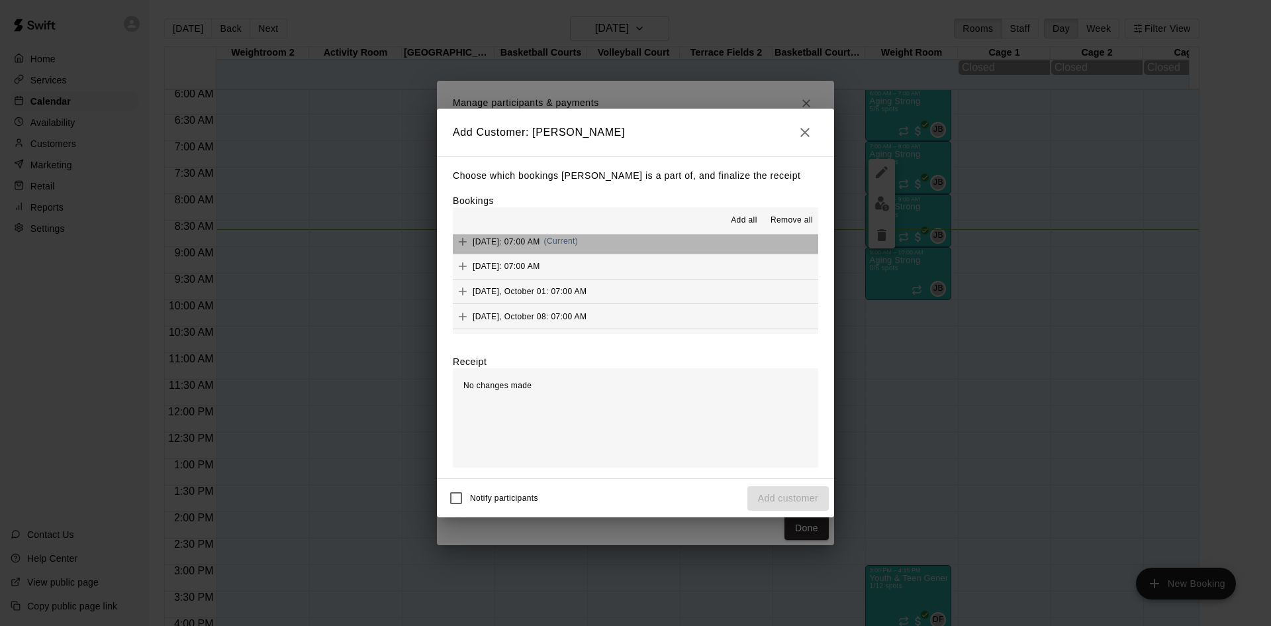
click at [665, 241] on button "Wednesday, September 17: 07:00 AM (Current)" at bounding box center [635, 241] width 365 height 24
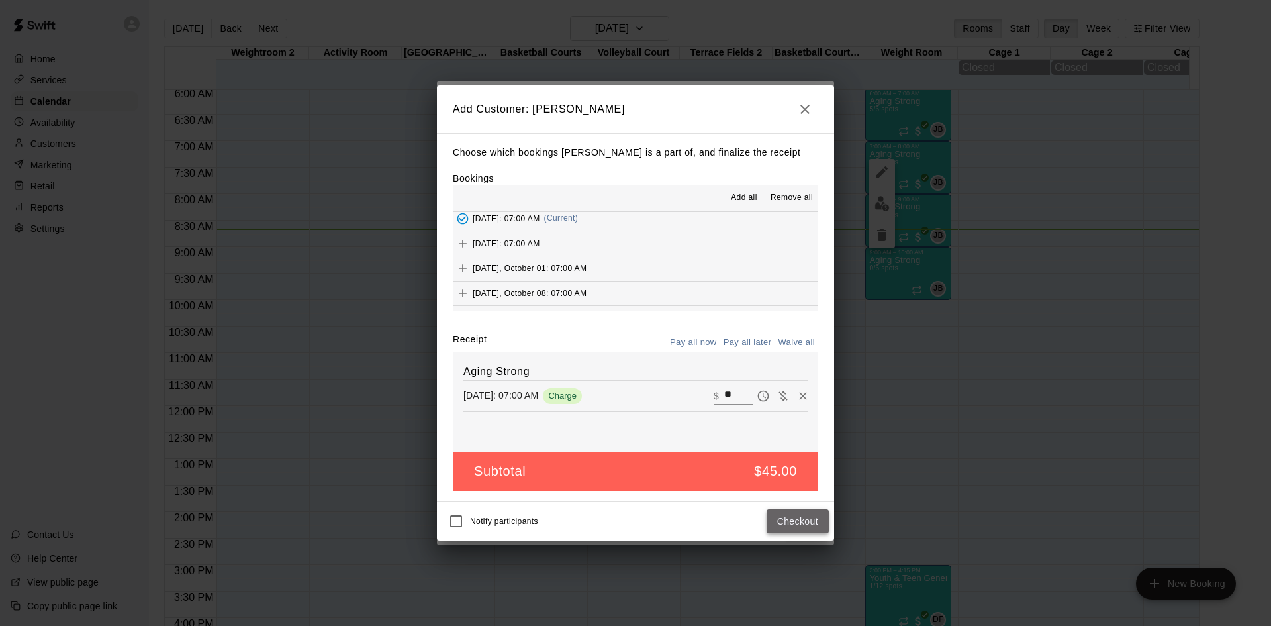
click at [790, 524] on button "Checkout" at bounding box center [798, 521] width 62 height 24
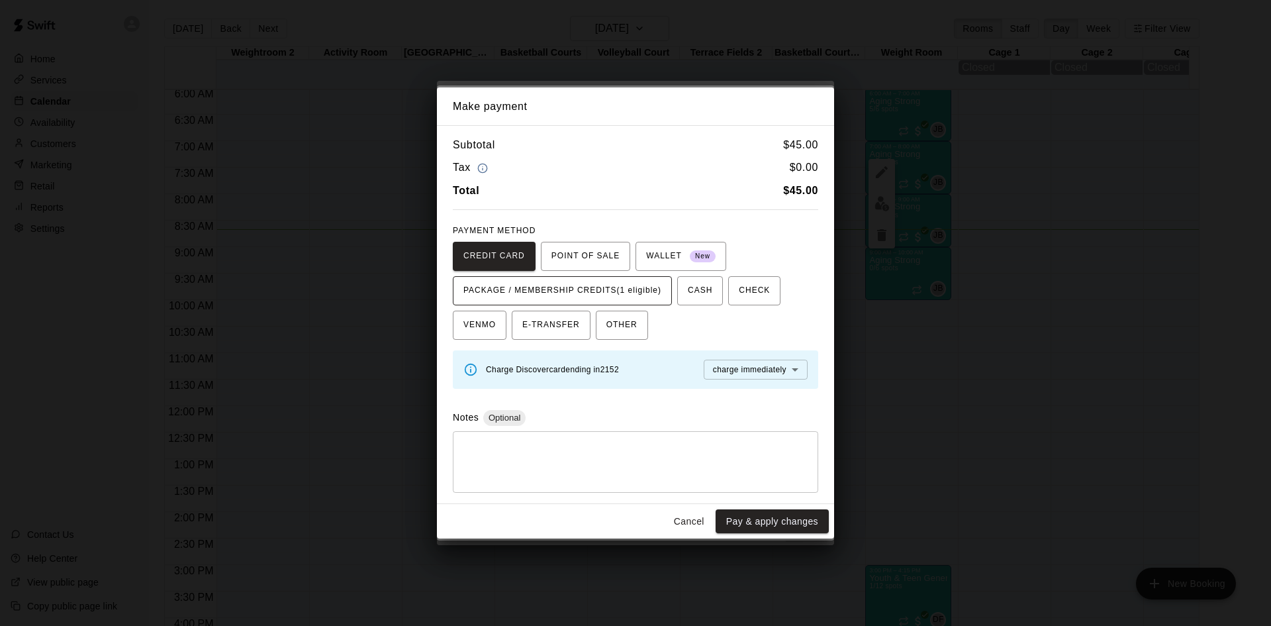
click at [661, 287] on span "PACKAGE / MEMBERSHIP CREDITS (1 eligible)" at bounding box center [562, 290] width 198 height 21
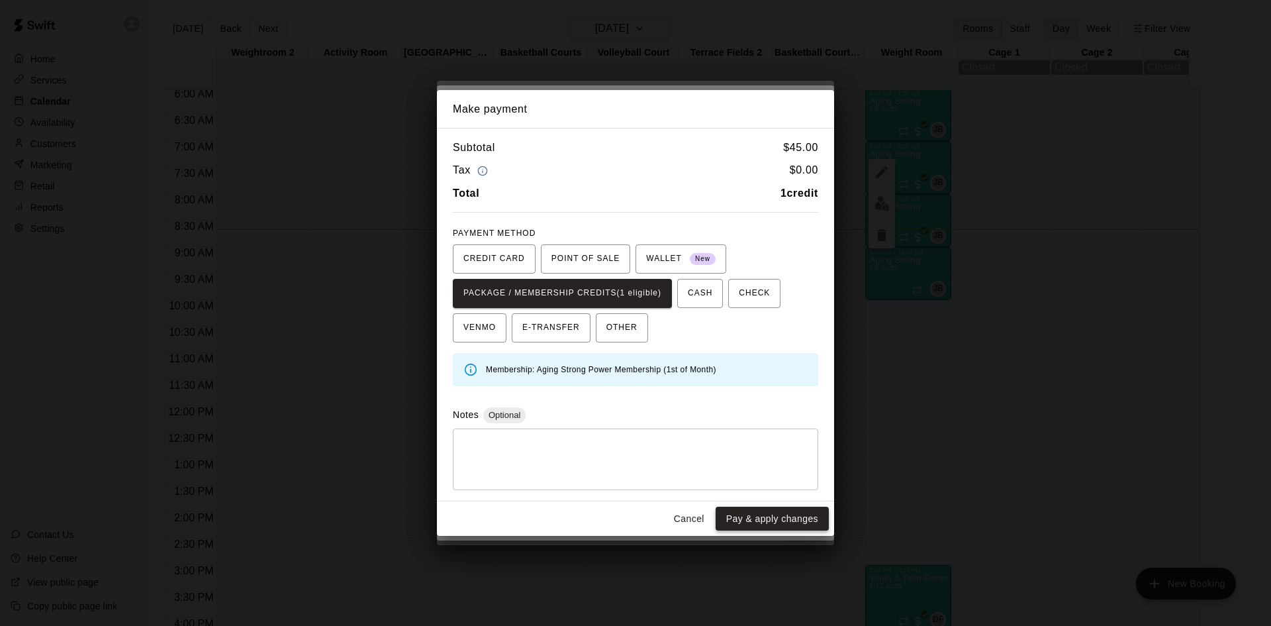
click at [763, 514] on button "Pay & apply changes" at bounding box center [772, 518] width 113 height 24
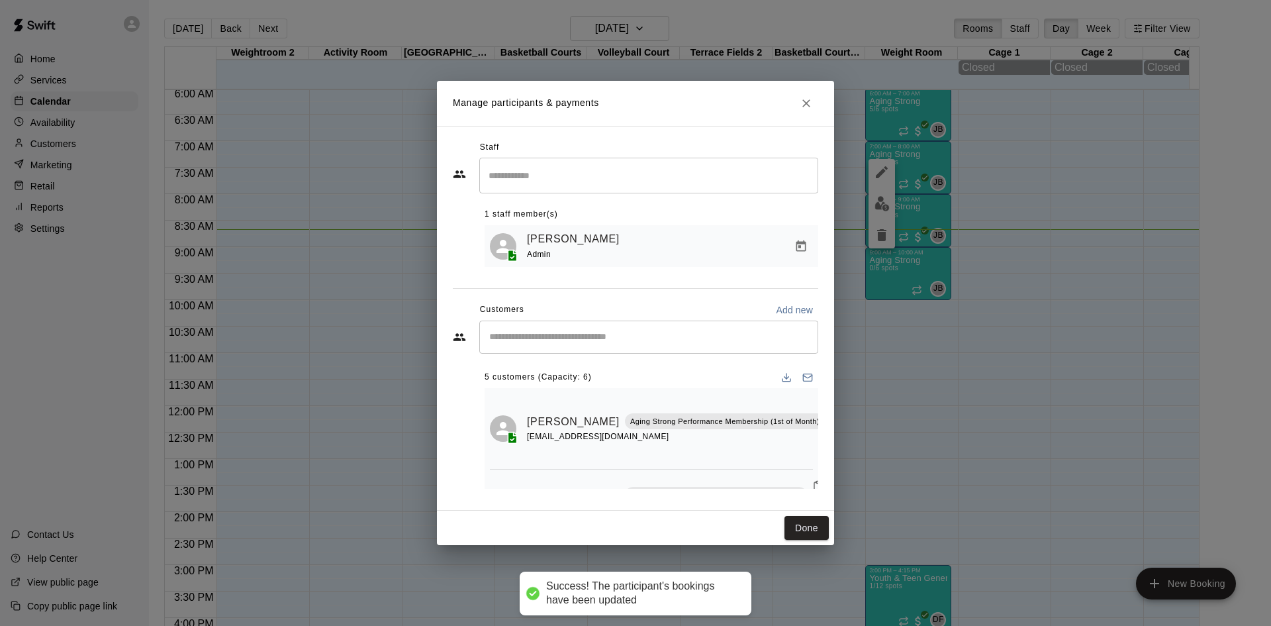
scroll to position [0, 0]
click at [804, 531] on button "Done" at bounding box center [807, 528] width 44 height 24
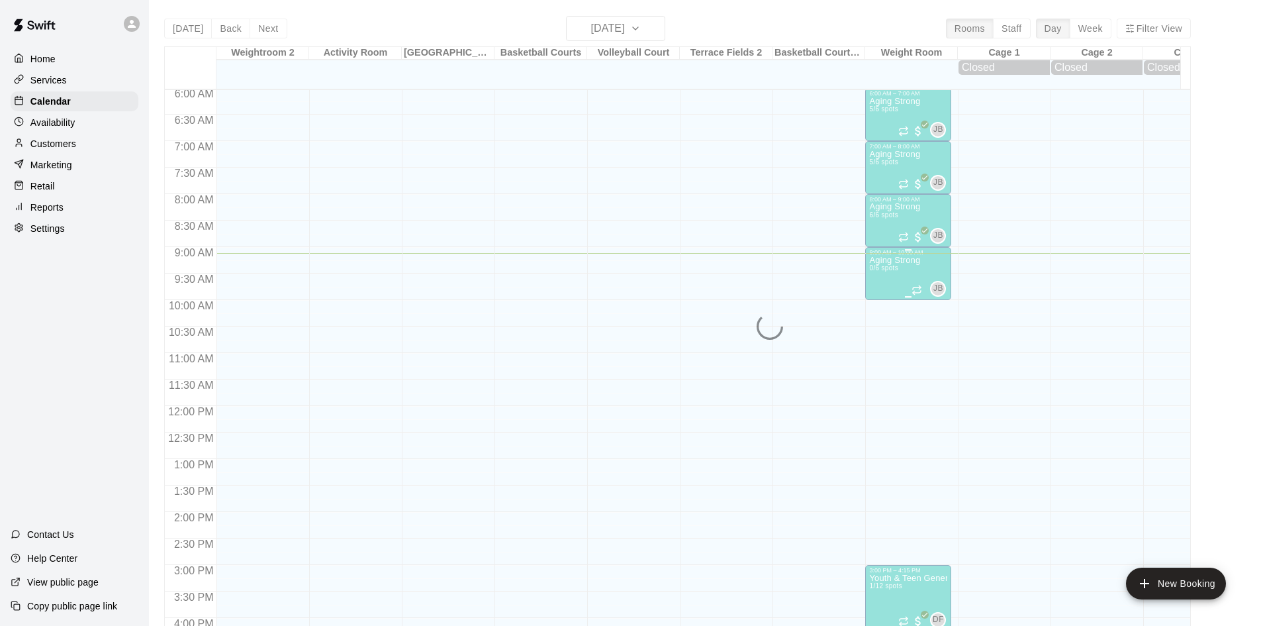
click at [890, 260] on p "Aging Strong" at bounding box center [894, 260] width 51 height 0
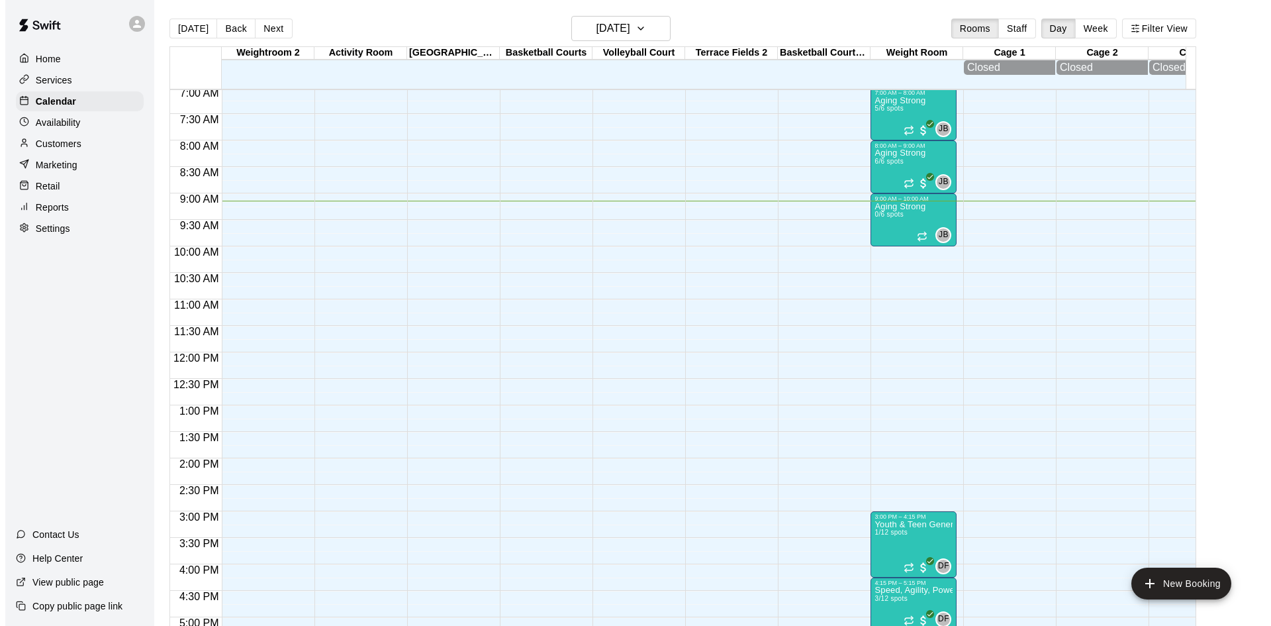
scroll to position [352, 0]
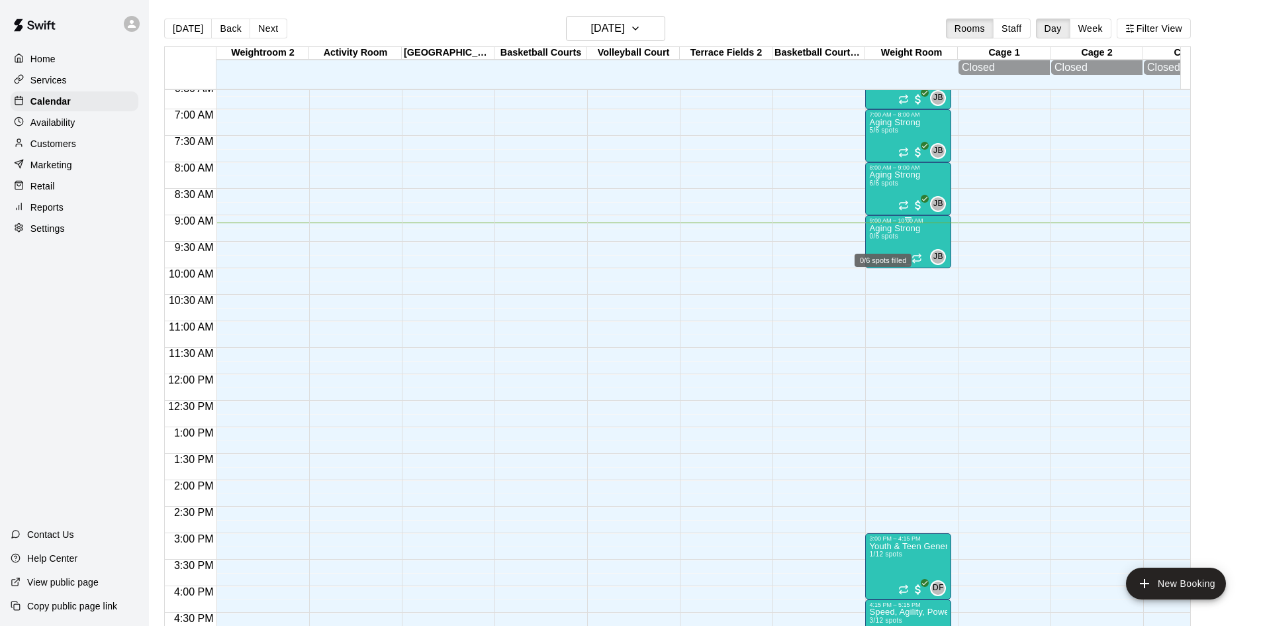
click at [890, 238] on div "Aging Strong 0/6 spots" at bounding box center [894, 537] width 51 height 626
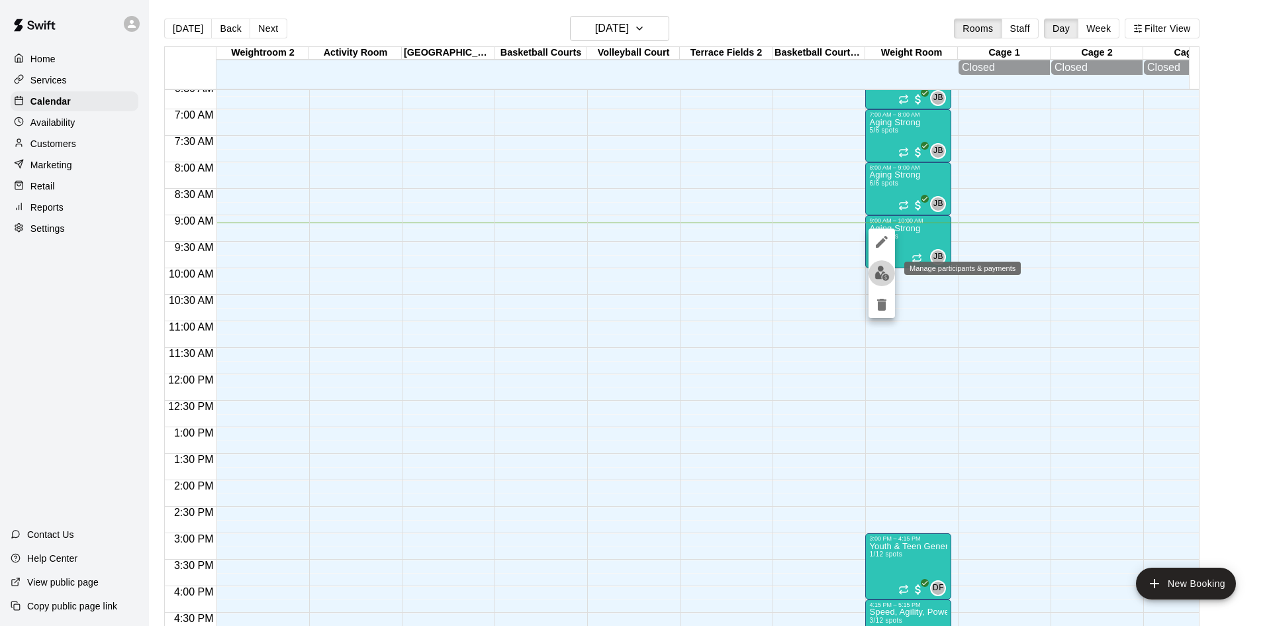
click at [888, 272] on img "edit" at bounding box center [882, 272] width 15 height 15
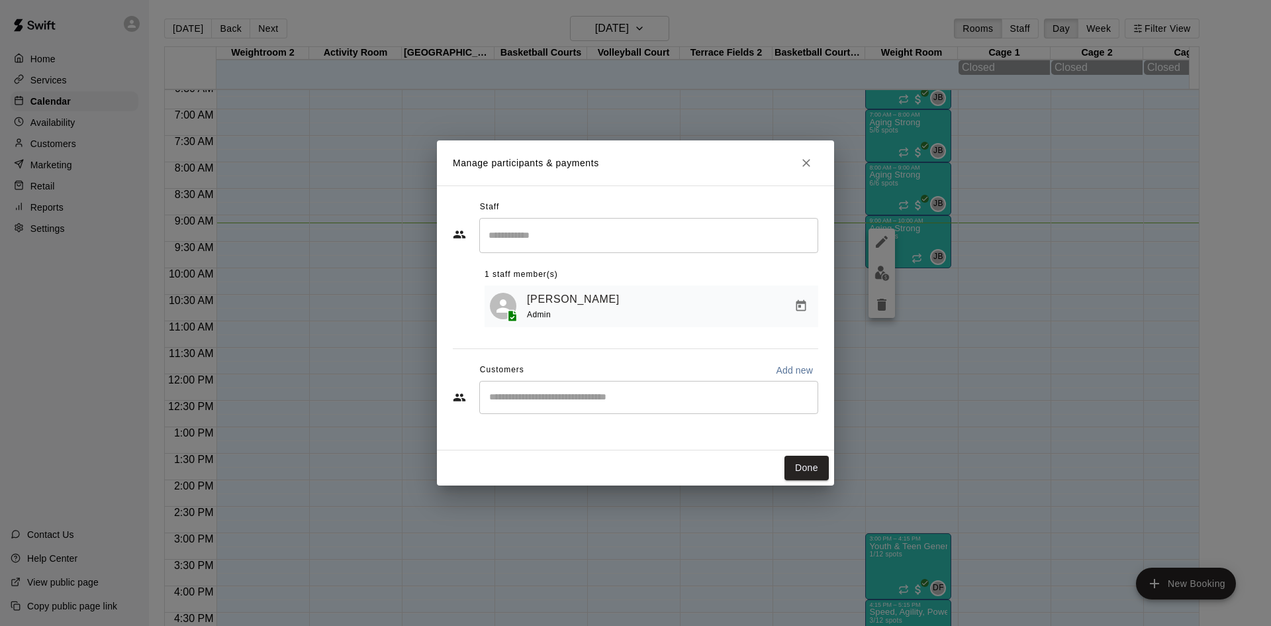
click at [636, 388] on div "​" at bounding box center [648, 397] width 339 height 33
type input "******"
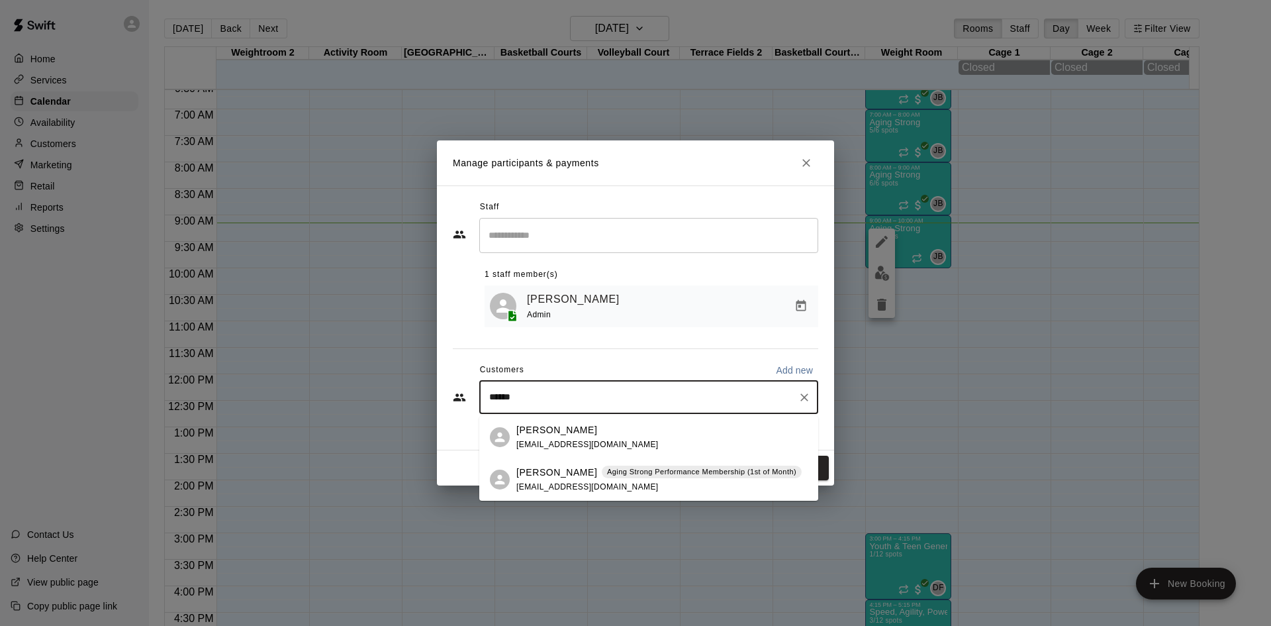
click at [612, 485] on div "[PERSON_NAME] Aging Strong Performance Membership (1st of Month) [EMAIL_ADDRESS…" at bounding box center [658, 479] width 285 height 28
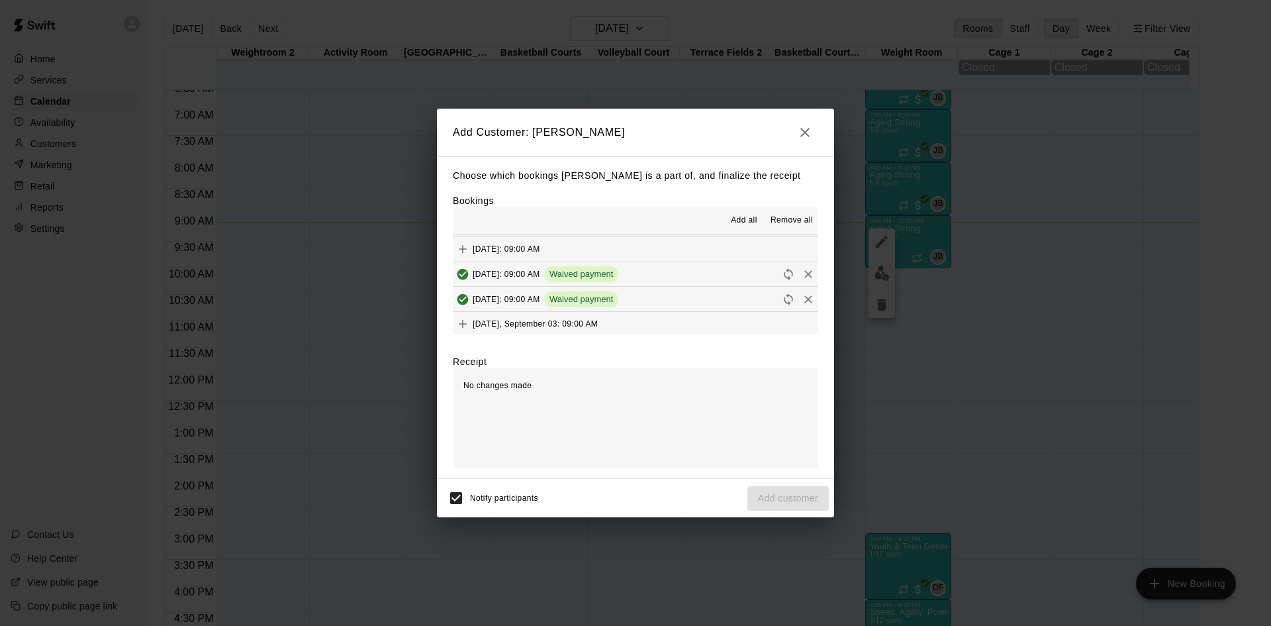
scroll to position [662, 0]
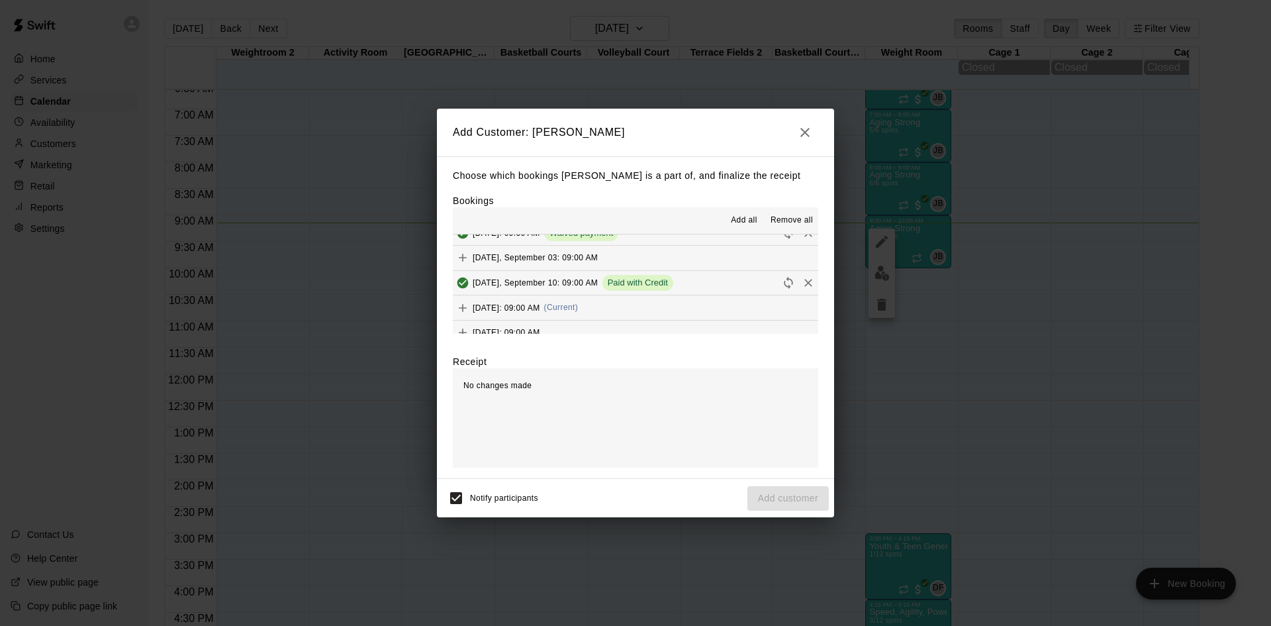
click at [683, 309] on button "[DATE]: 09:00 AM (Current)" at bounding box center [635, 307] width 365 height 24
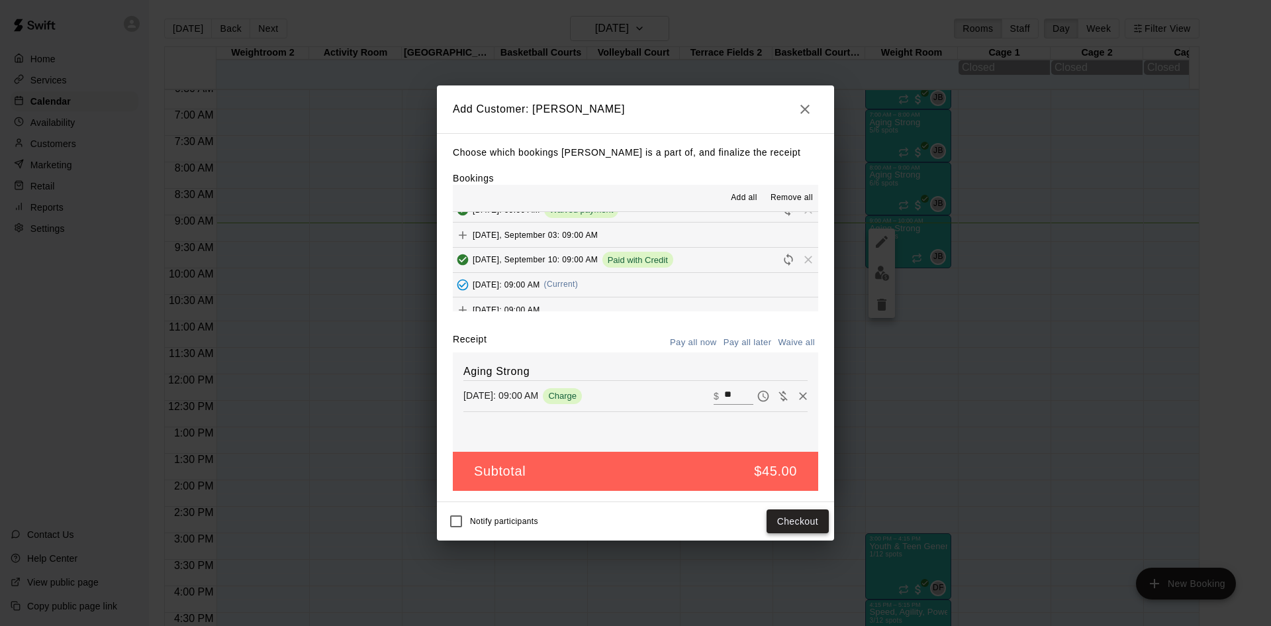
click at [789, 519] on button "Checkout" at bounding box center [798, 521] width 62 height 24
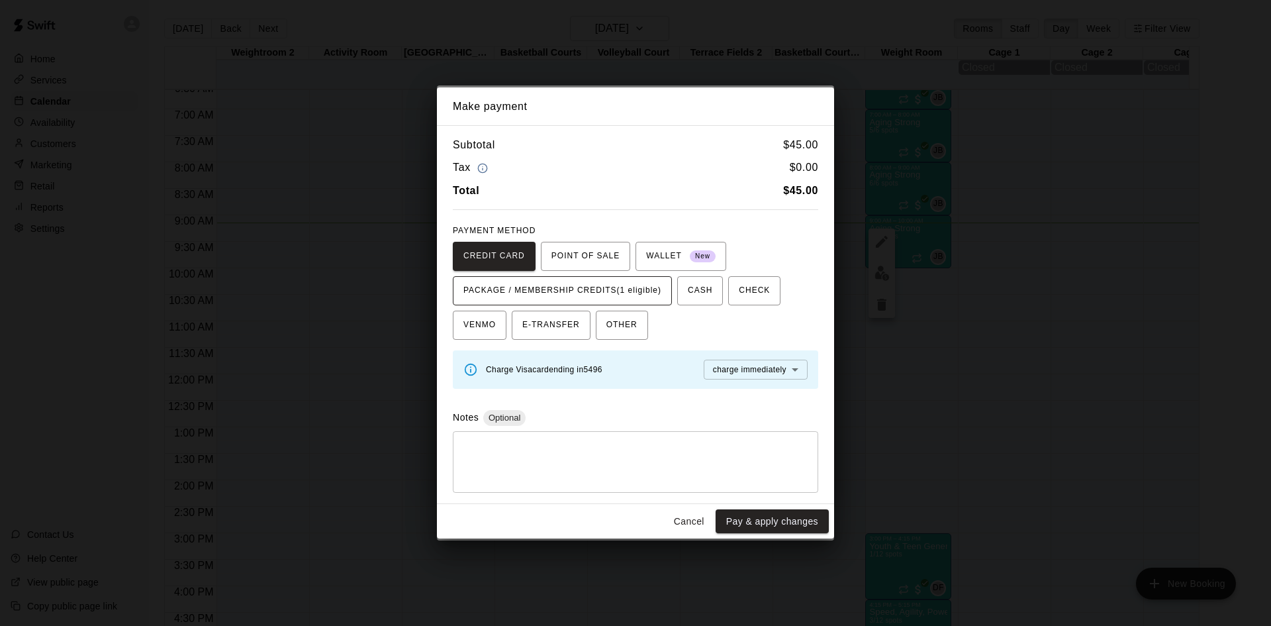
click at [653, 288] on span "PACKAGE / MEMBERSHIP CREDITS (1 eligible)" at bounding box center [562, 290] width 198 height 21
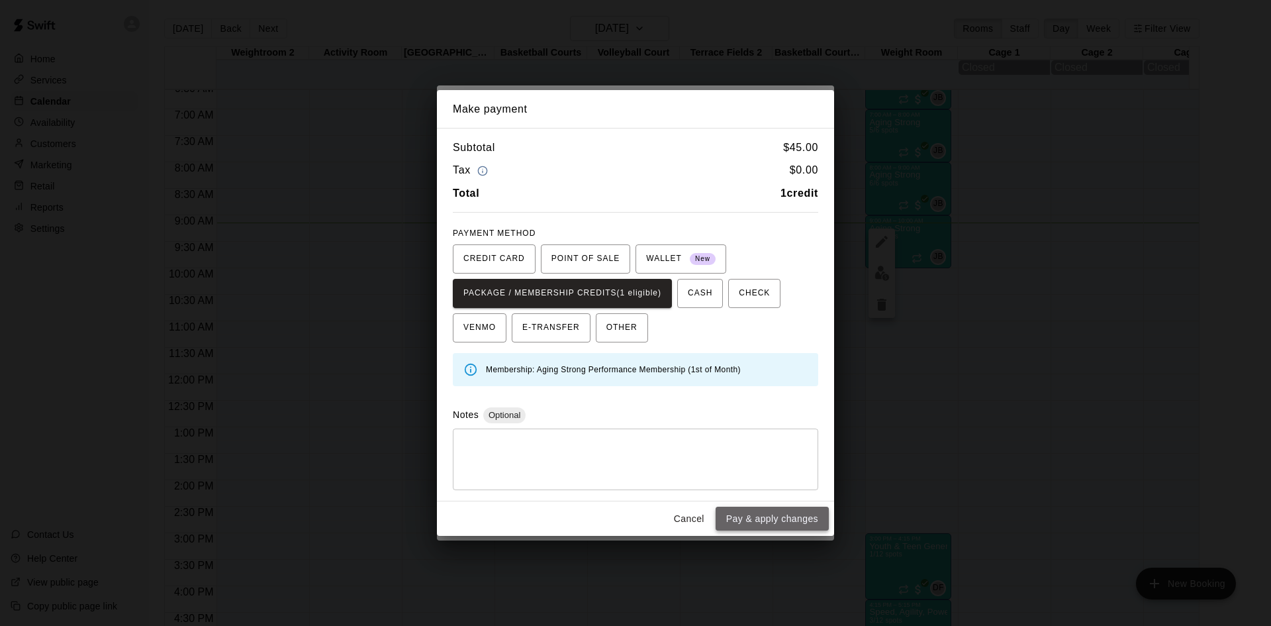
click at [736, 522] on button "Pay & apply changes" at bounding box center [772, 518] width 113 height 24
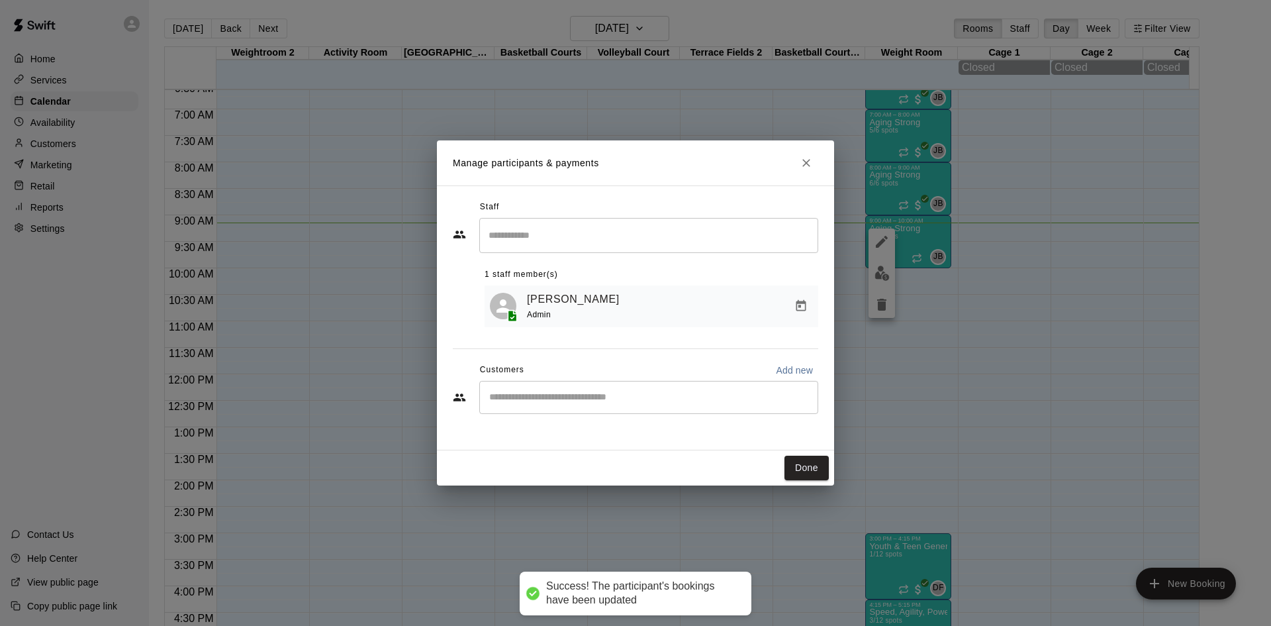
scroll to position [0, 0]
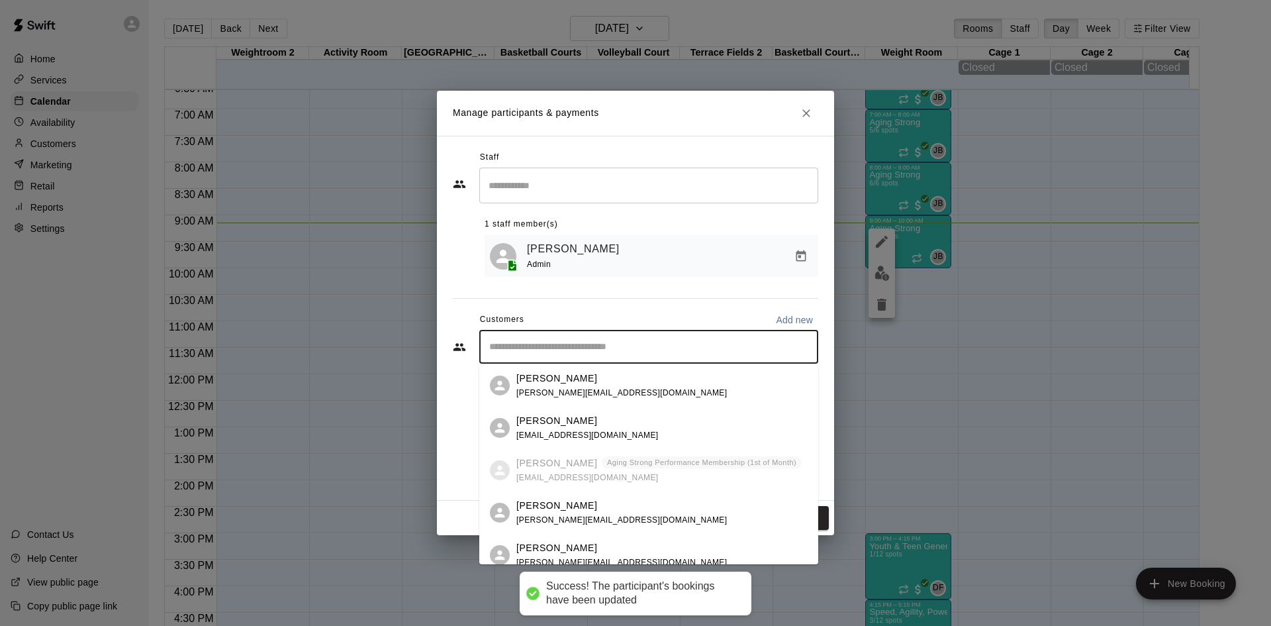
click at [674, 346] on input "Start typing to search customers..." at bounding box center [648, 346] width 327 height 13
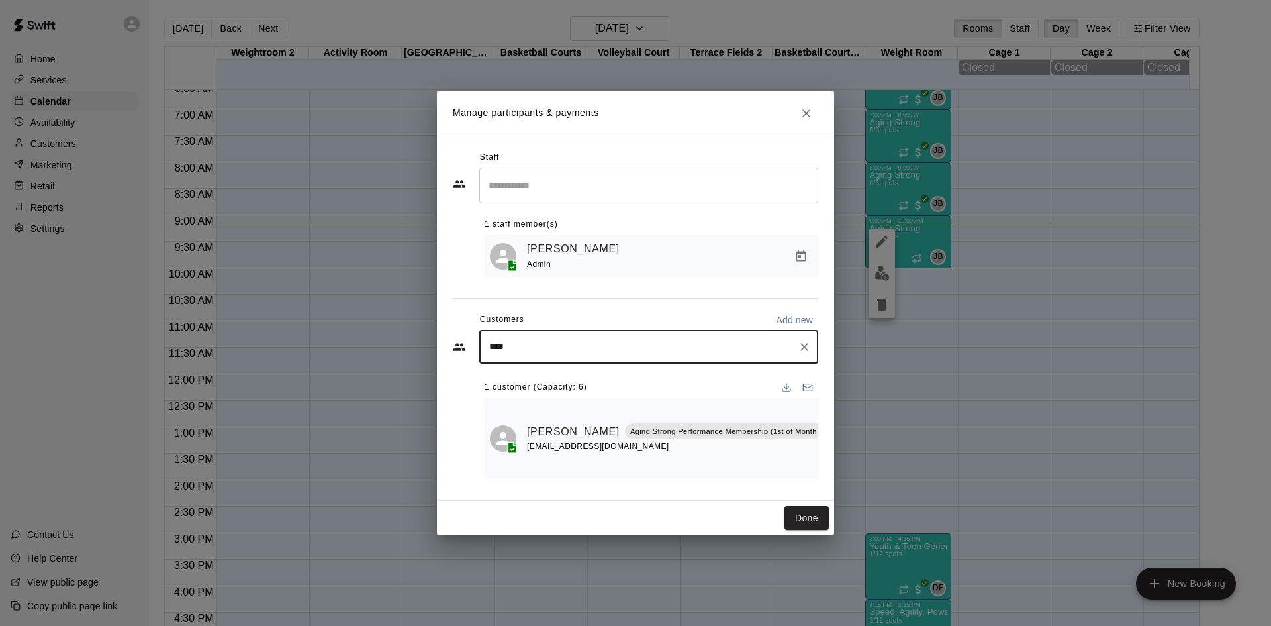
type input "*****"
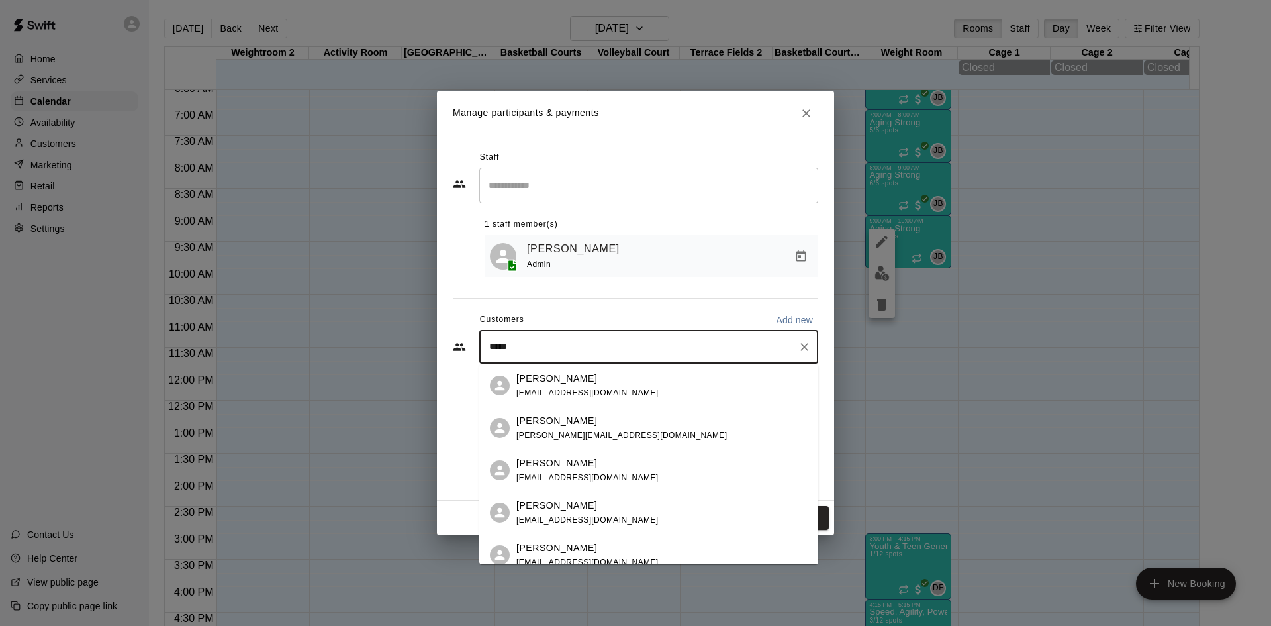
click at [711, 393] on div "[PERSON_NAME] [EMAIL_ADDRESS][DOMAIN_NAME]" at bounding box center [661, 385] width 291 height 28
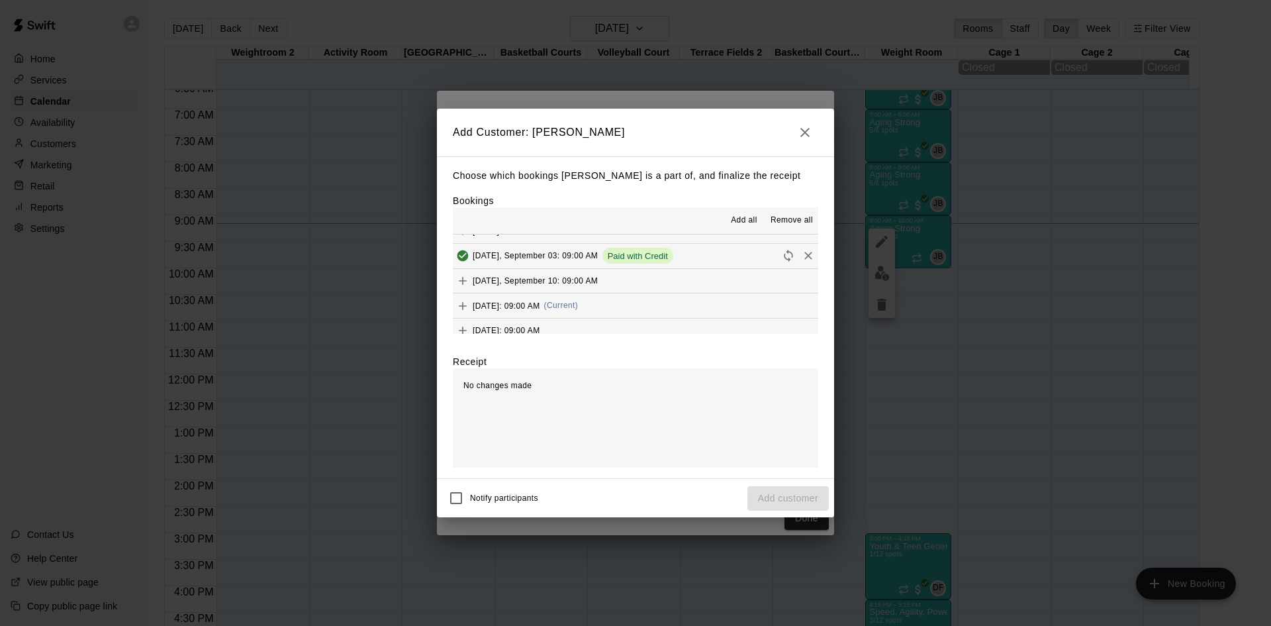
scroll to position [662, 0]
click at [673, 301] on button "[DATE]: 09:00 AM (Current)" at bounding box center [635, 307] width 365 height 24
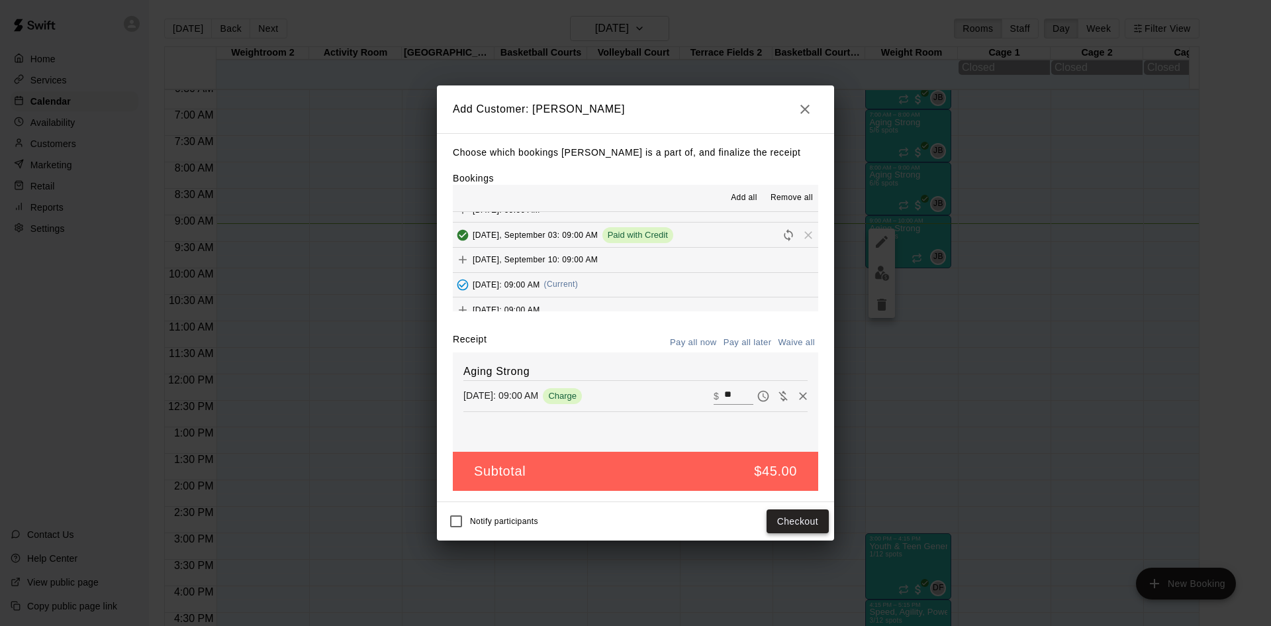
click at [784, 528] on button "Checkout" at bounding box center [798, 521] width 62 height 24
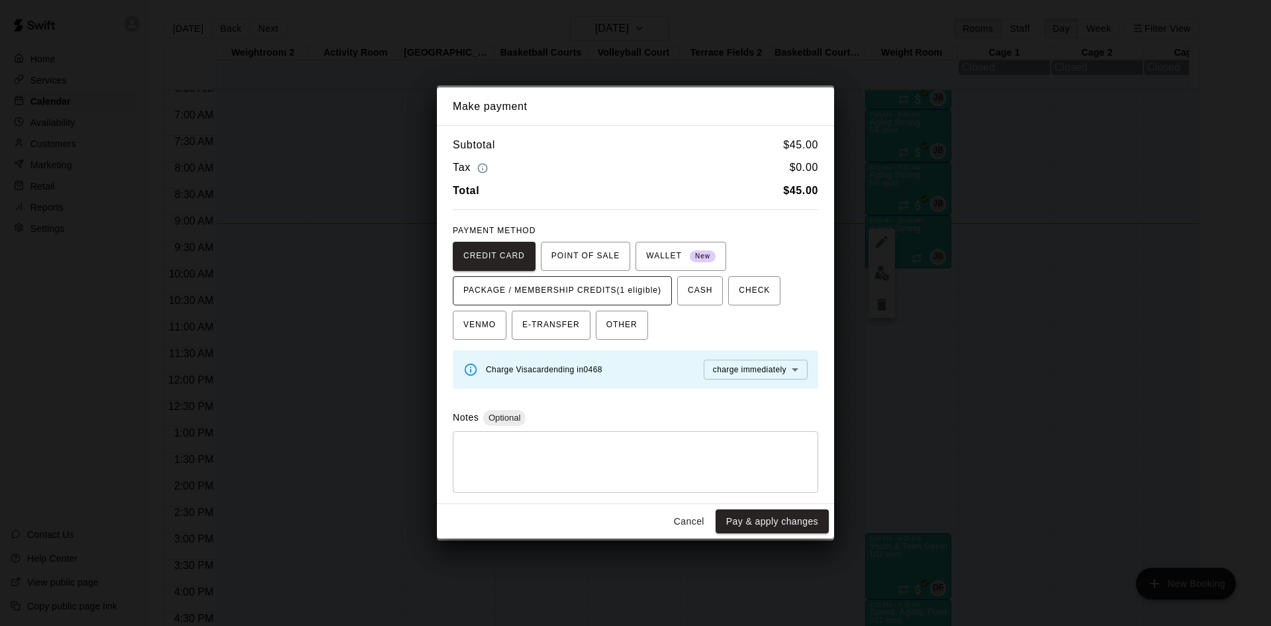
click at [639, 287] on span "PACKAGE / MEMBERSHIP CREDITS (1 eligible)" at bounding box center [562, 290] width 198 height 21
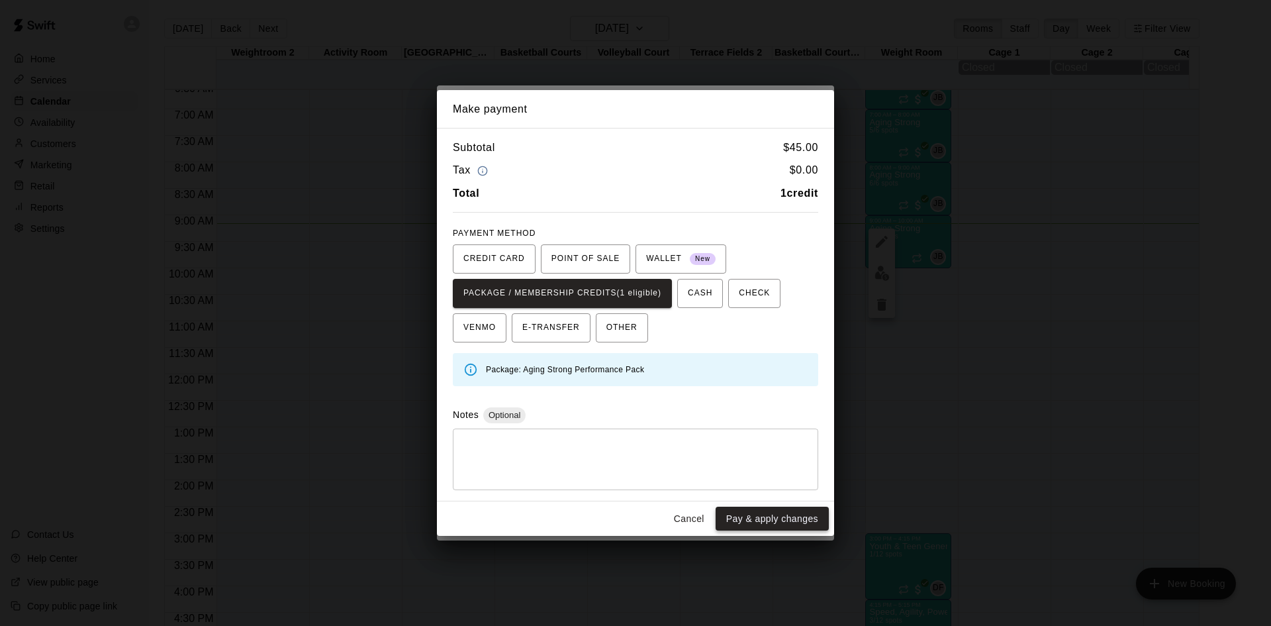
click at [749, 522] on button "Pay & apply changes" at bounding box center [772, 518] width 113 height 24
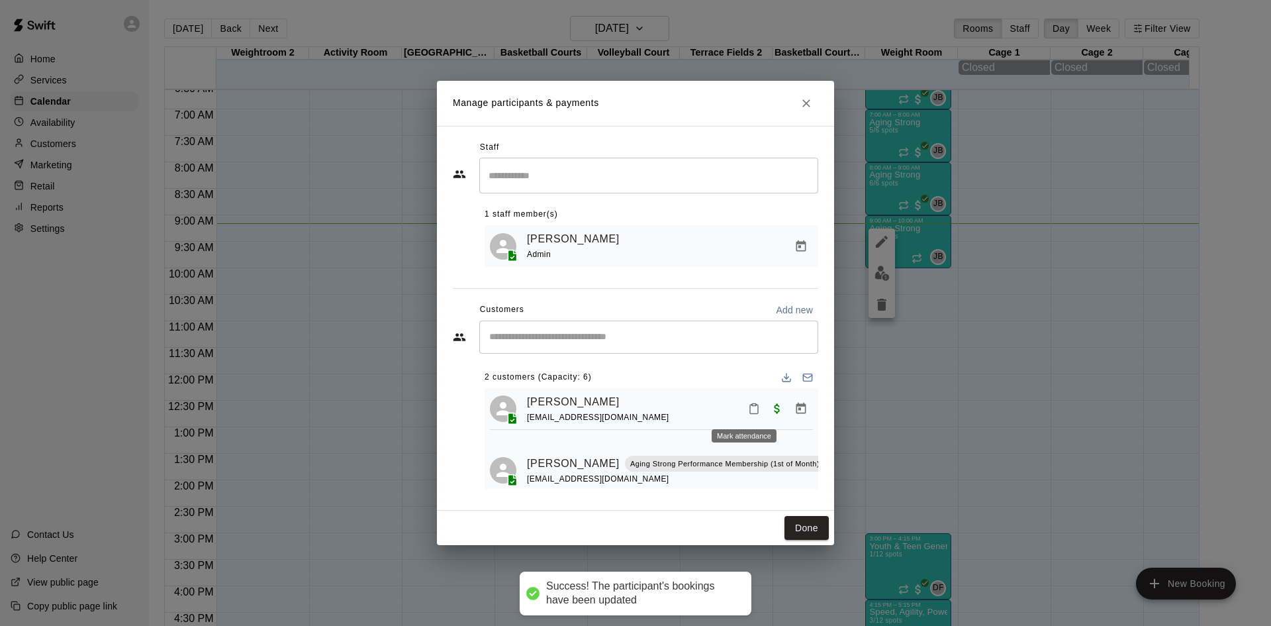
scroll to position [30, 0]
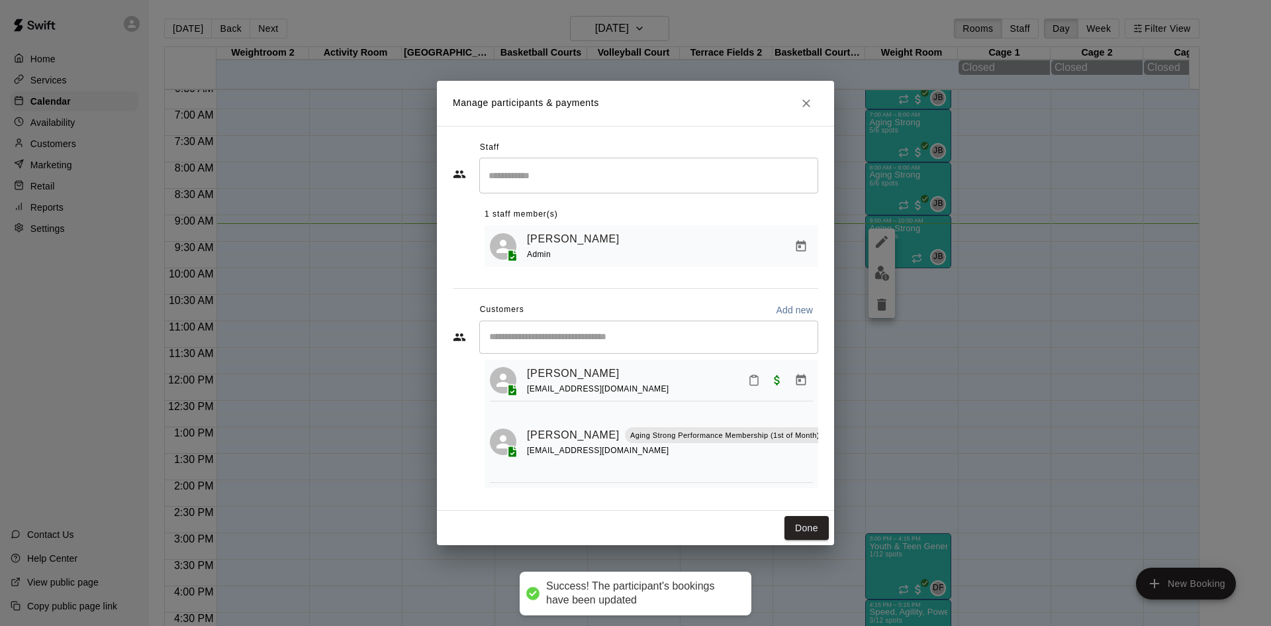
click at [648, 325] on div "​" at bounding box center [648, 336] width 339 height 33
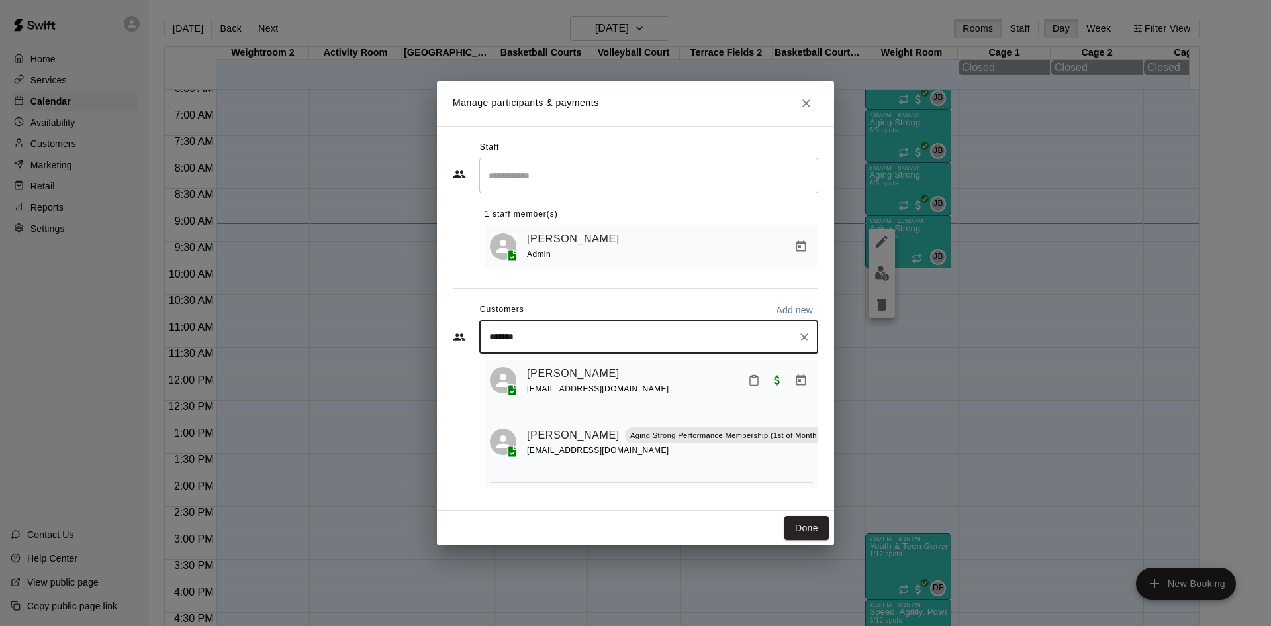
type input "********"
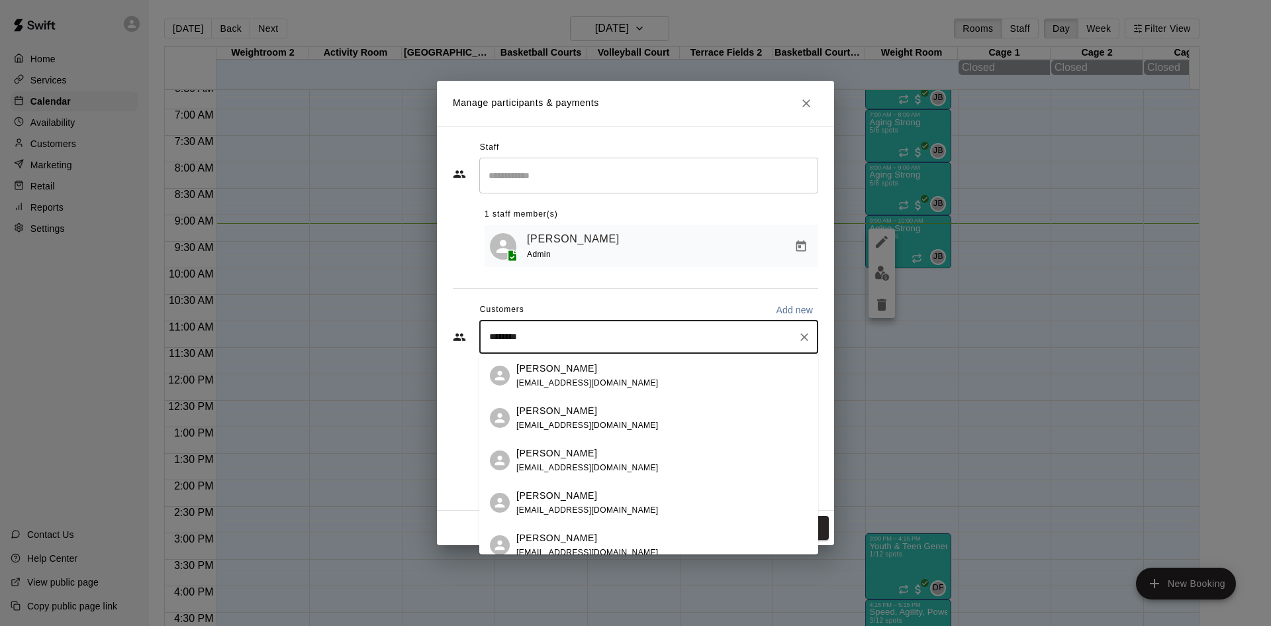
scroll to position [66, 0]
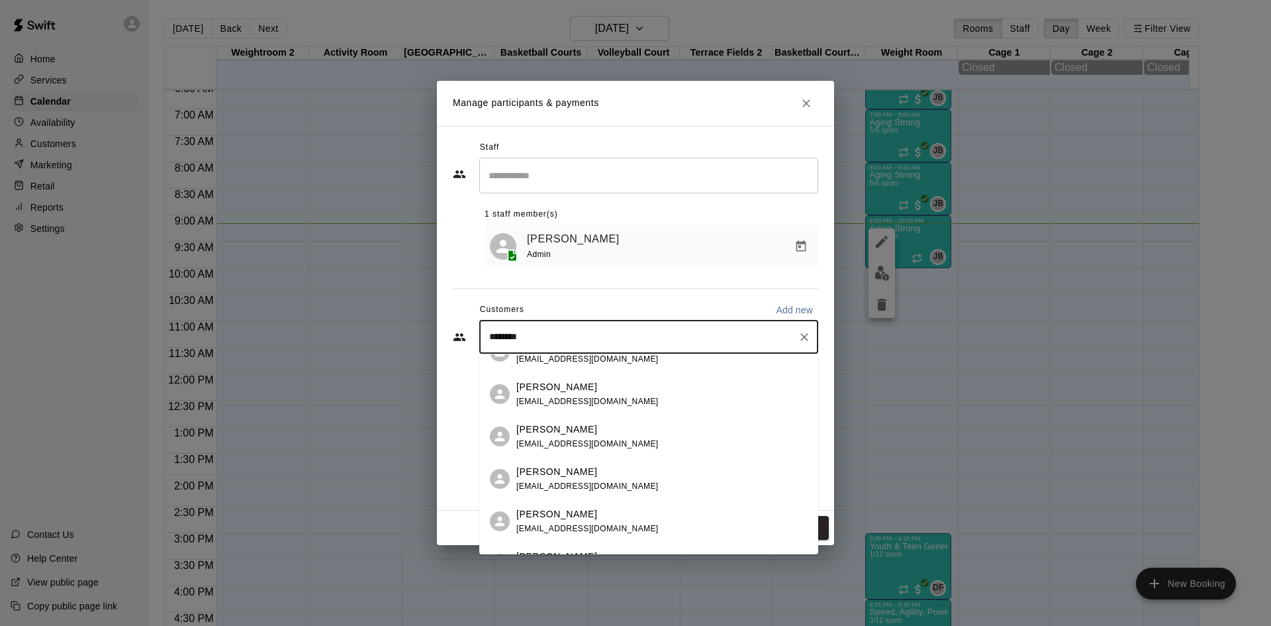
click at [686, 444] on div "[PERSON_NAME] [EMAIL_ADDRESS][DOMAIN_NAME]" at bounding box center [661, 436] width 291 height 28
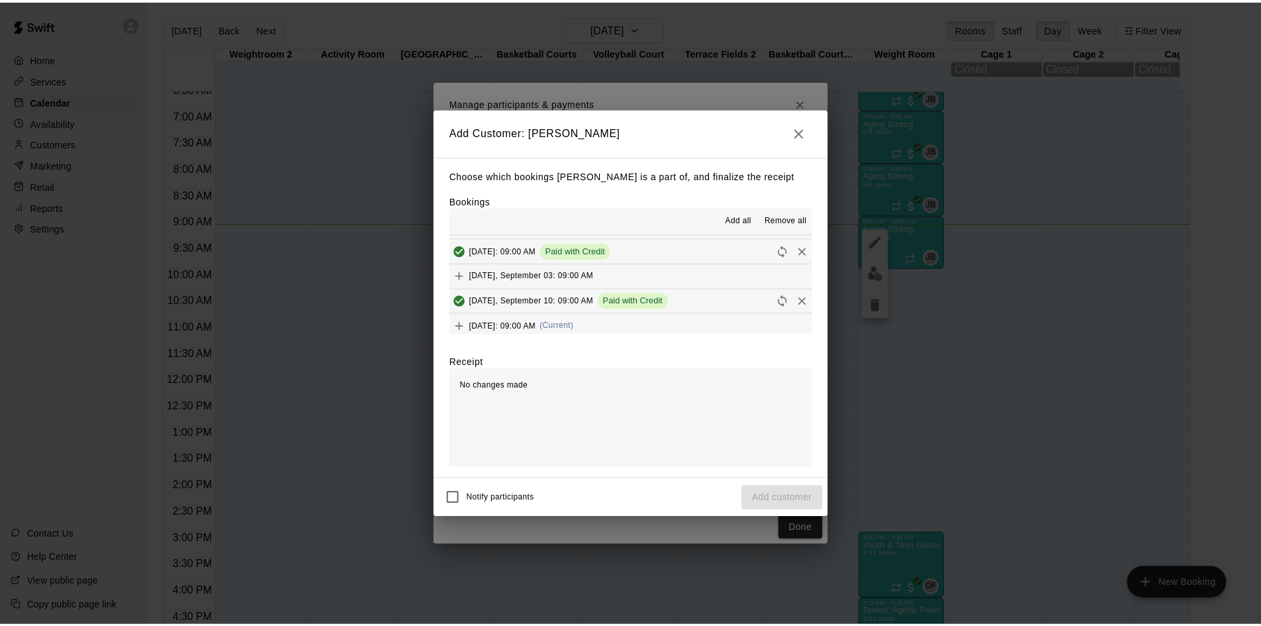
scroll to position [662, 0]
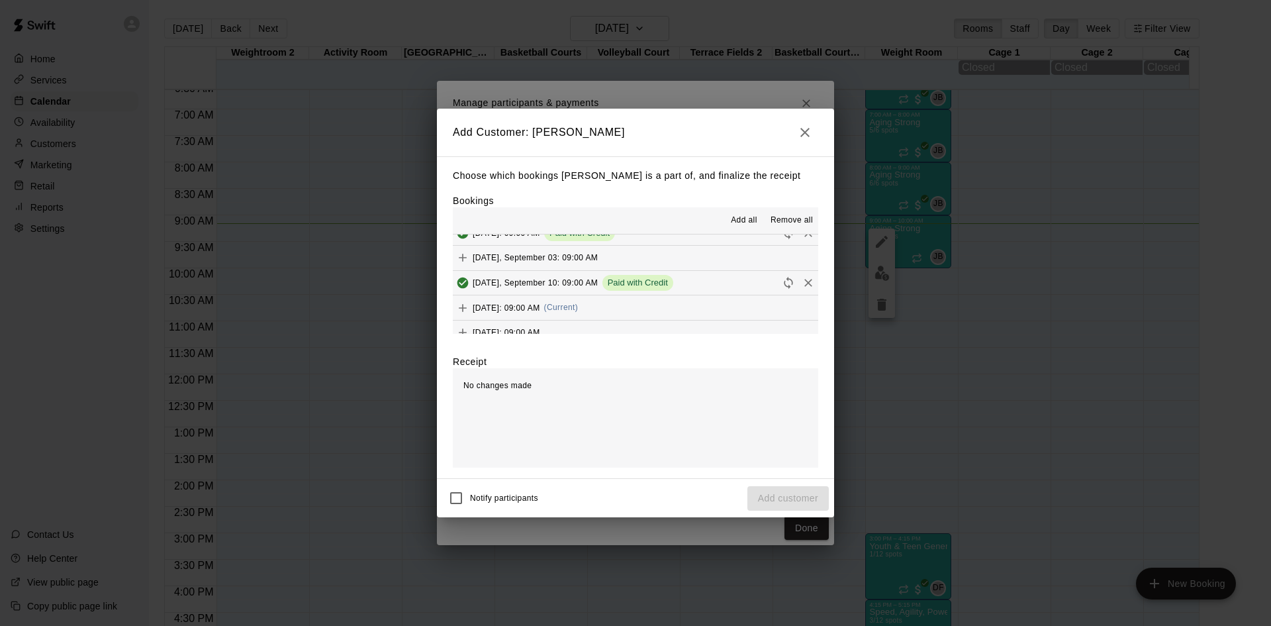
click at [579, 305] on span "(Current)" at bounding box center [561, 307] width 34 height 9
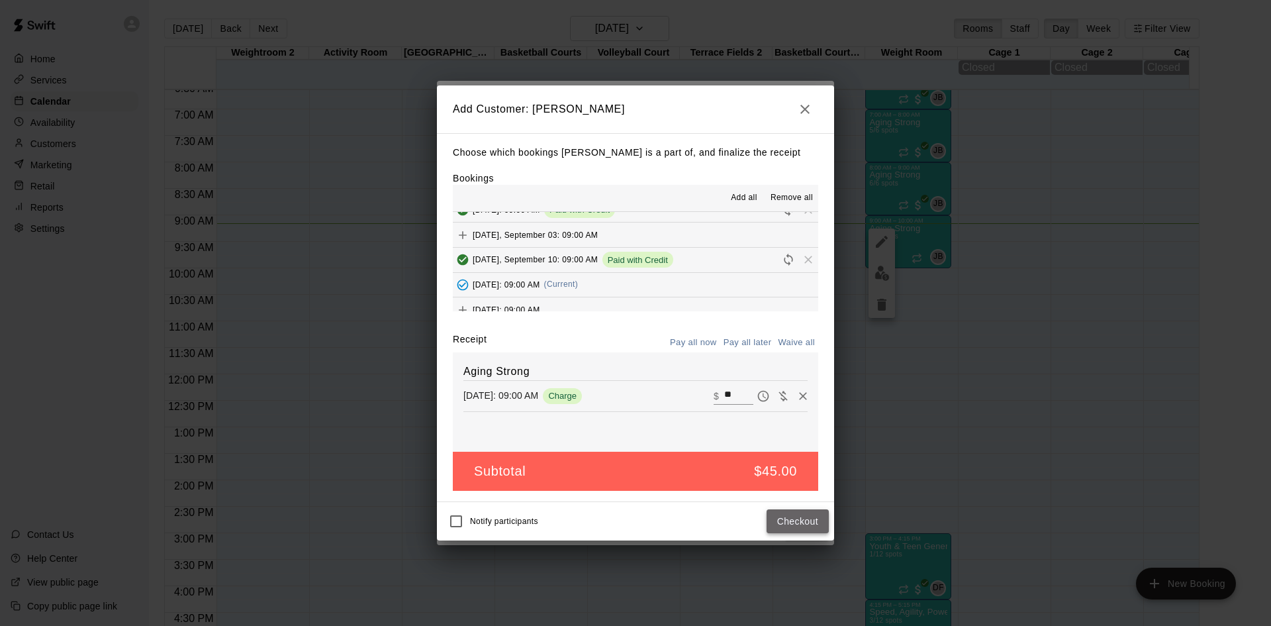
click at [784, 514] on button "Checkout" at bounding box center [798, 521] width 62 height 24
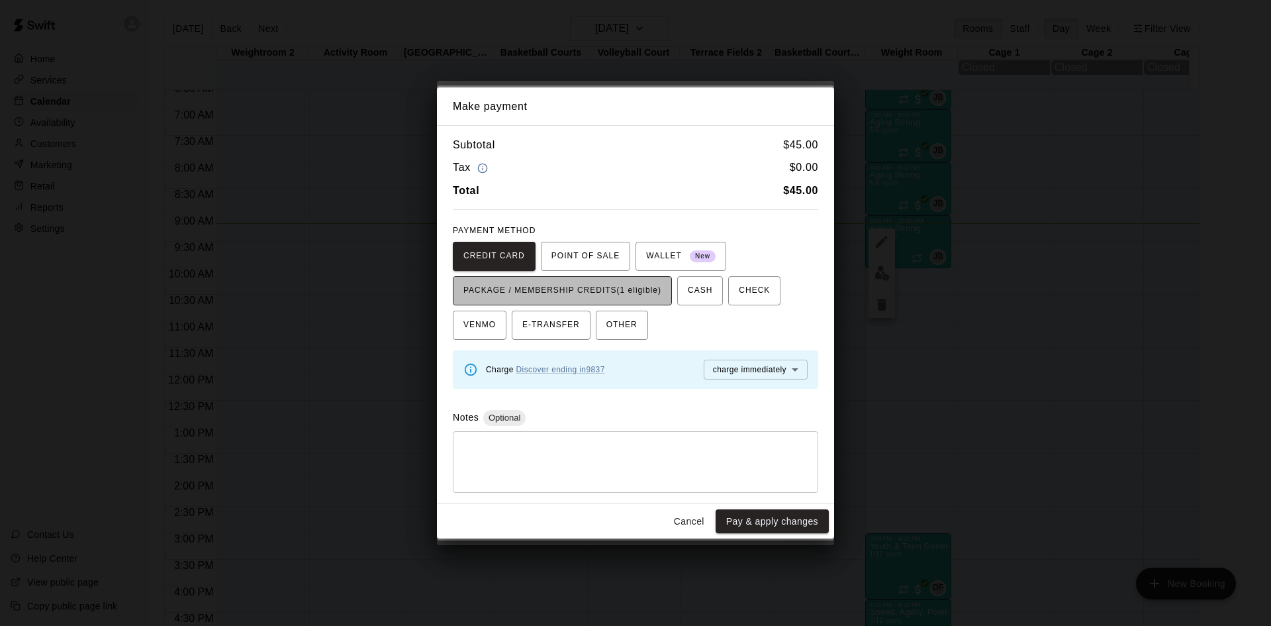
click at [644, 297] on span "PACKAGE / MEMBERSHIP CREDITS (1 eligible)" at bounding box center [562, 290] width 198 height 21
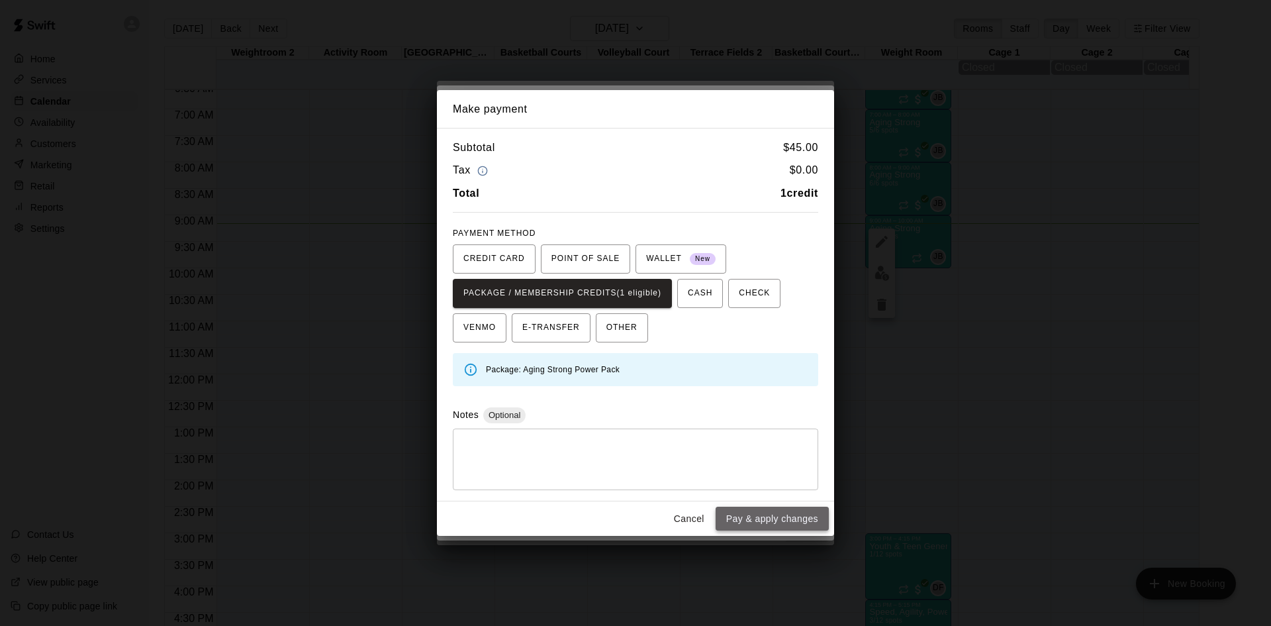
click at [746, 519] on button "Pay & apply changes" at bounding box center [772, 518] width 113 height 24
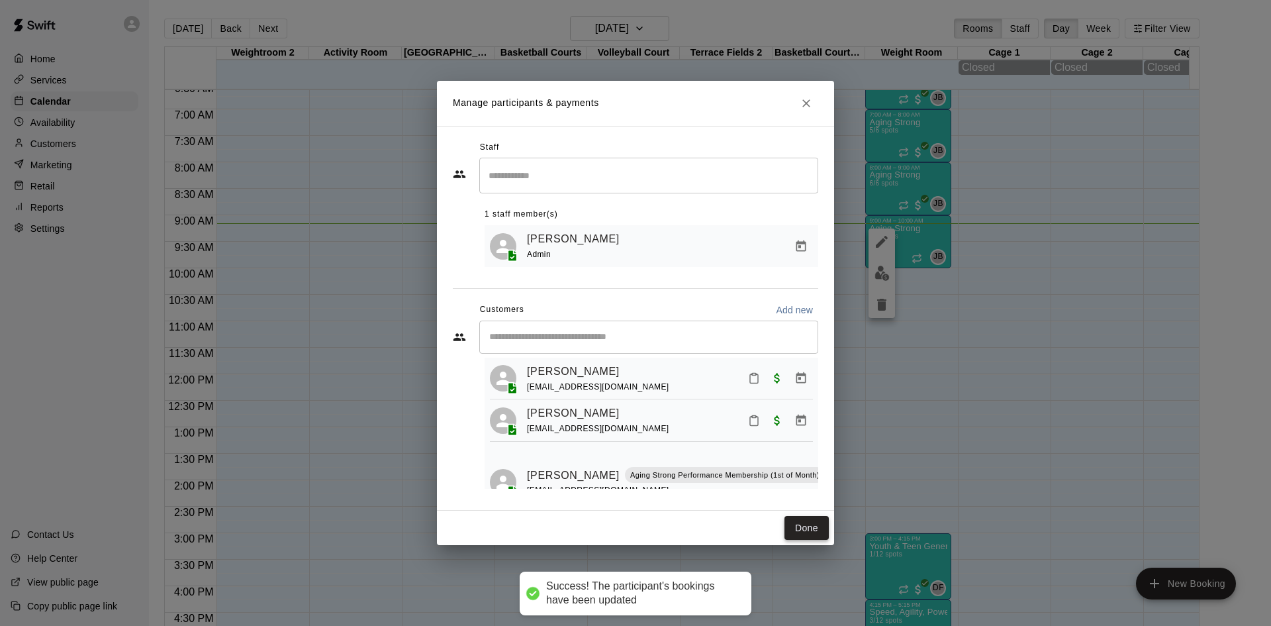
click at [794, 522] on button "Done" at bounding box center [807, 528] width 44 height 24
